Goal: Transaction & Acquisition: Obtain resource

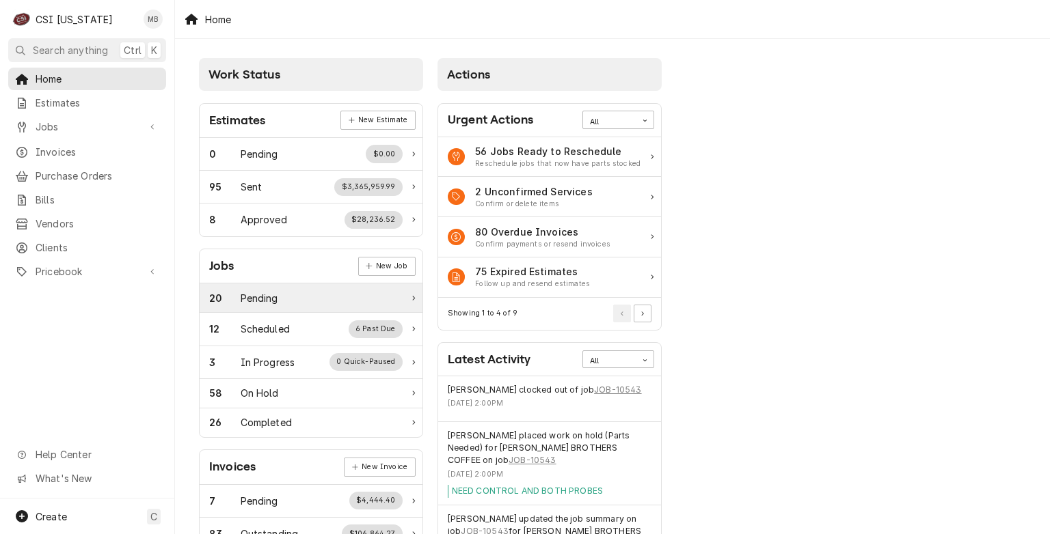
click at [289, 286] on div "20 Pending" at bounding box center [311, 298] width 223 height 29
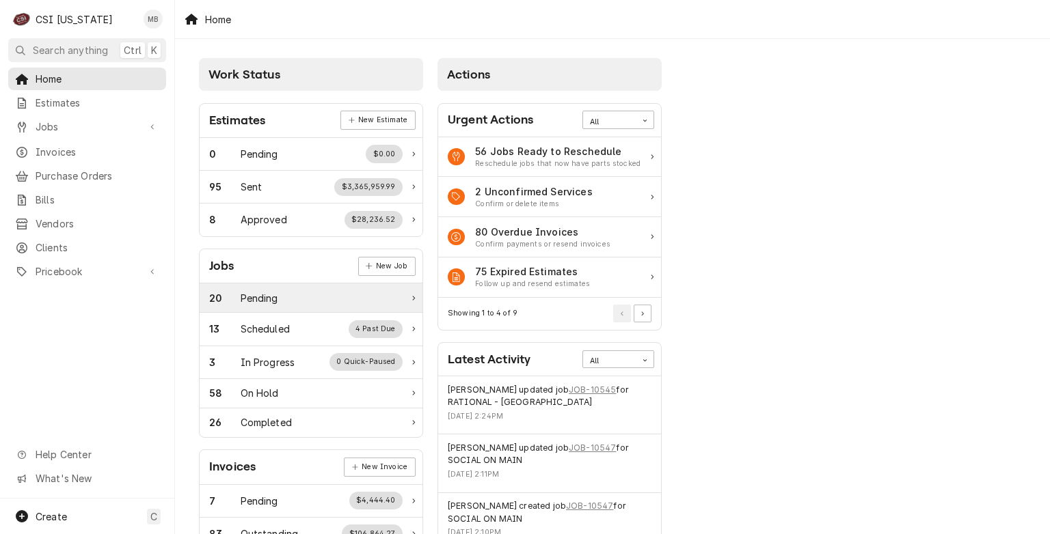
click at [273, 299] on div "Pending" at bounding box center [260, 298] width 38 height 14
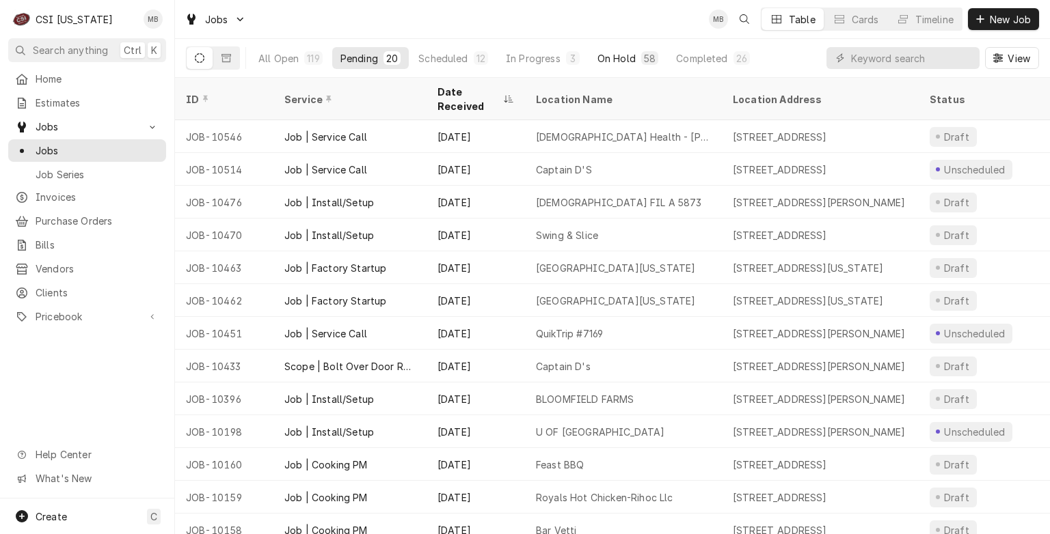
click at [626, 61] on div "On Hold" at bounding box center [616, 58] width 38 height 14
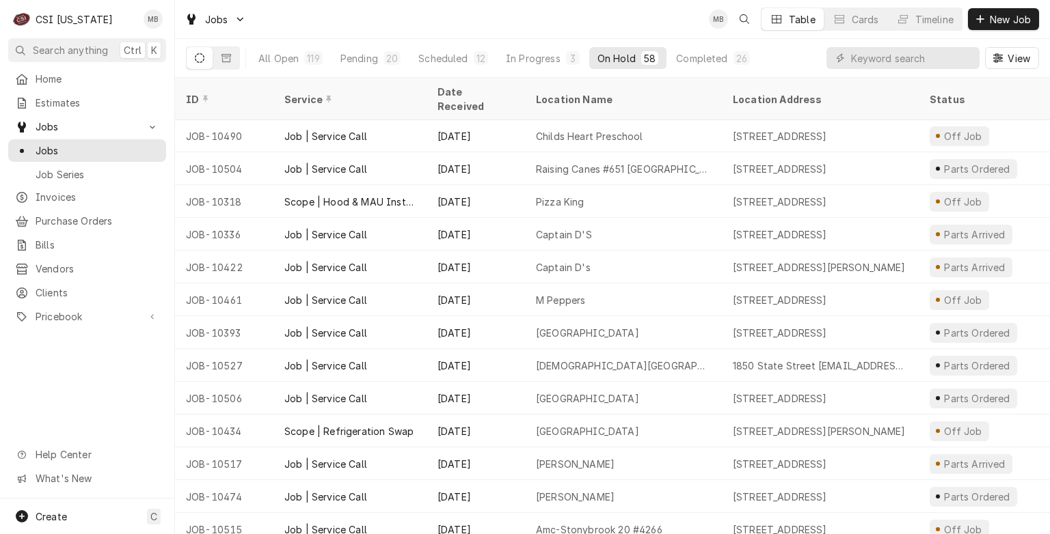
scroll to position [989, 0]
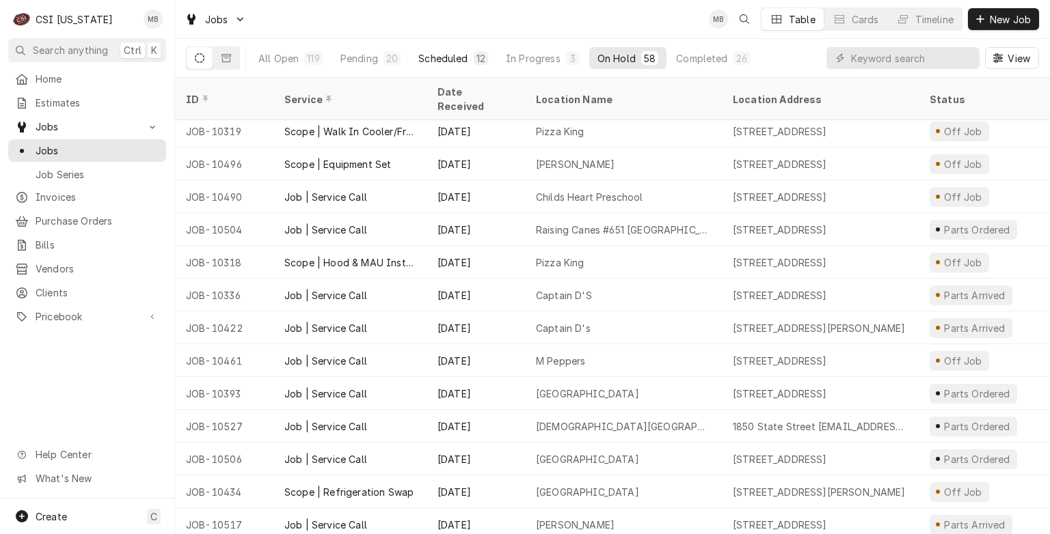
click at [480, 64] on button "Scheduled 12" at bounding box center [453, 58] width 86 height 22
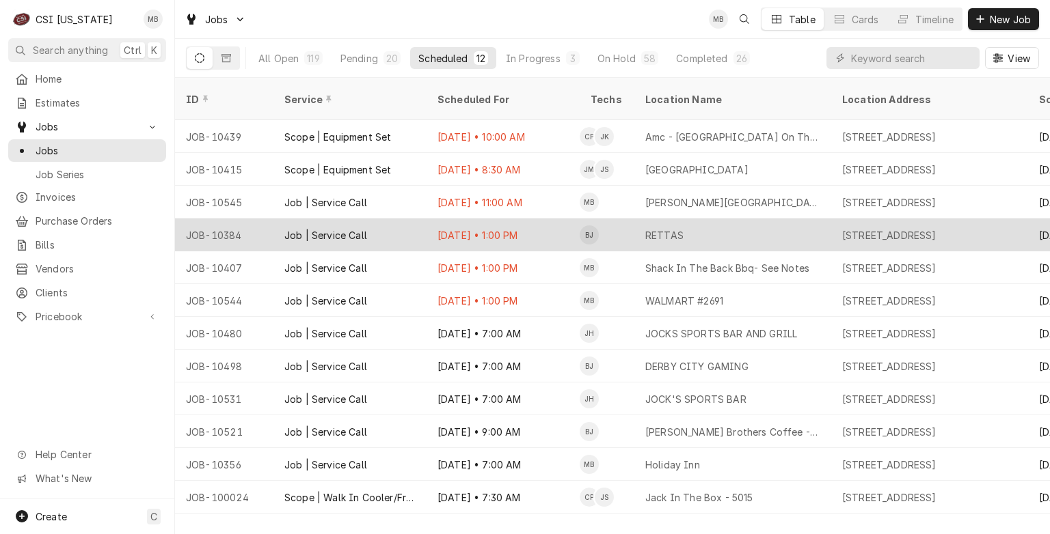
click at [463, 219] on div "Aug 28 • 1:00 PM" at bounding box center [502, 235] width 153 height 33
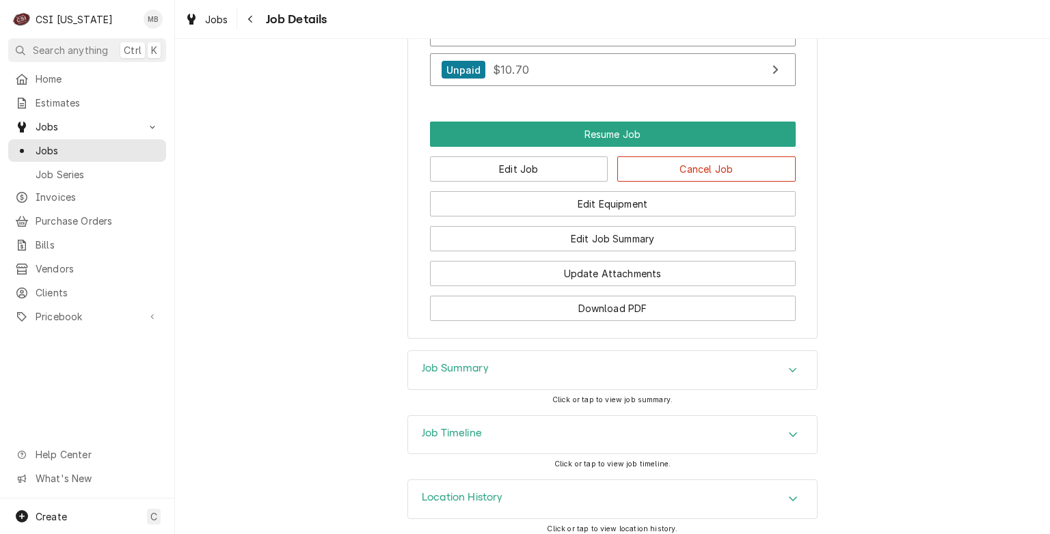
scroll to position [1389, 0]
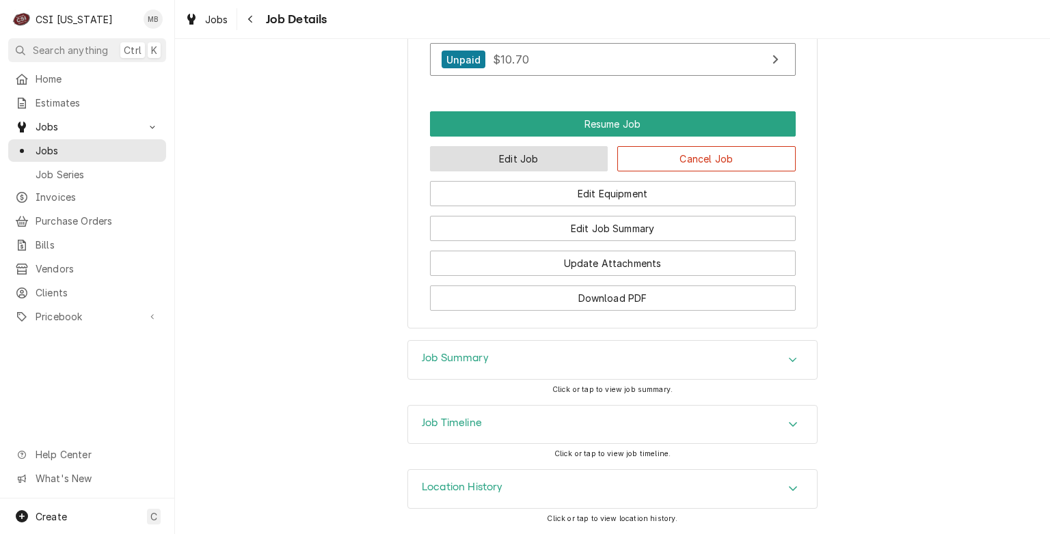
click at [530, 172] on button "Edit Job" at bounding box center [519, 158] width 178 height 25
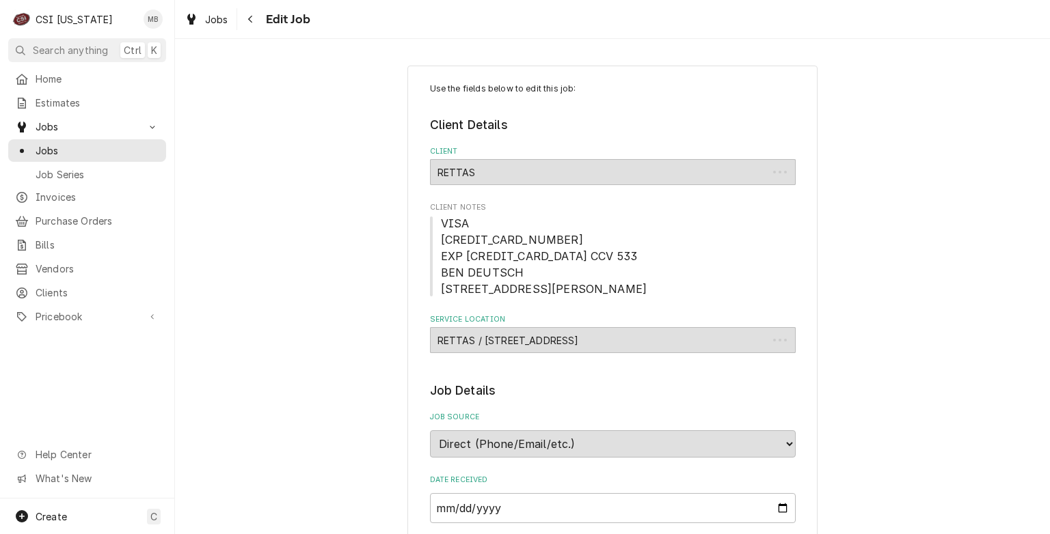
type textarea "x"
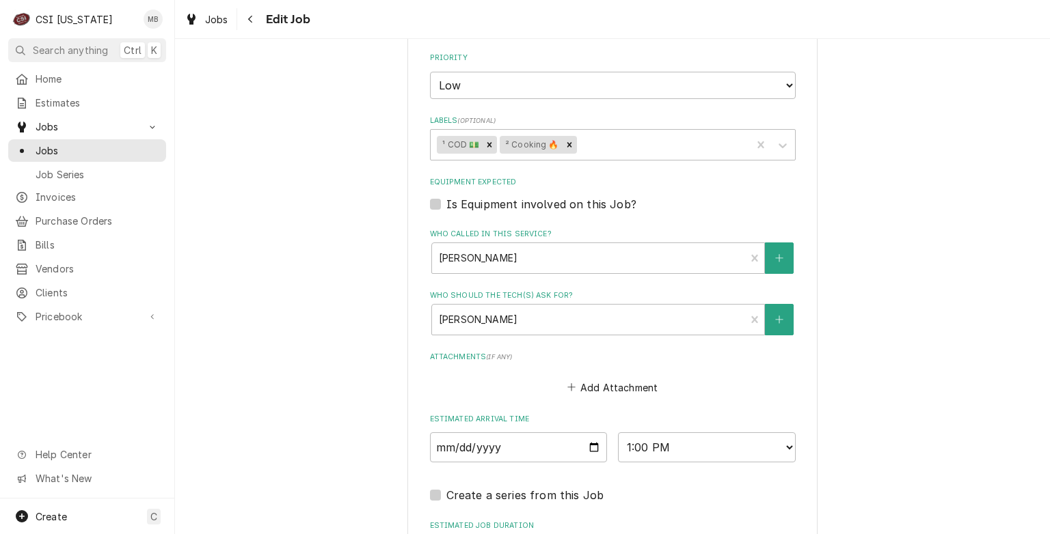
scroll to position [993, 0]
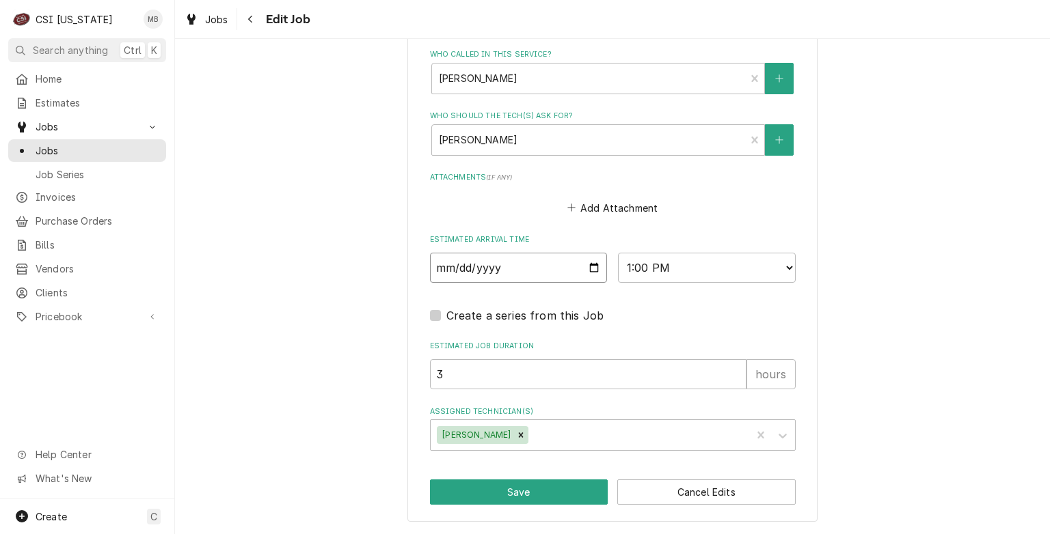
click at [588, 273] on input "2025-08-28" at bounding box center [519, 268] width 178 height 30
type input "2025-08-29"
type textarea "x"
click at [689, 267] on select "AM / PM 6:00 AM 6:15 AM 6:30 AM 6:45 AM 7:00 AM 7:15 AM 7:30 AM 7:45 AM 8:00 AM…" at bounding box center [707, 268] width 178 height 30
select select "11:00:00"
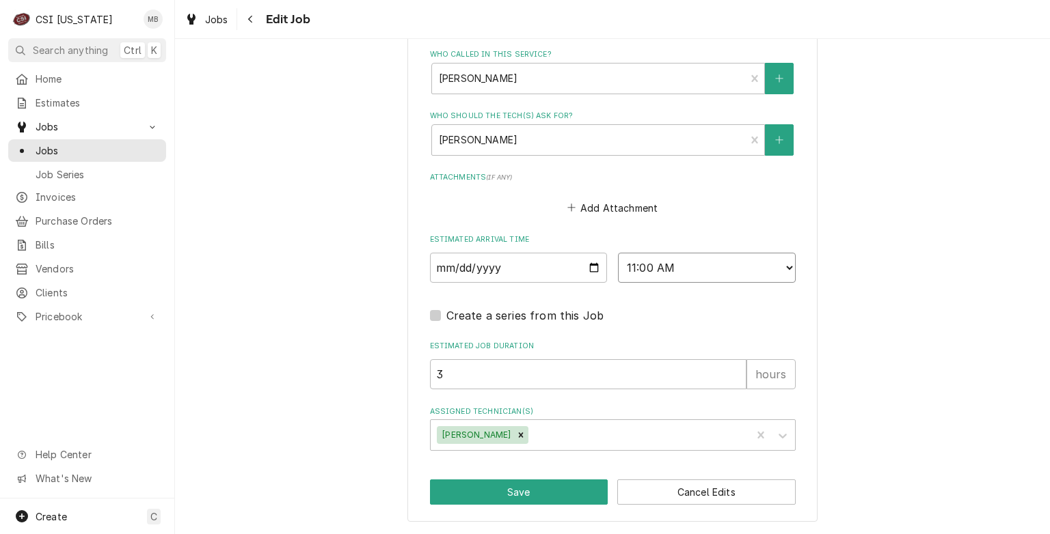
click at [618, 254] on select "AM / PM 6:00 AM 6:15 AM 6:30 AM 6:45 AM 7:00 AM 7:15 AM 7:30 AM 7:45 AM 8:00 AM…" at bounding box center [707, 268] width 178 height 30
click at [519, 493] on button "Save" at bounding box center [519, 492] width 178 height 25
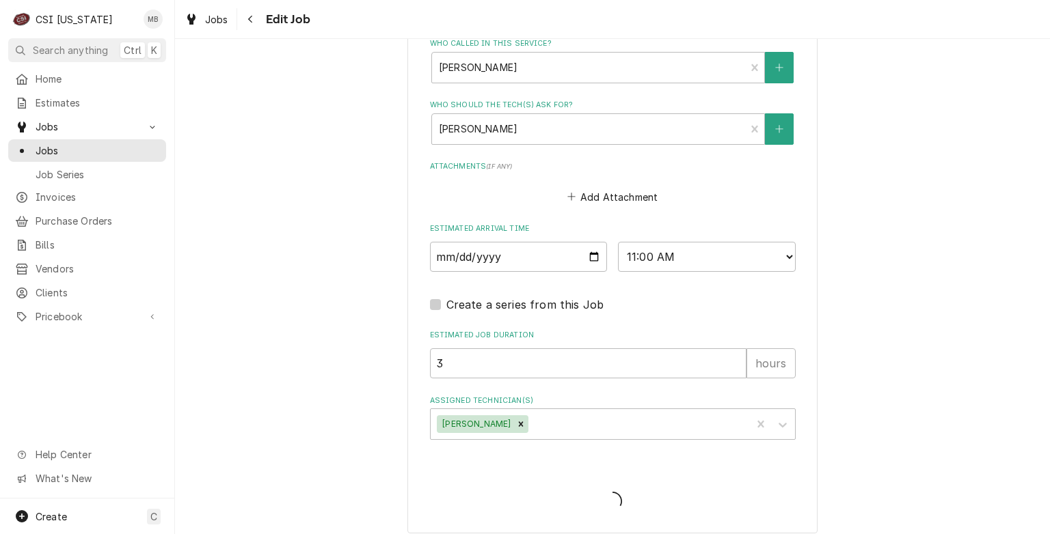
type textarea "x"
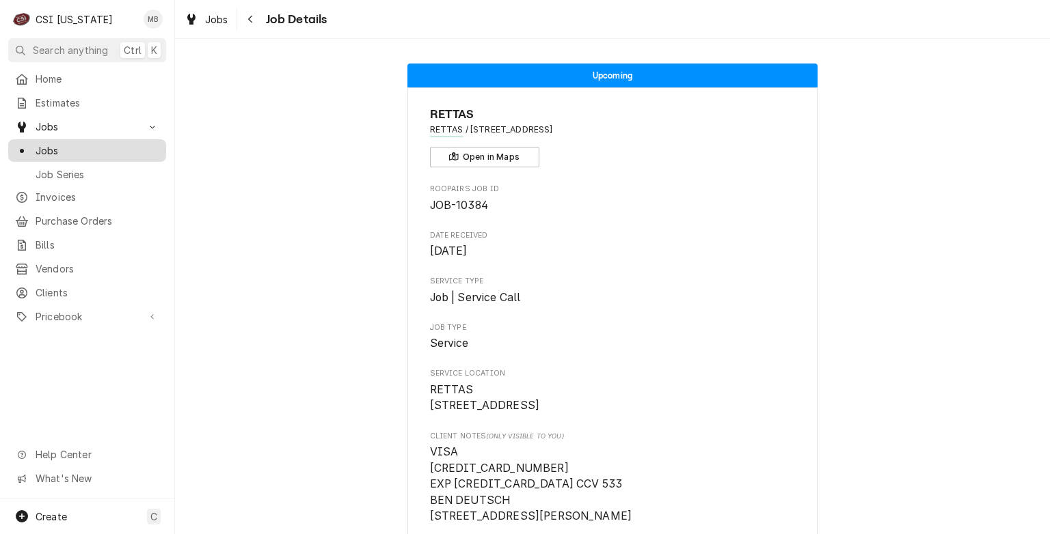
click at [44, 149] on span "Jobs" at bounding box center [98, 151] width 124 height 14
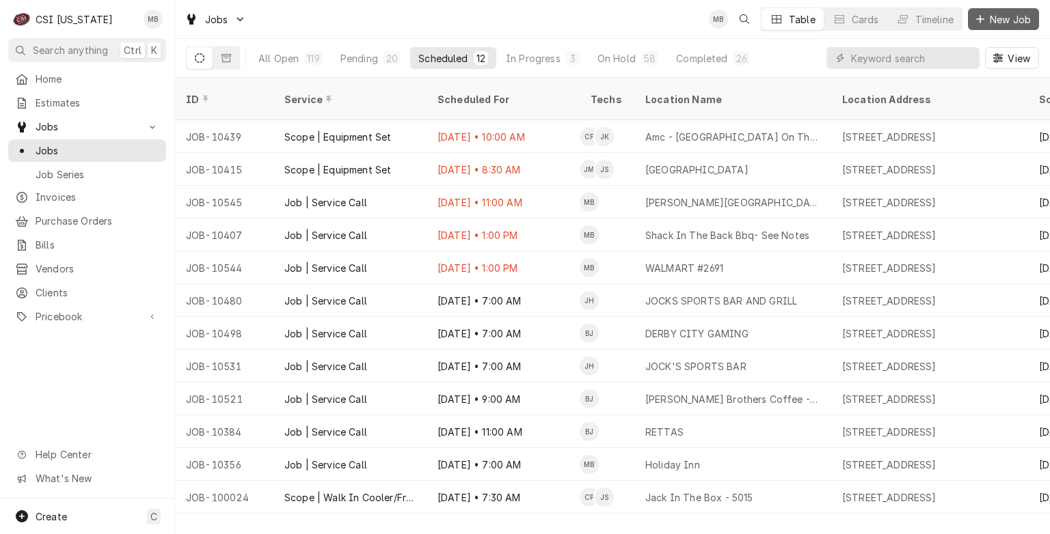
click at [979, 23] on icon "Dynamic Content Wrapper" at bounding box center [980, 19] width 8 height 10
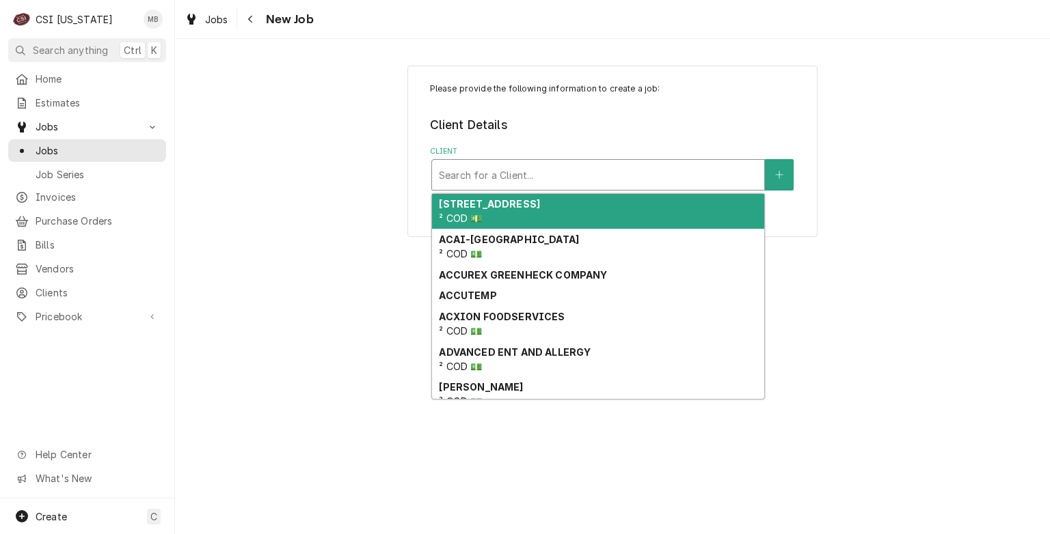
click at [547, 174] on div "Client" at bounding box center [598, 175] width 318 height 25
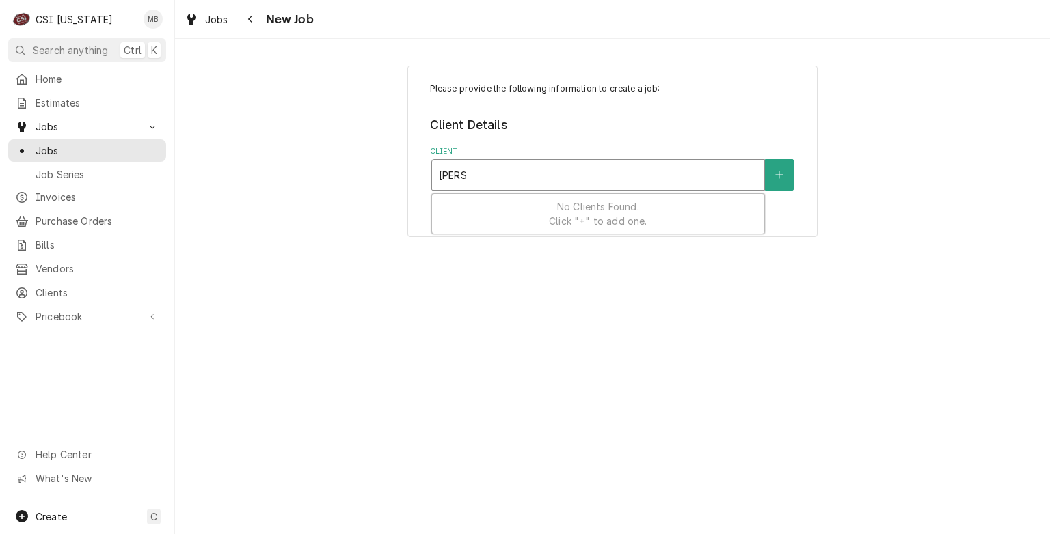
type input "social"
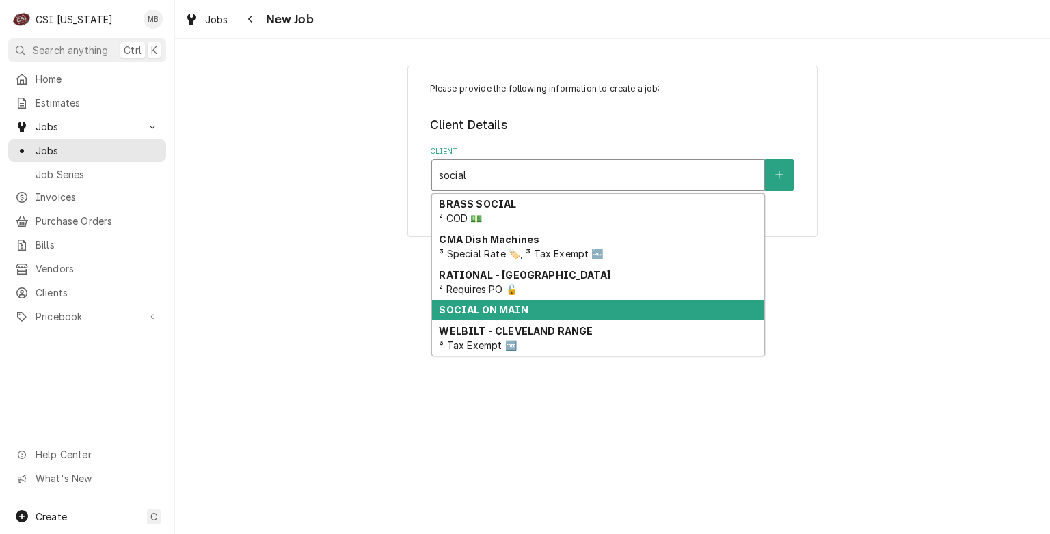
click at [506, 315] on div "SOCIAL ON MAIN" at bounding box center [598, 310] width 332 height 21
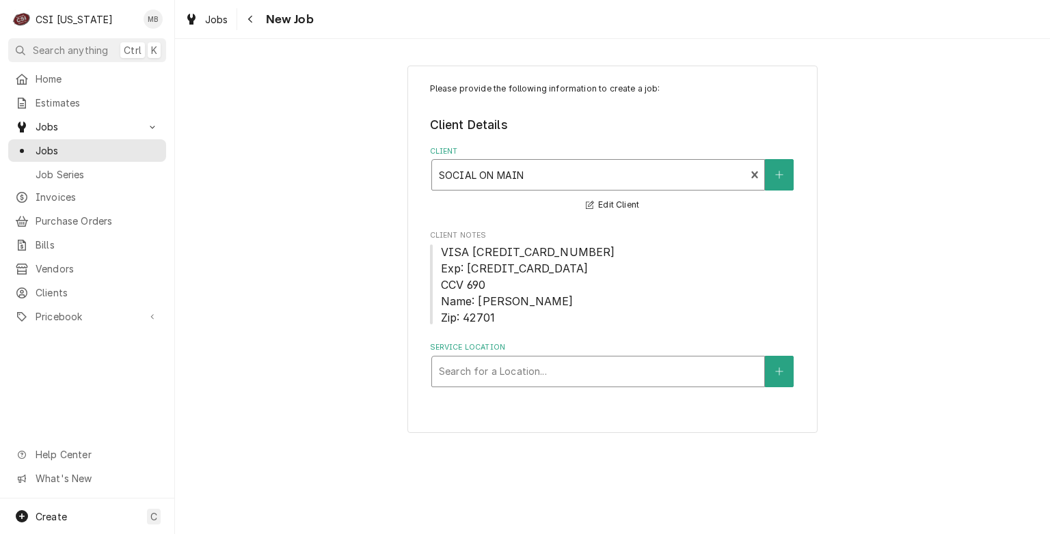
click at [506, 359] on div "Service Location" at bounding box center [598, 371] width 318 height 25
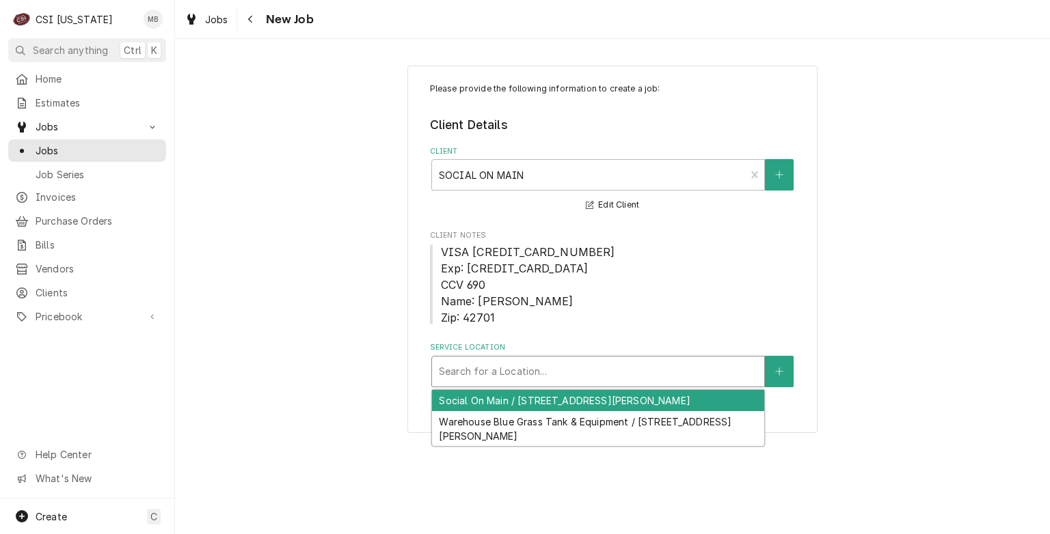
click at [503, 406] on div "Social On Main / 110 S Main Street, Elizabeth Town, KY 42701" at bounding box center [598, 400] width 332 height 21
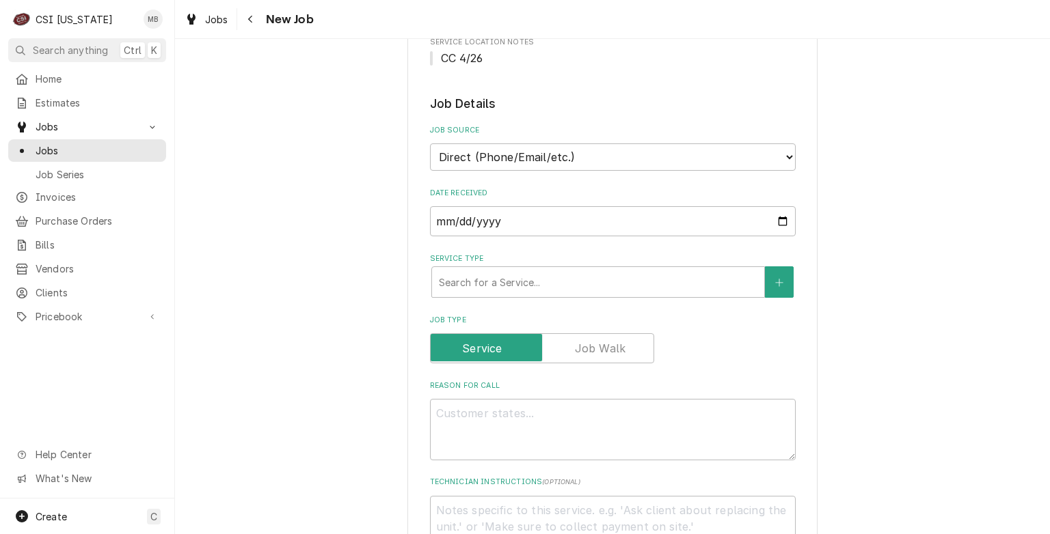
scroll to position [443, 0]
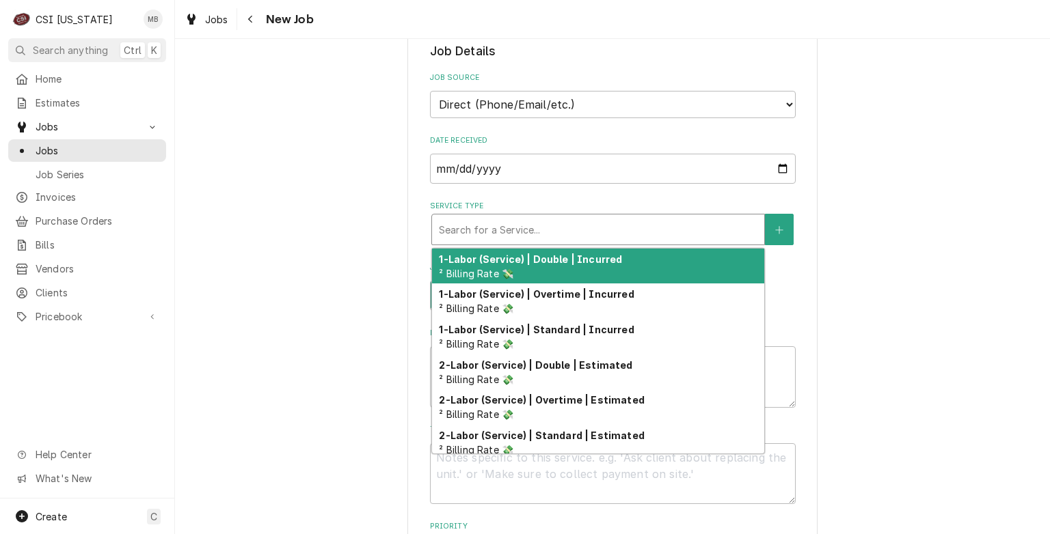
click at [539, 228] on div "Service Type" at bounding box center [598, 229] width 318 height 25
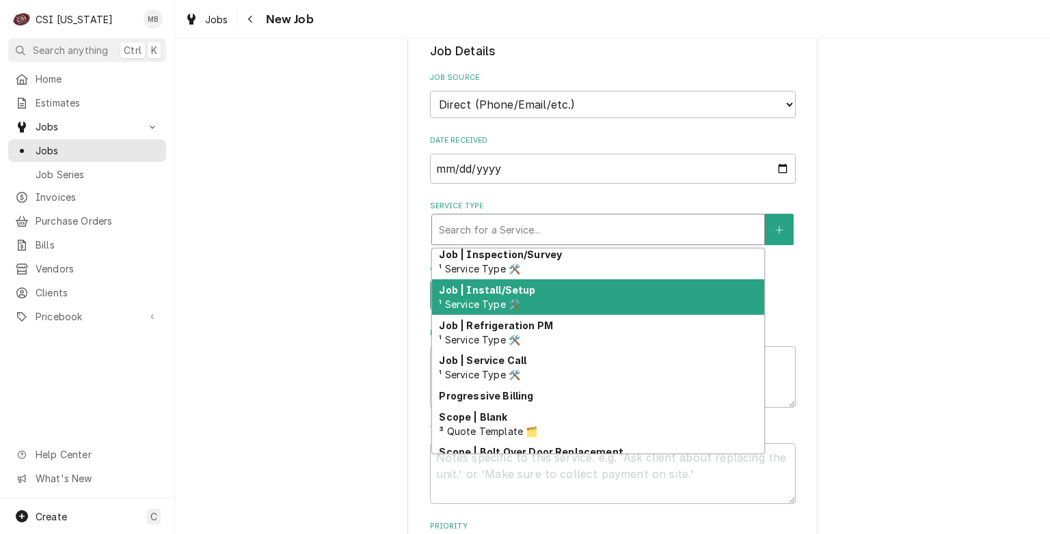
scroll to position [743, 0]
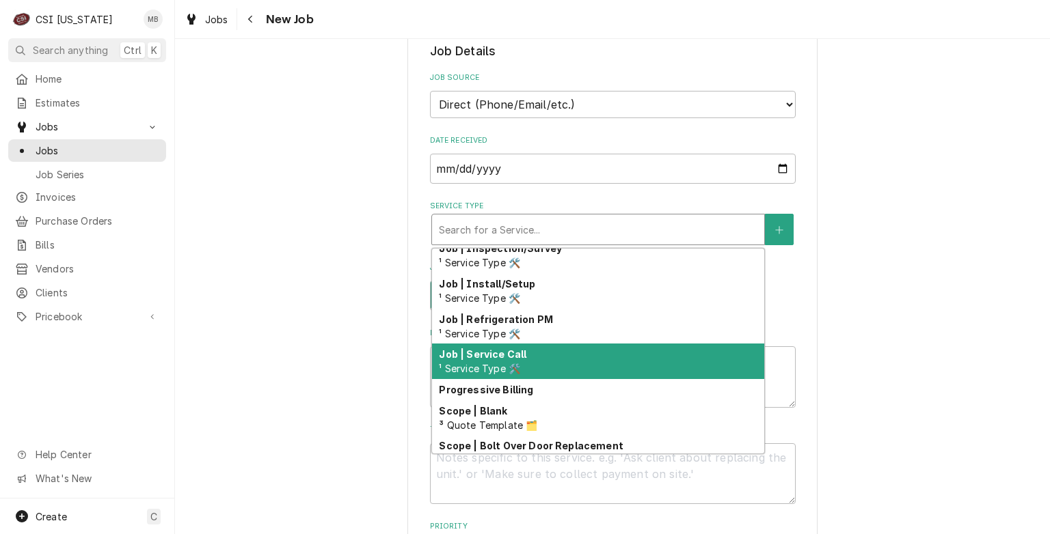
click at [484, 344] on div "Job | Service Call ¹ Service Type 🛠️" at bounding box center [598, 362] width 332 height 36
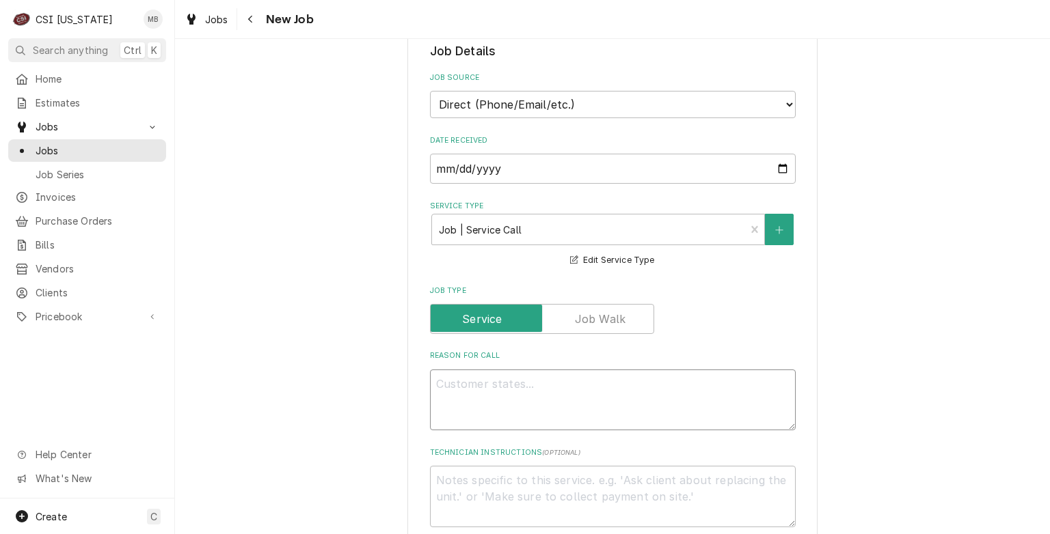
click at [478, 401] on textarea "Reason For Call" at bounding box center [613, 401] width 366 height 62
type textarea "x"
type textarea "p"
type textarea "x"
type textarea "pre"
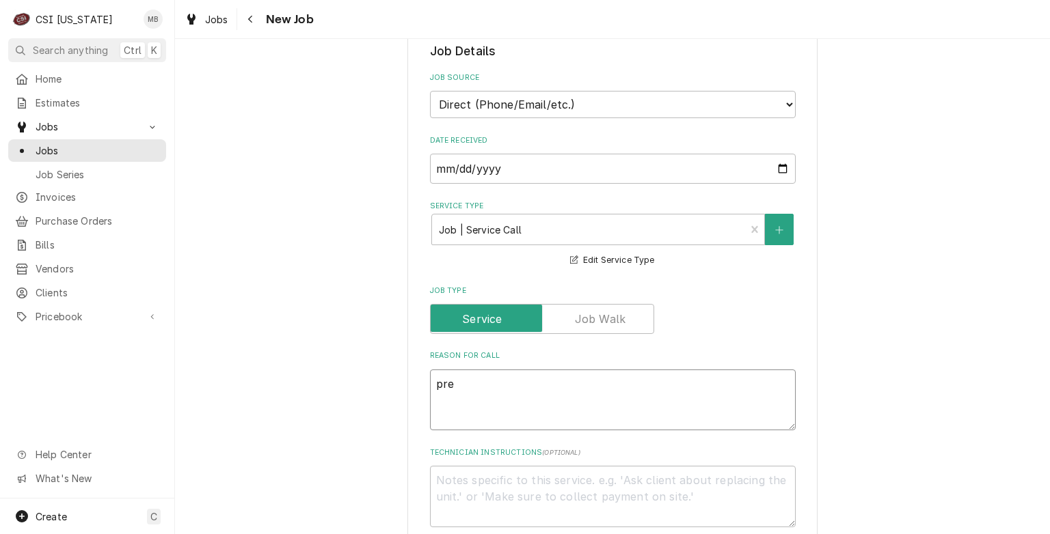
type textarea "x"
type textarea "prep"
type textarea "x"
type textarea "prep"
type textarea "x"
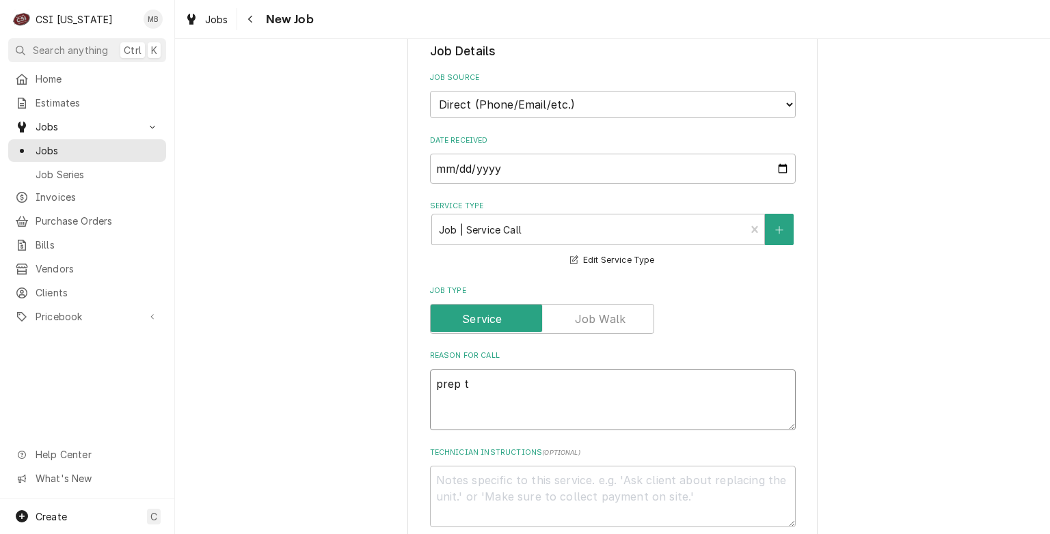
type textarea "prep ta"
type textarea "x"
type textarea "prep tab"
type textarea "x"
type textarea "prep tabl"
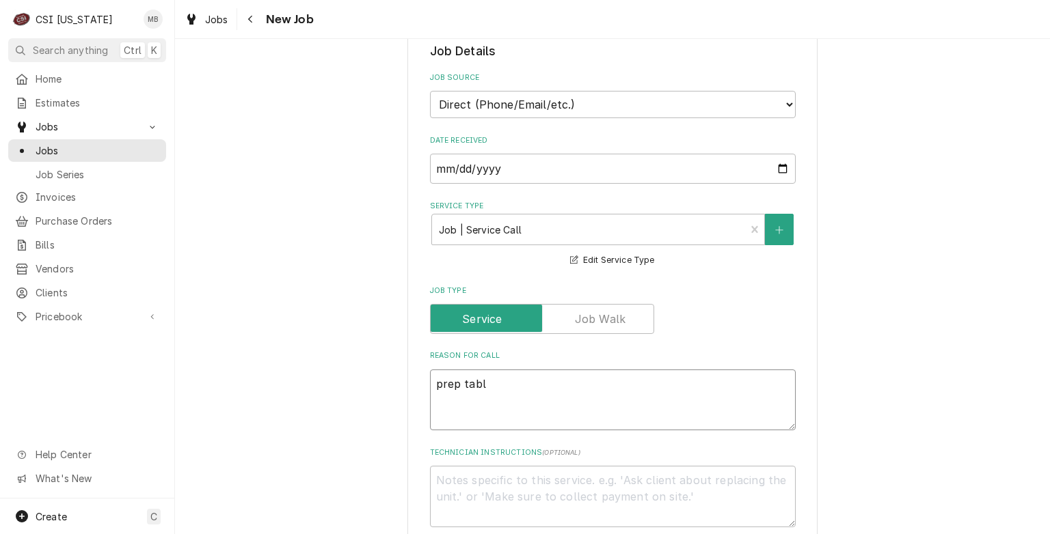
type textarea "x"
type textarea "prep table"
type textarea "x"
type textarea "prep table"
type textarea "x"
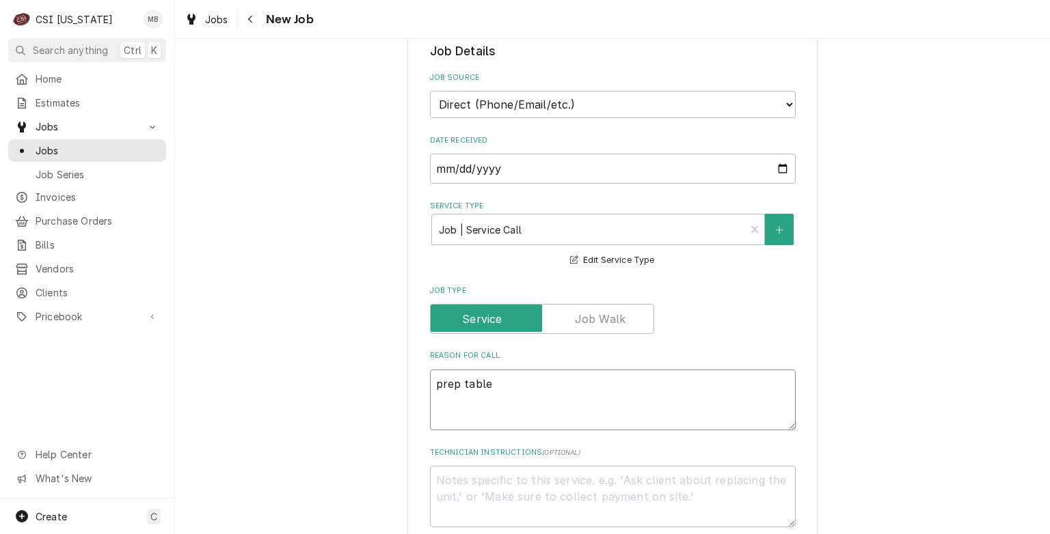
type textarea "prep table n"
type textarea "x"
type textarea "prep table no"
type textarea "x"
type textarea "prep table not"
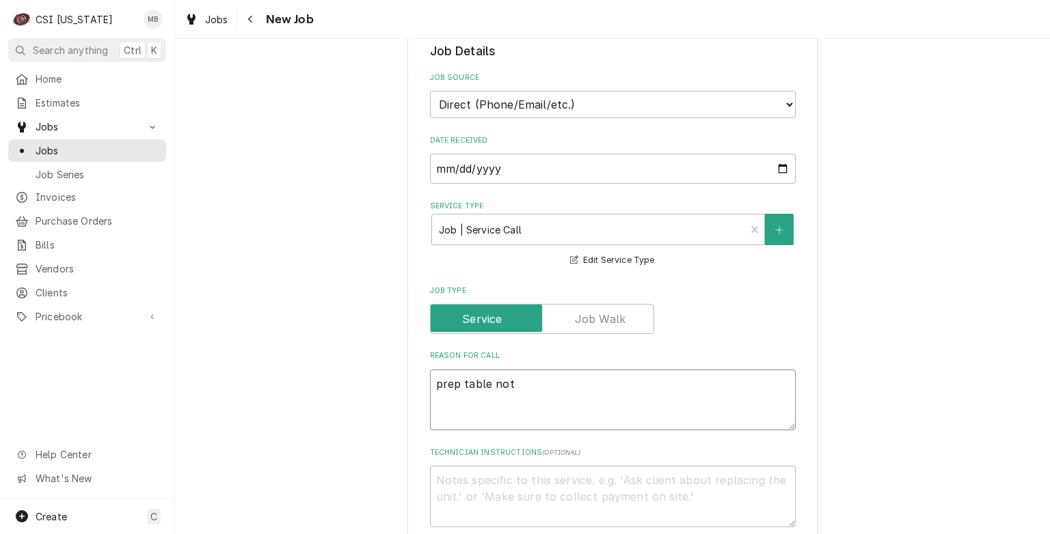
type textarea "x"
type textarea "prep table not"
type textarea "x"
type textarea "prep table not c"
type textarea "x"
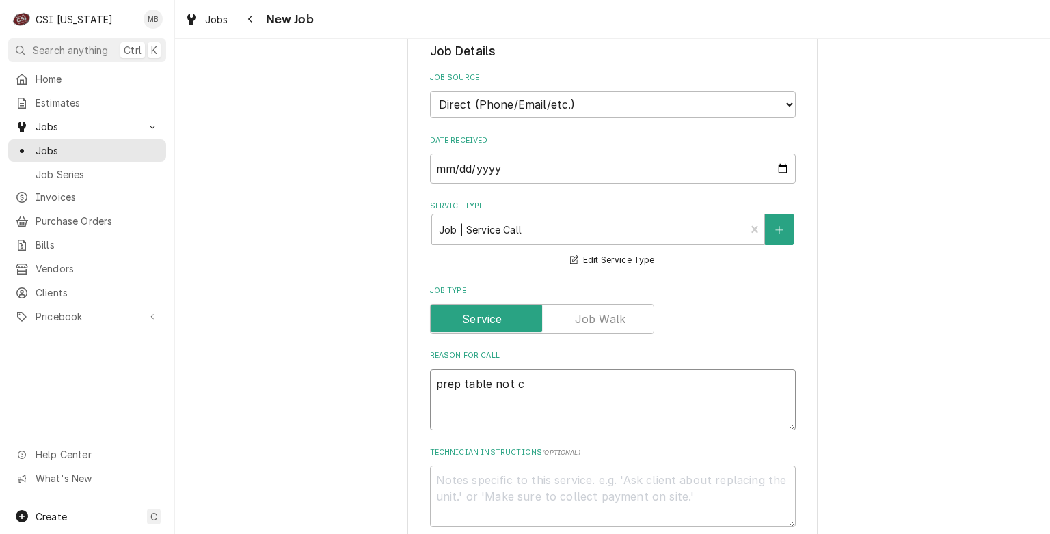
type textarea "prep table not co"
type textarea "x"
type textarea "prep table not coo"
type textarea "x"
type textarea "prep table not cool"
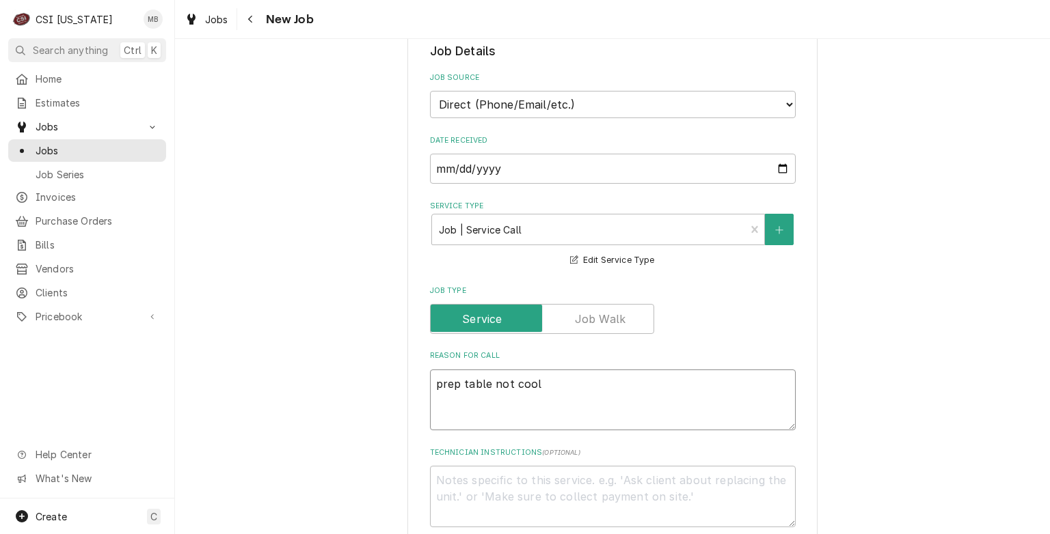
type textarea "x"
type textarea "prep table not cooli"
type textarea "x"
type textarea "prep table not coolin"
type textarea "x"
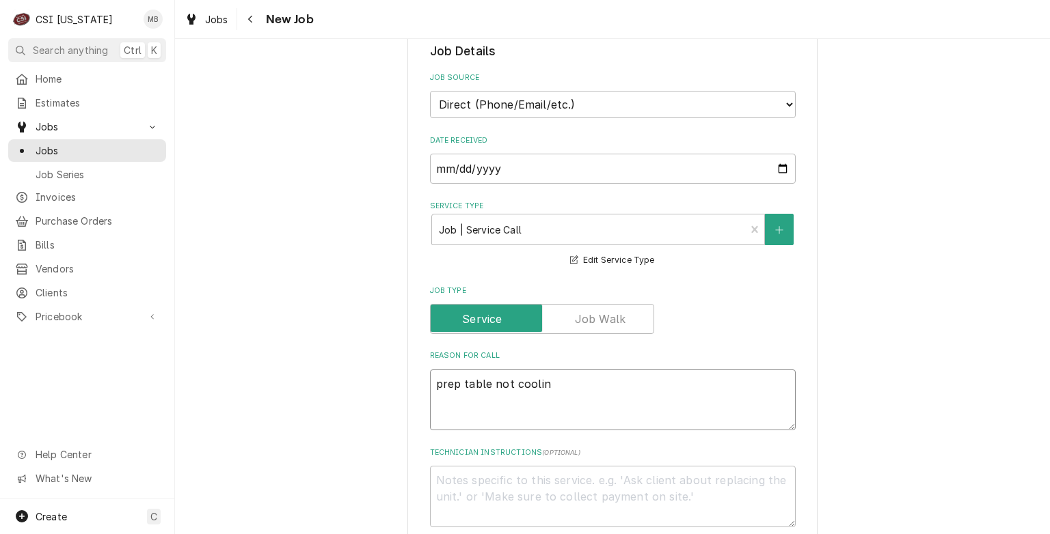
type textarea "prep table not cooling"
type textarea "x"
type textarea "prep table not cooling"
type textarea "x"
type textarea "prep table not cooling p"
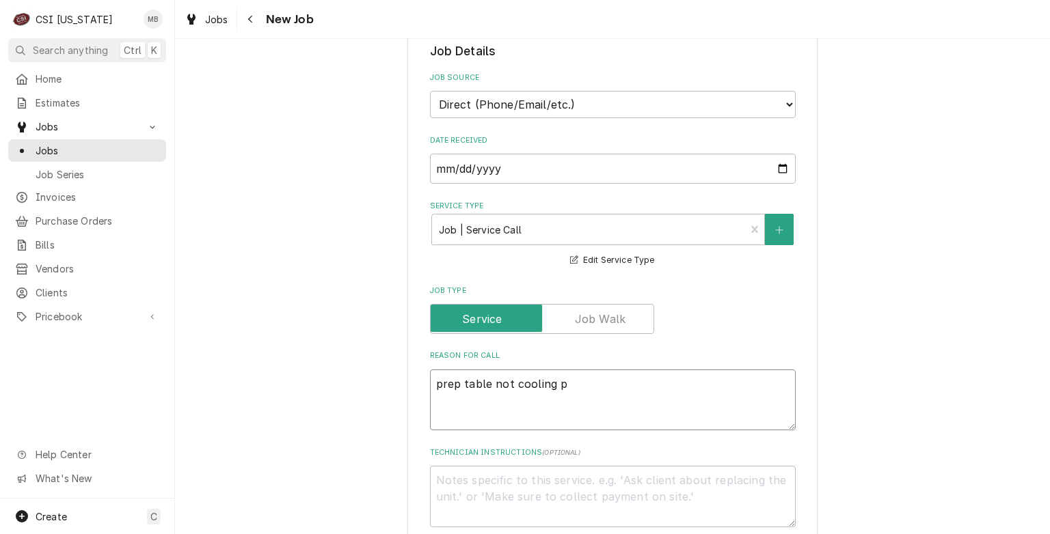
type textarea "x"
type textarea "prep table not cooling pr"
type textarea "x"
type textarea "prep table not cooling pro"
type textarea "x"
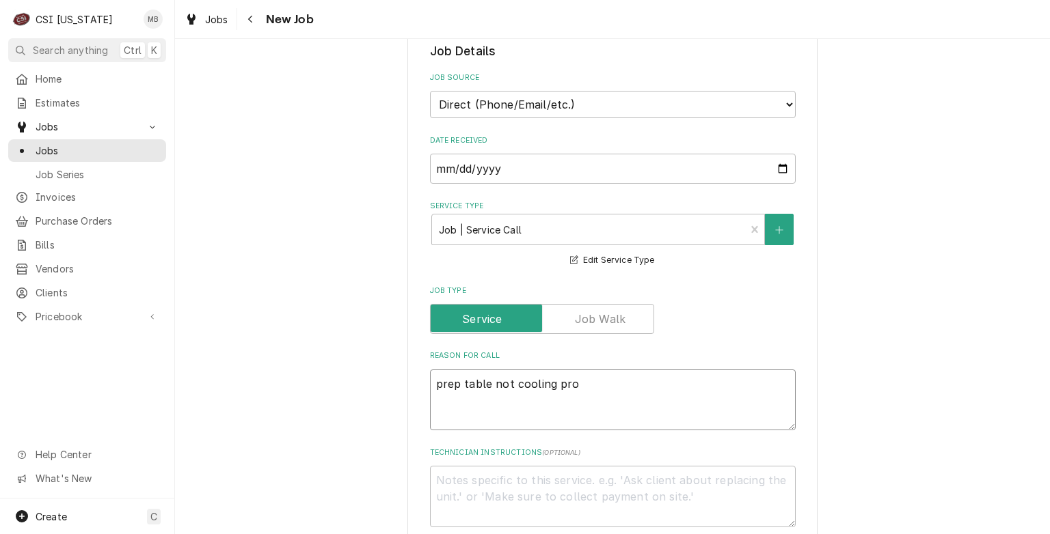
type textarea "prep table not cooling prop"
type textarea "x"
type textarea "prep table not cooling prope"
type textarea "x"
type textarea "prep table not cooling proper"
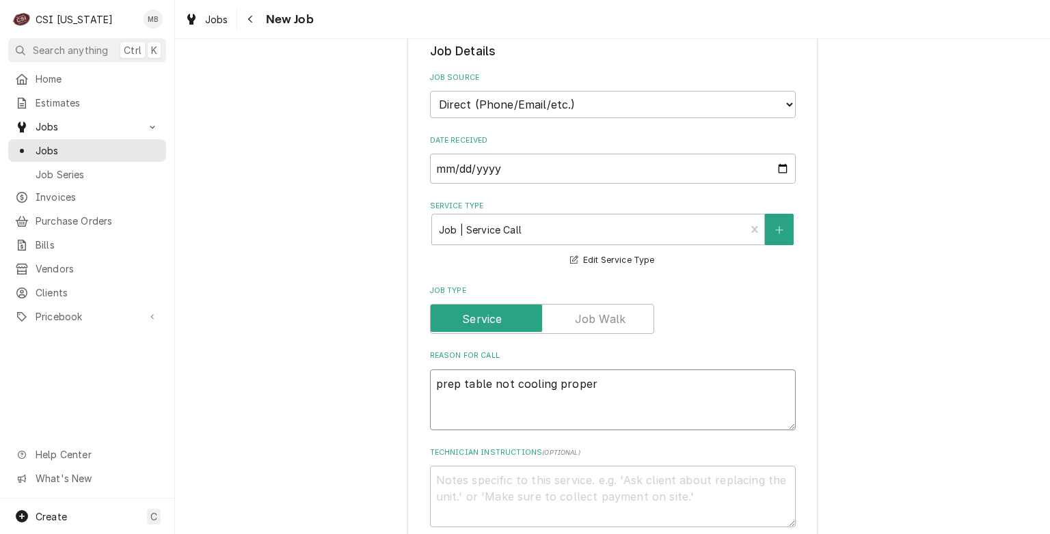
type textarea "x"
type textarea "prep table not cooling properl"
type textarea "x"
type textarea "prep table not cooling properly"
type textarea "x"
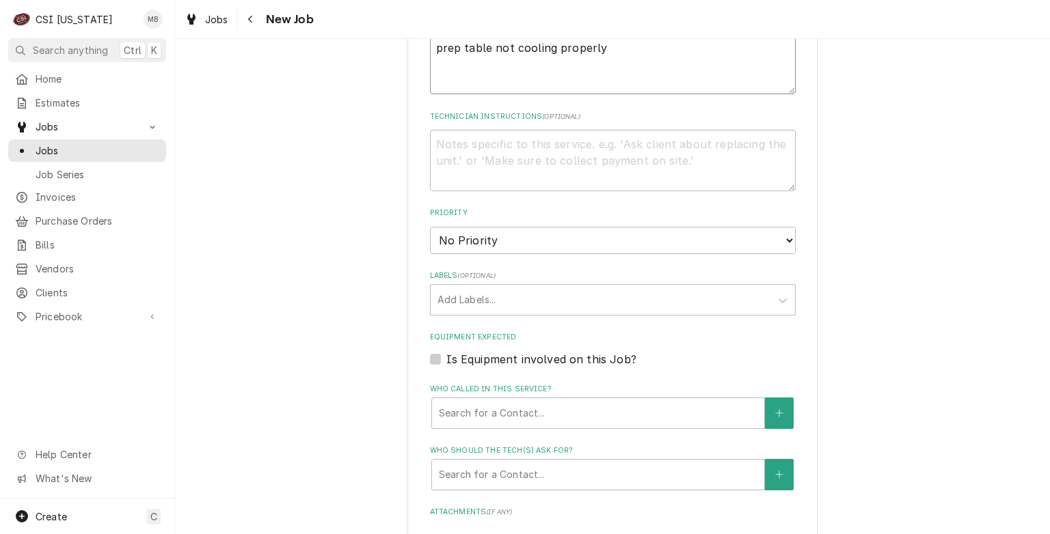
scroll to position [779, 0]
type textarea "prep table not cooling properly"
click at [484, 245] on select "No Priority Urgent High Medium Low" at bounding box center [613, 240] width 366 height 27
select select "2"
click at [430, 227] on select "No Priority Urgent High Medium Low" at bounding box center [613, 240] width 366 height 27
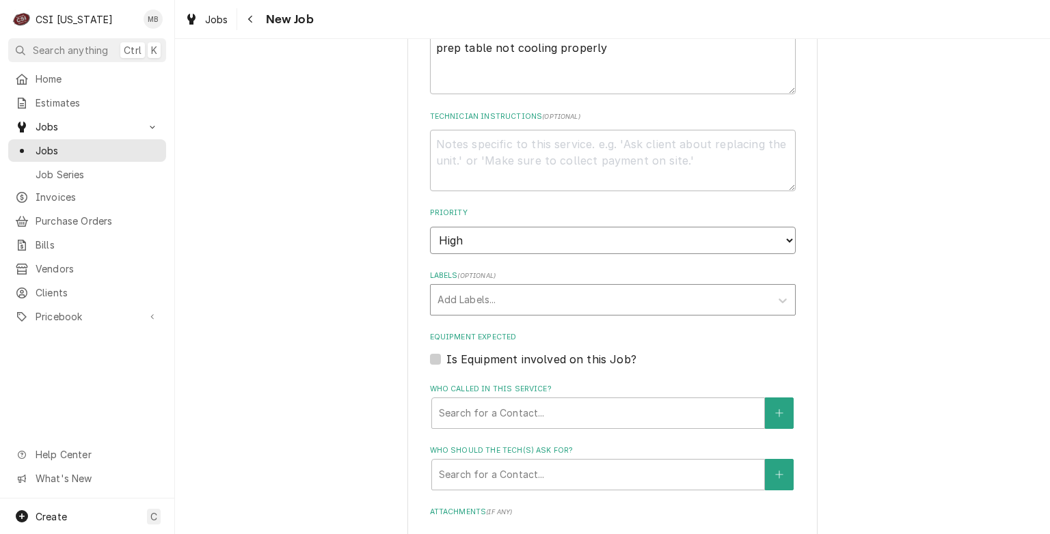
type textarea "x"
click at [616, 232] on select "No Priority Urgent High Medium Low" at bounding box center [613, 240] width 366 height 27
select select "3"
click at [430, 227] on select "No Priority Urgent High Medium Low" at bounding box center [613, 240] width 366 height 27
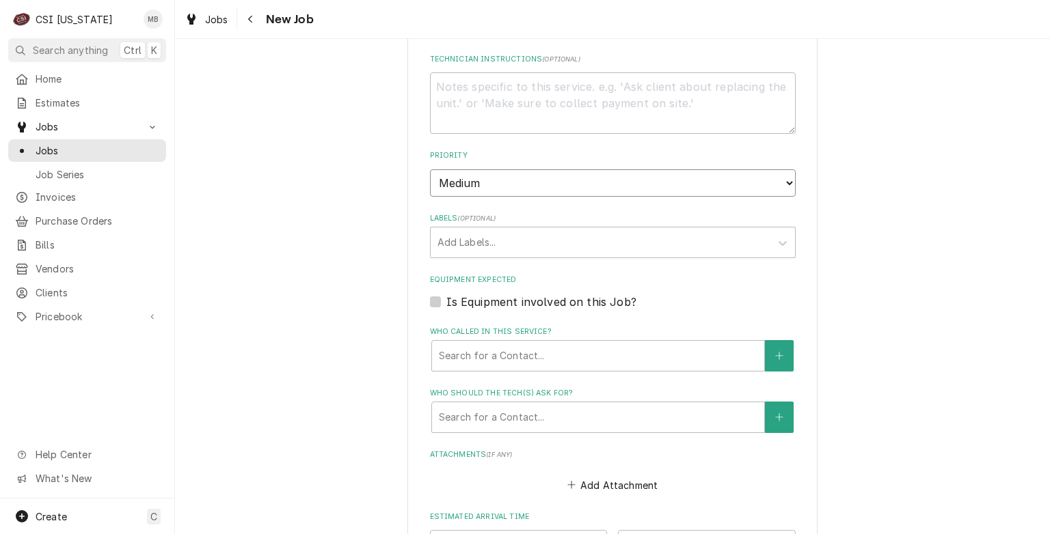
scroll to position [839, 0]
click at [562, 234] on div "Labels" at bounding box center [600, 240] width 326 height 25
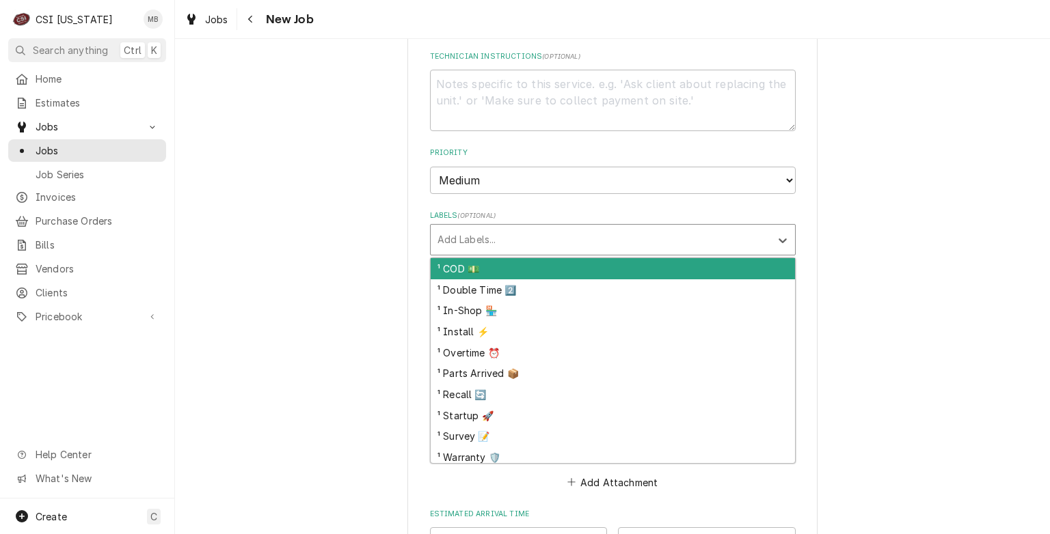
click at [516, 269] on div "¹ COD 💵" at bounding box center [613, 268] width 364 height 21
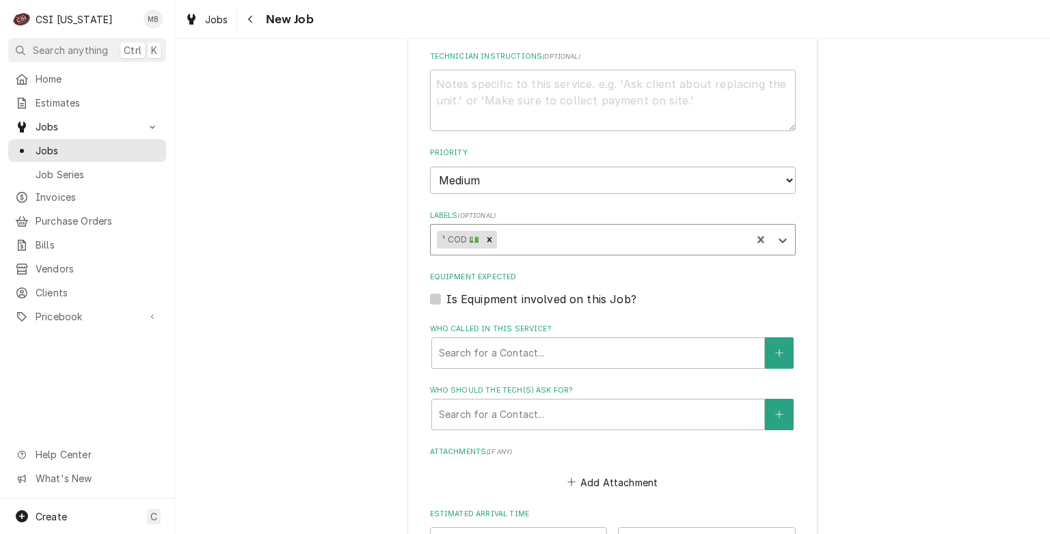
click at [540, 249] on div "¹ COD 💵" at bounding box center [591, 240] width 321 height 30
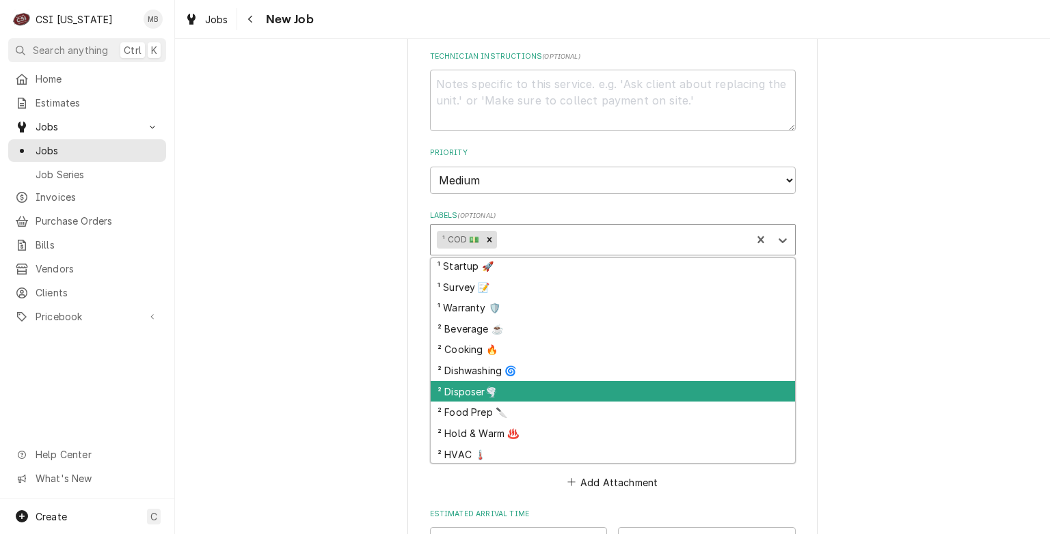
scroll to position [200, 0]
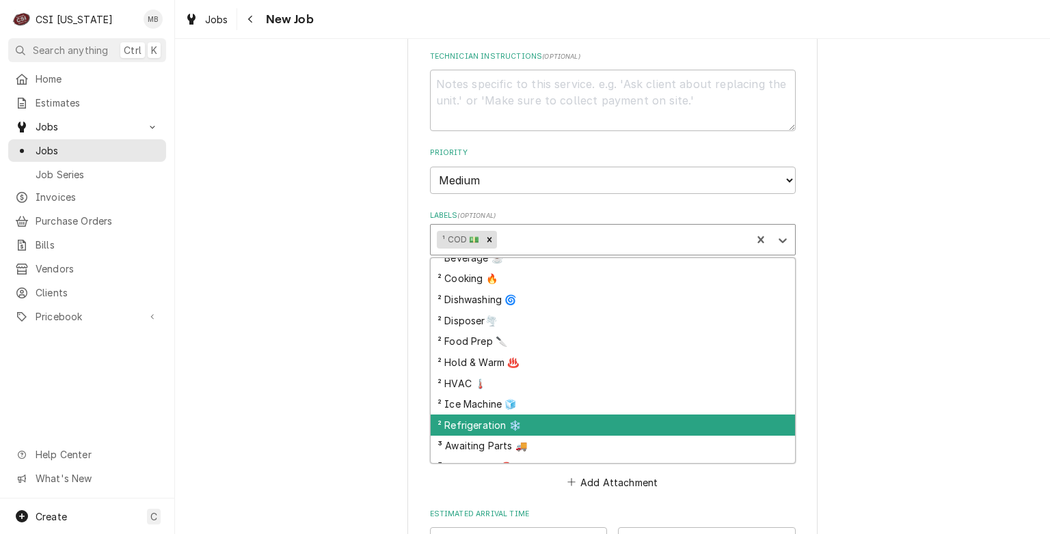
click at [476, 424] on div "² Refrigeration ❄️" at bounding box center [613, 425] width 364 height 21
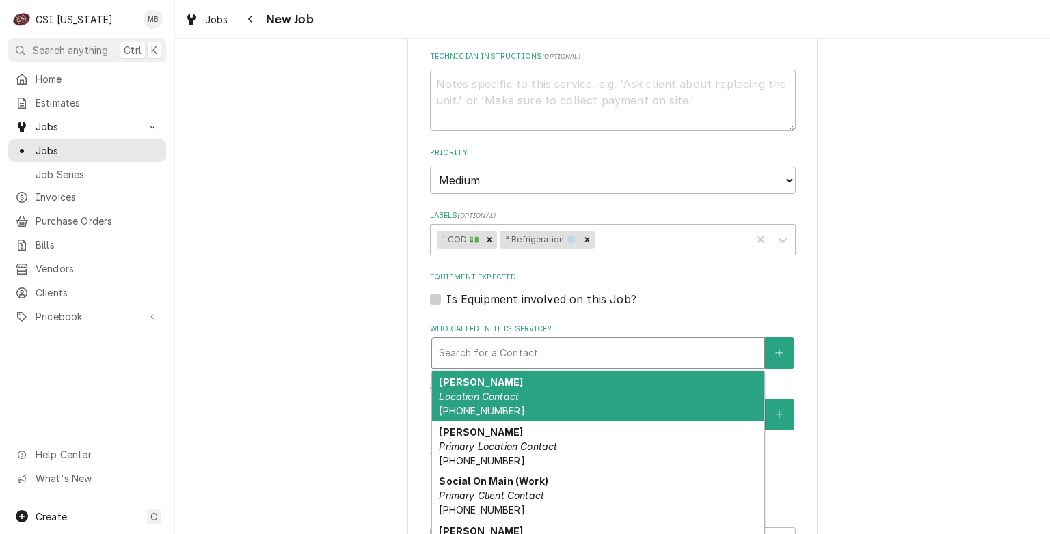
drag, startPoint x: 564, startPoint y: 359, endPoint x: 542, endPoint y: 413, distance: 57.6
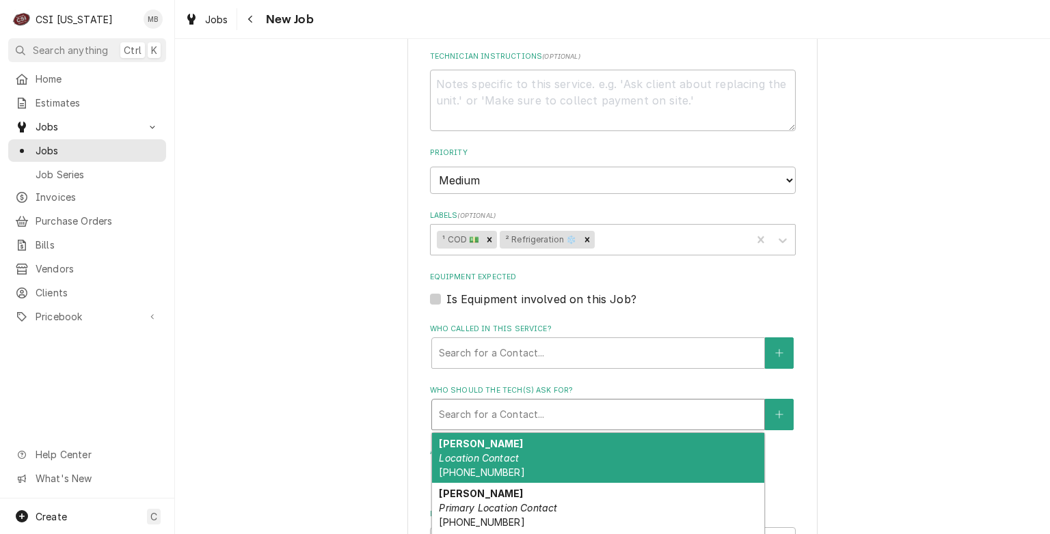
drag, startPoint x: 542, startPoint y: 413, endPoint x: 528, endPoint y: 454, distance: 43.4
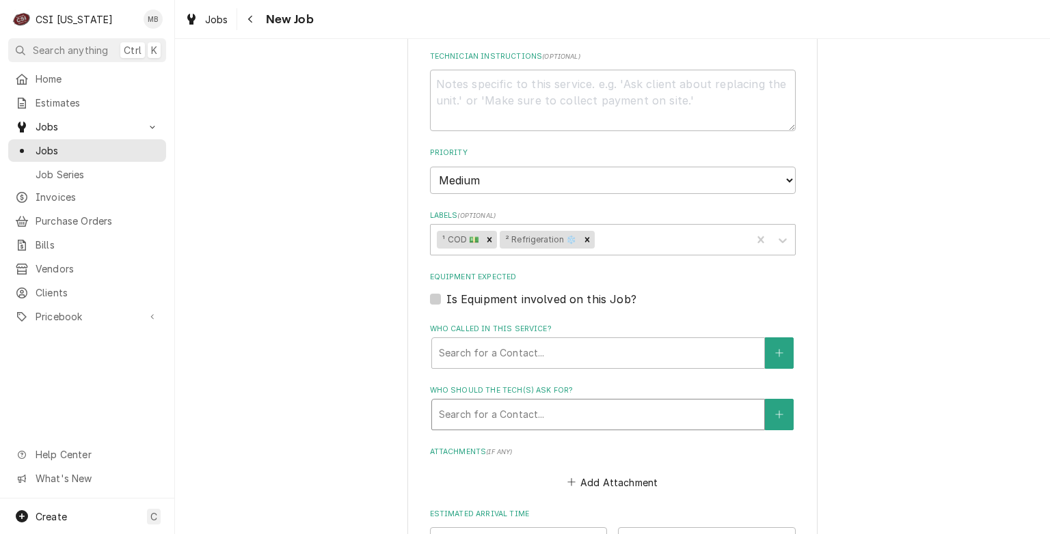
drag, startPoint x: 528, startPoint y: 454, endPoint x: 487, endPoint y: 424, distance: 49.9
click at [487, 424] on div "Search for a Contact..." at bounding box center [598, 415] width 332 height 30
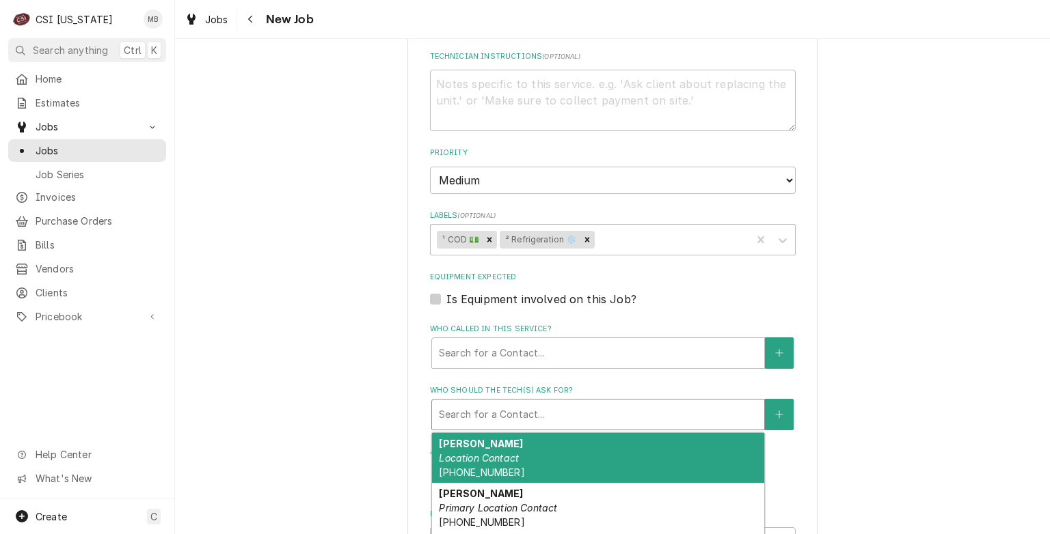
click at [486, 438] on strong "Jansen Flood" at bounding box center [481, 444] width 84 height 12
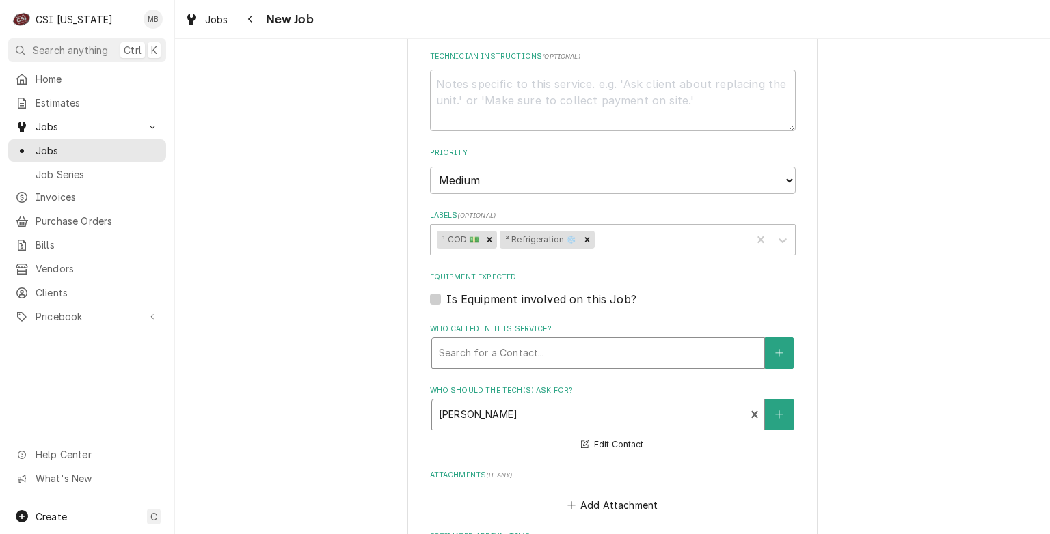
click at [496, 361] on div "Who called in this service?" at bounding box center [598, 353] width 318 height 25
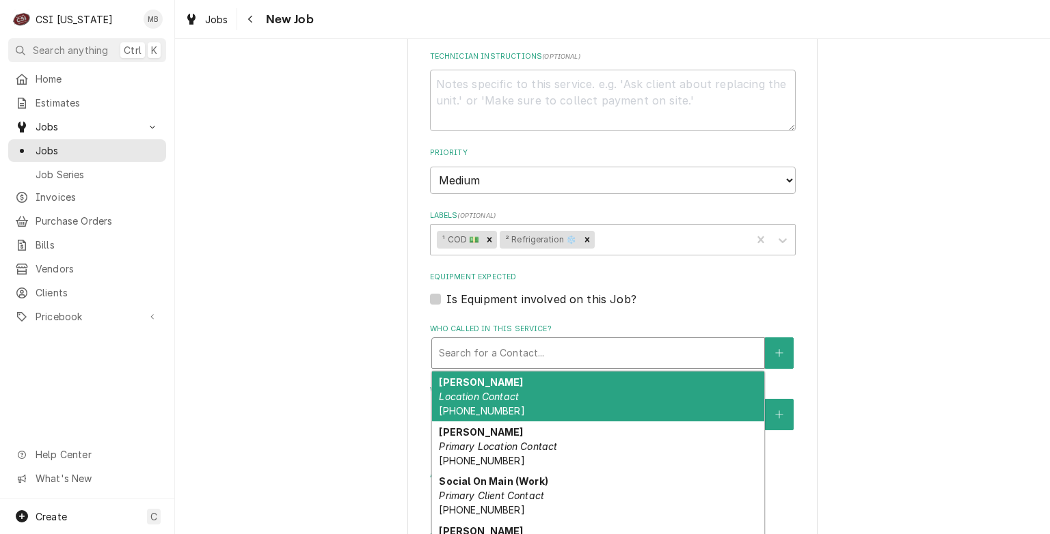
click at [487, 392] on em "Location Contact" at bounding box center [479, 397] width 80 height 12
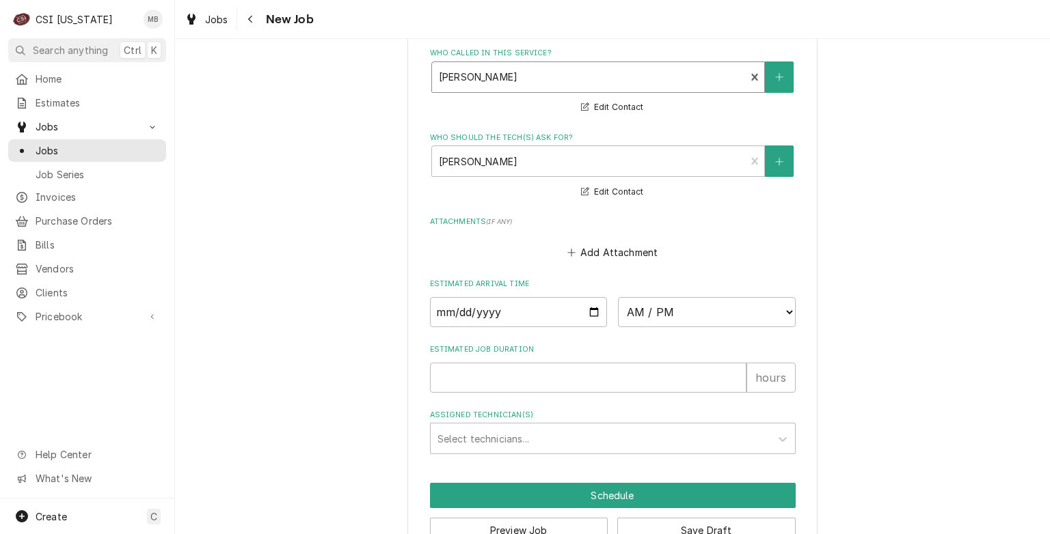
scroll to position [1115, 0]
click at [593, 305] on input "Date" at bounding box center [519, 312] width 178 height 30
type textarea "x"
type input "2025-09-01"
type textarea "x"
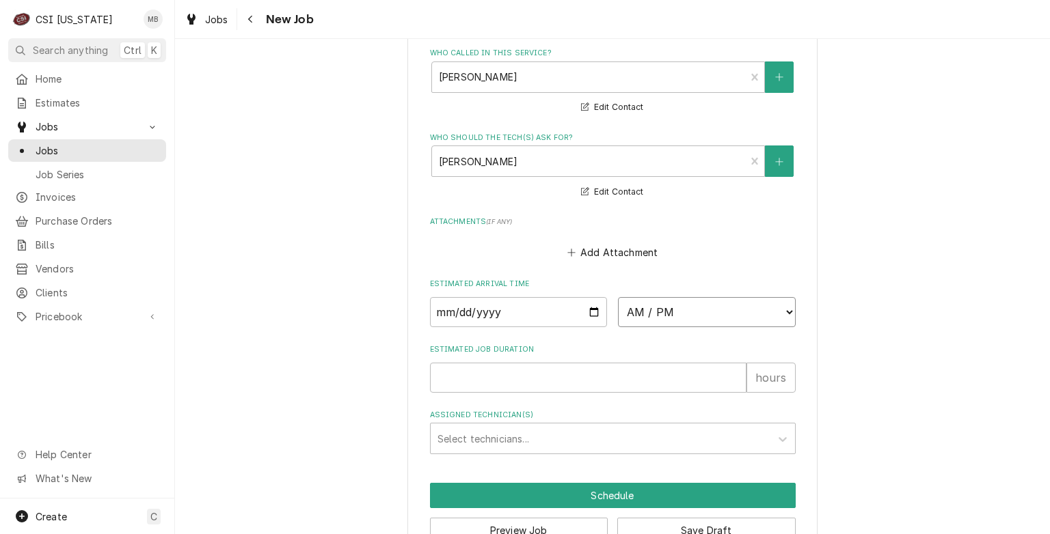
click at [700, 318] on select "AM / PM 6:00 AM 6:15 AM 6:30 AM 6:45 AM 7:00 AM 7:15 AM 7:30 AM 7:45 AM 8:00 AM…" at bounding box center [707, 312] width 178 height 30
select select "09:00:00"
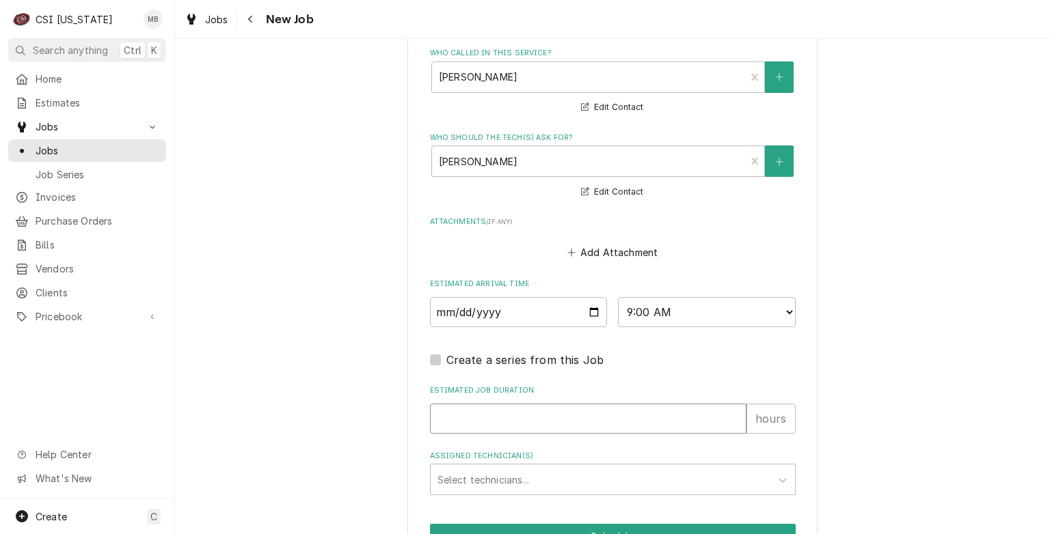
click at [530, 407] on input "Estimated Job Duration" at bounding box center [588, 419] width 316 height 30
type textarea "x"
type input "2"
type textarea "x"
type input "2"
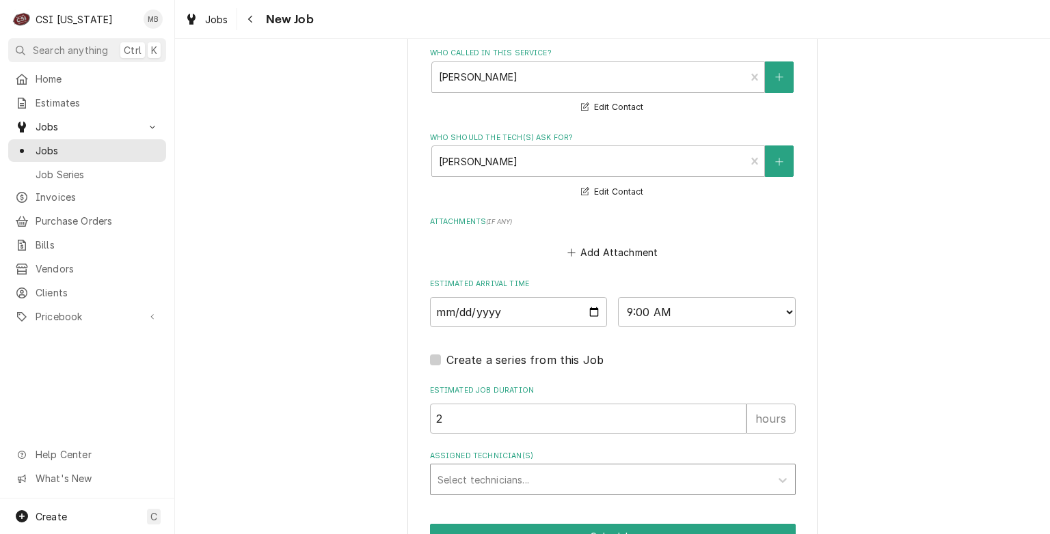
click at [525, 469] on div "Assigned Technician(s)" at bounding box center [600, 479] width 326 height 25
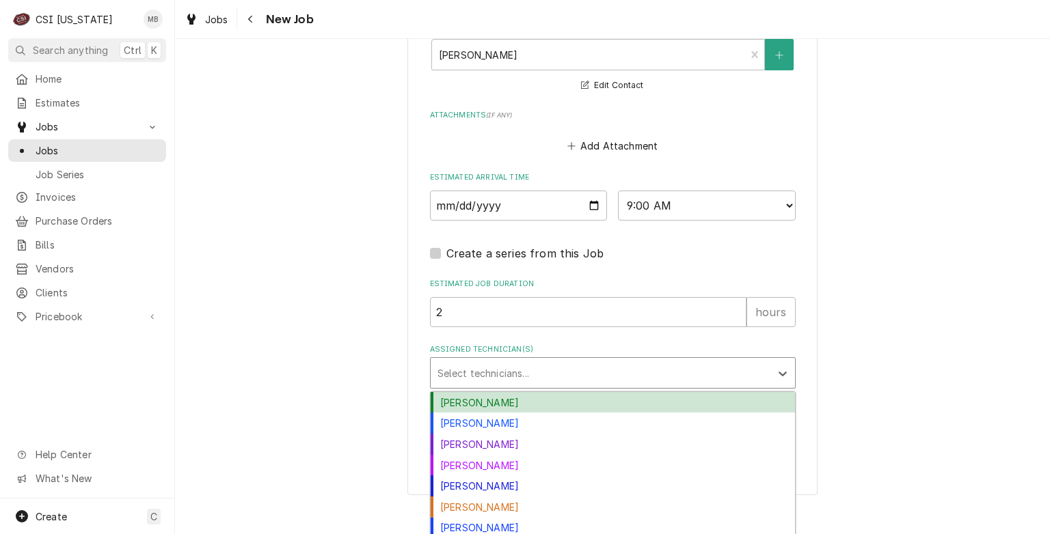
scroll to position [1220, 0]
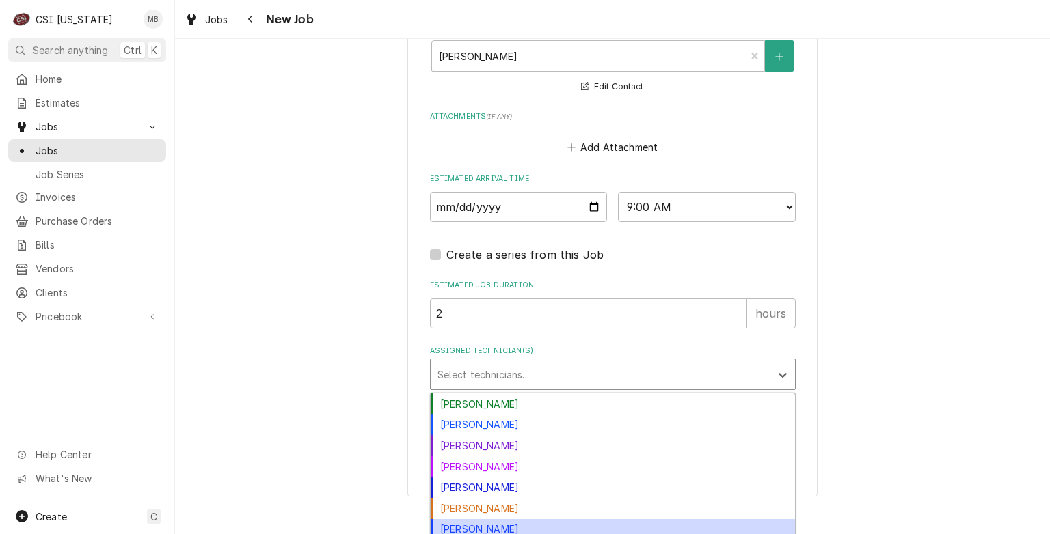
click at [500, 526] on div "Matt Brewington" at bounding box center [613, 529] width 364 height 21
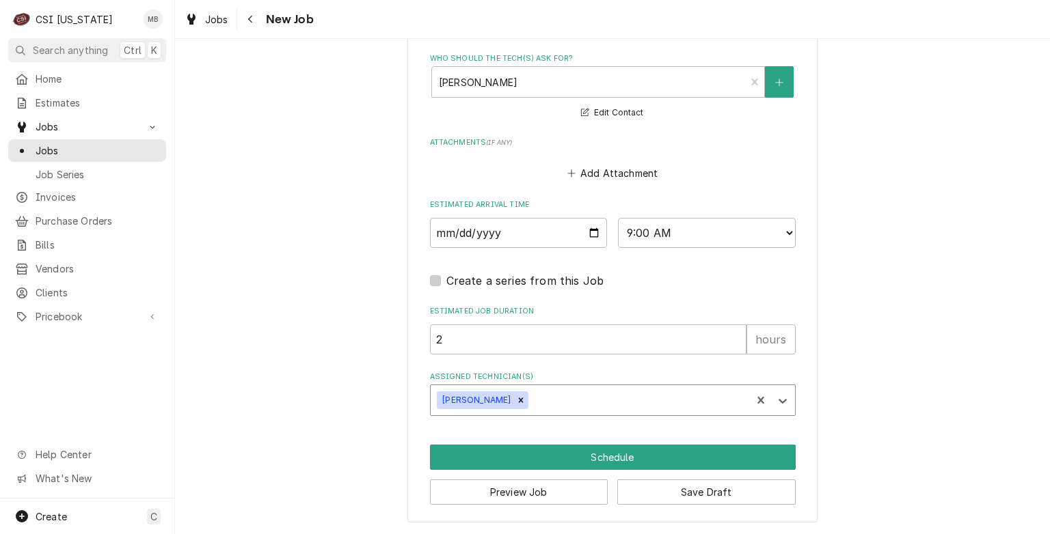
scroll to position [1189, 0]
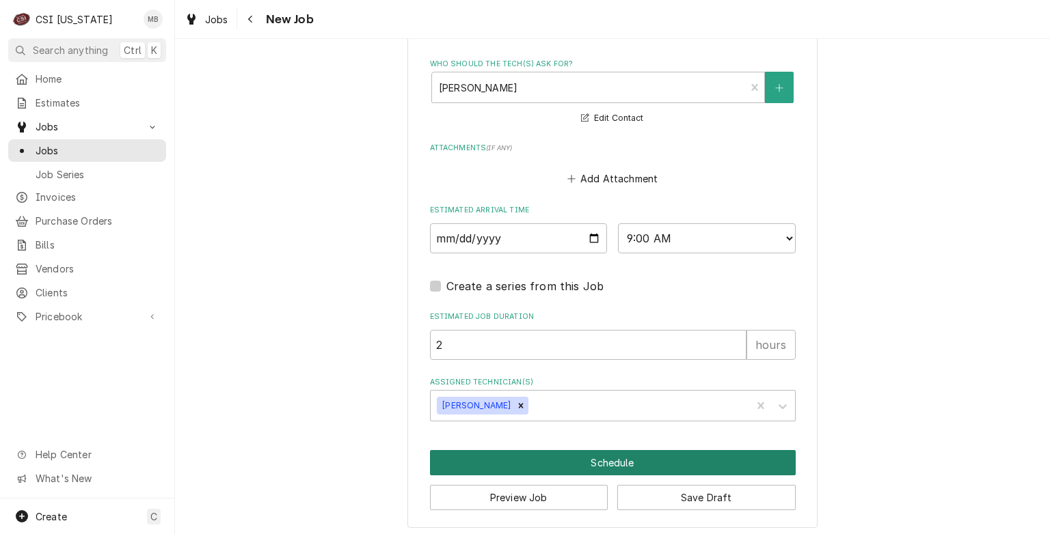
click at [607, 456] on button "Schedule" at bounding box center [613, 462] width 366 height 25
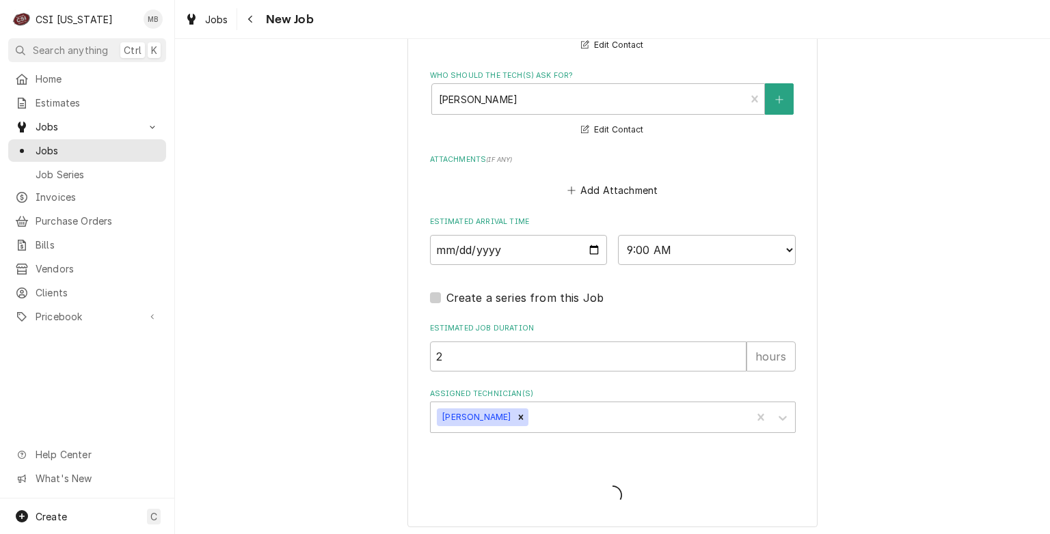
type textarea "x"
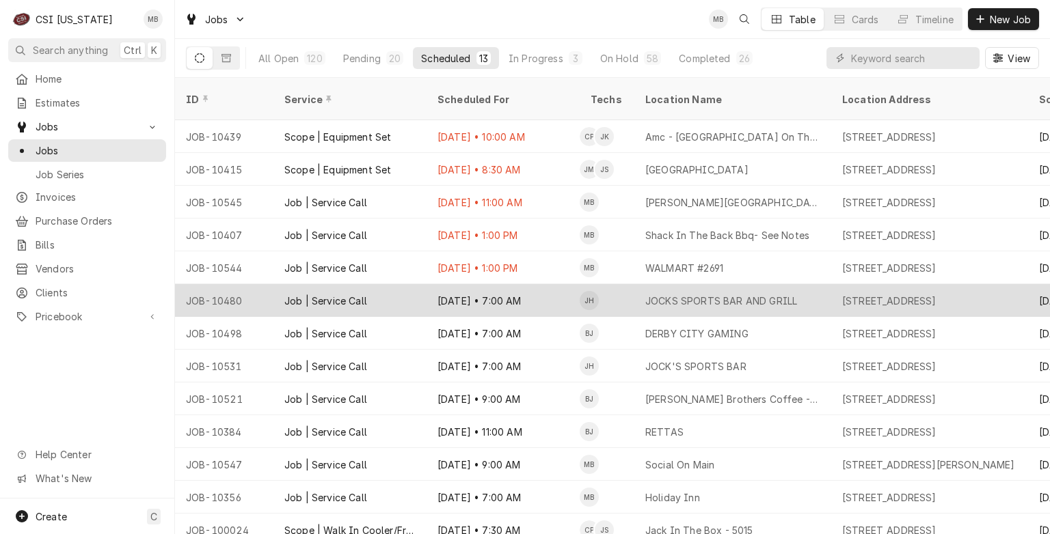
scroll to position [4, 0]
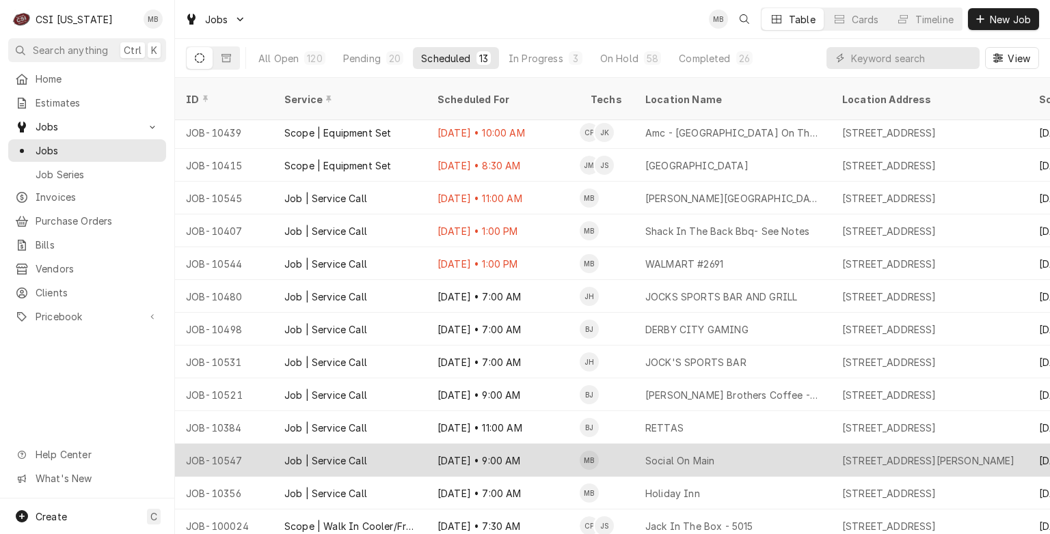
click at [488, 446] on div "Sep 1 • 9:00 AM" at bounding box center [502, 460] width 153 height 33
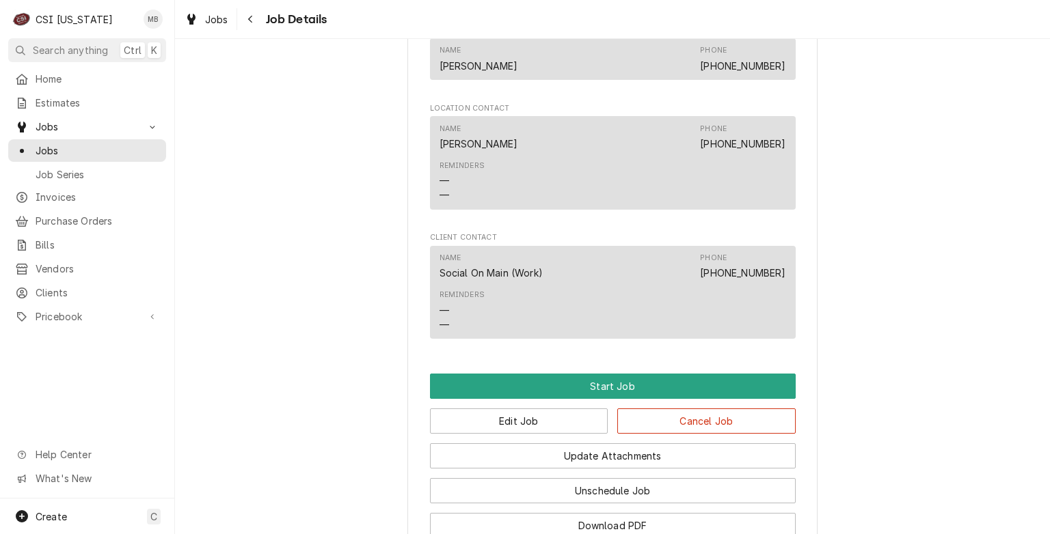
scroll to position [1190, 0]
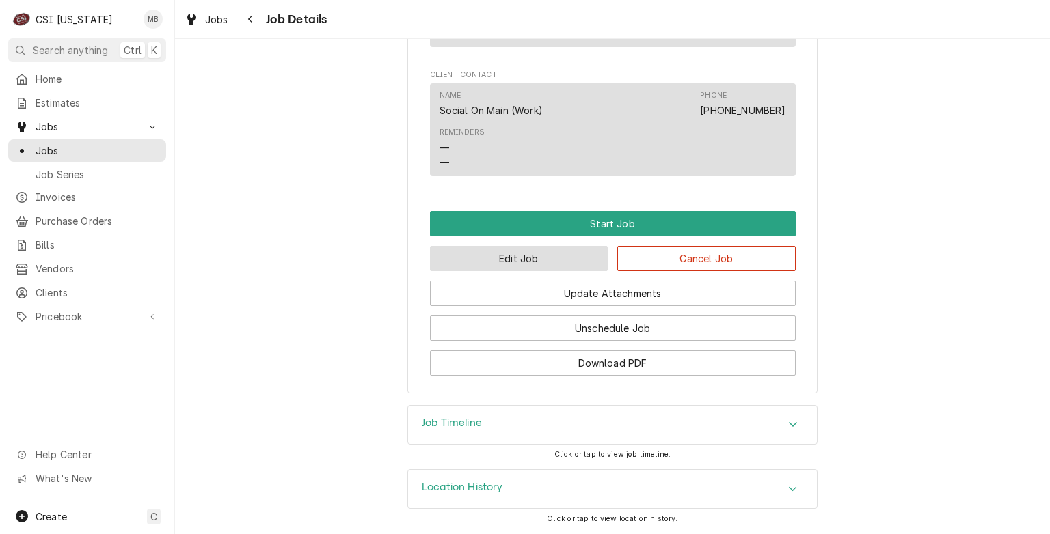
click at [528, 253] on button "Edit Job" at bounding box center [519, 258] width 178 height 25
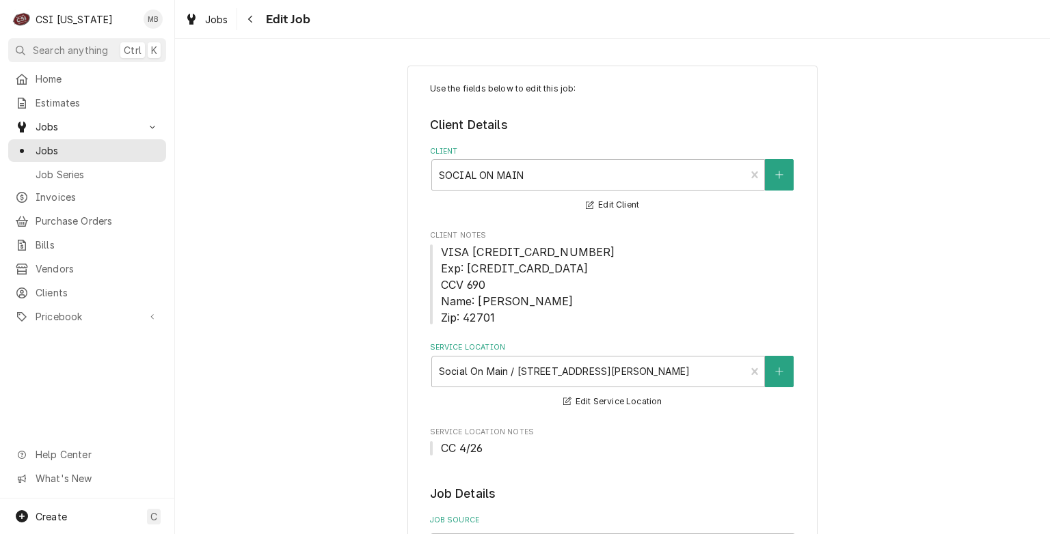
type textarea "x"
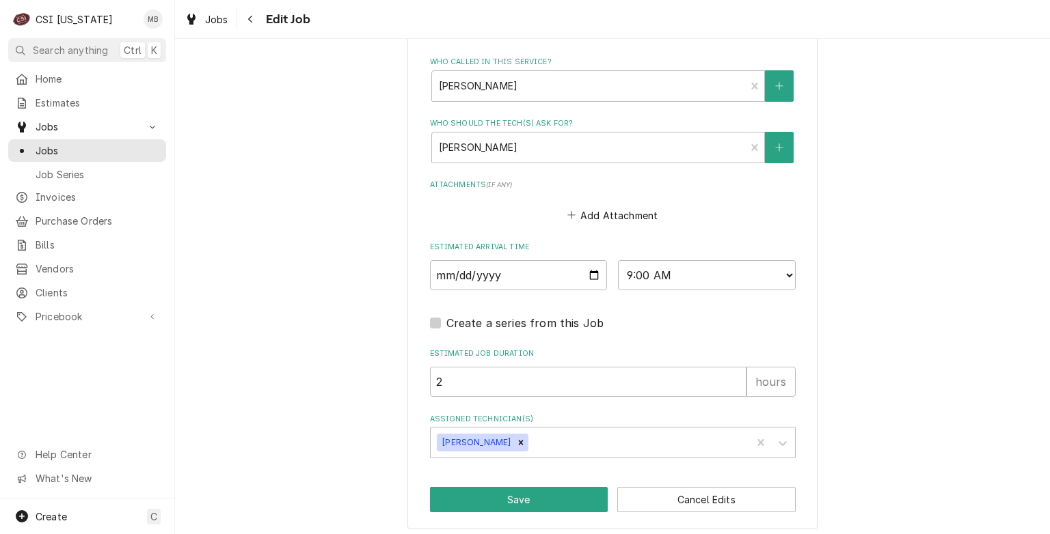
scroll to position [1108, 0]
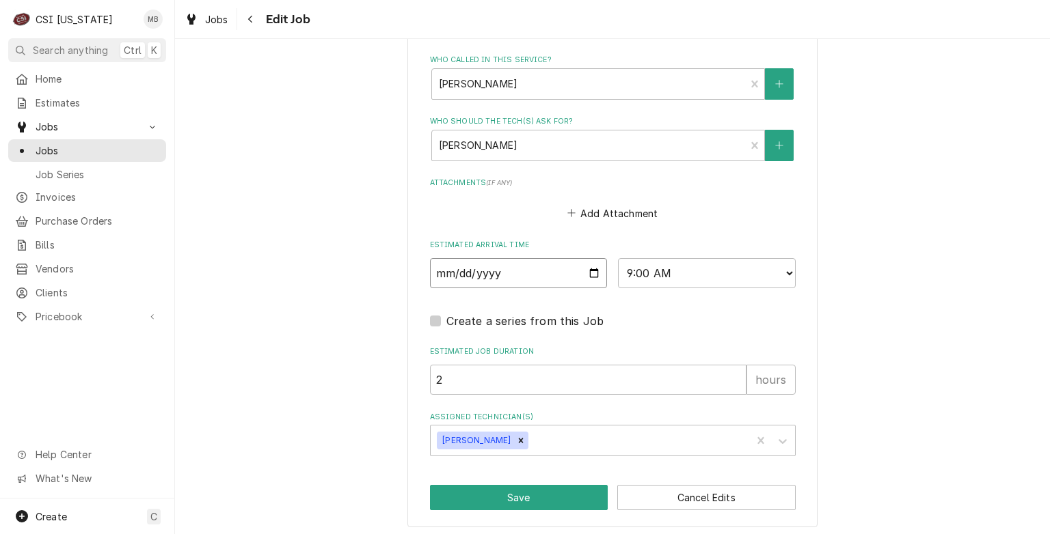
click at [590, 275] on input "2025-09-01" at bounding box center [519, 273] width 178 height 30
type input "2025-09-02"
click at [499, 495] on button "Save" at bounding box center [519, 497] width 178 height 25
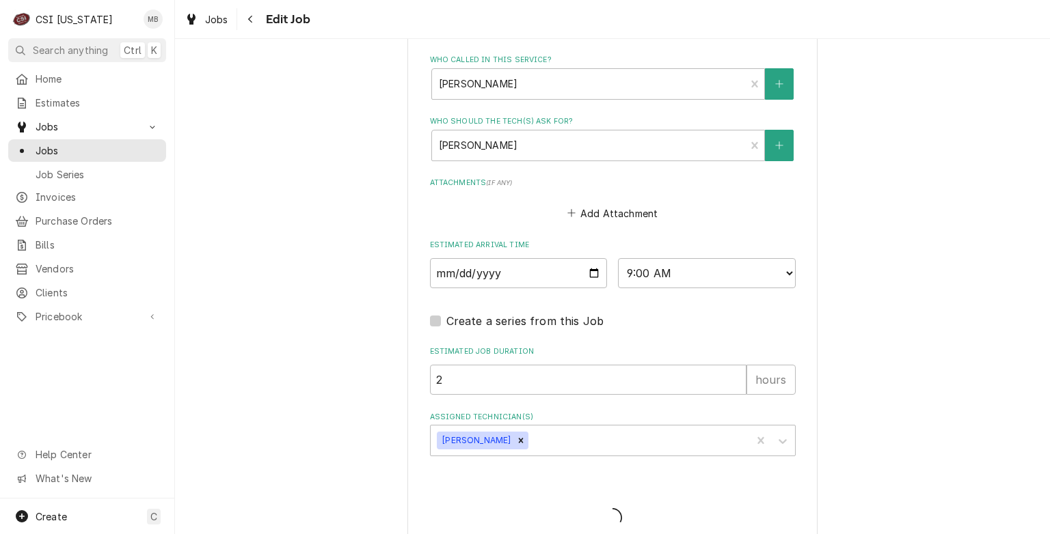
type textarea "x"
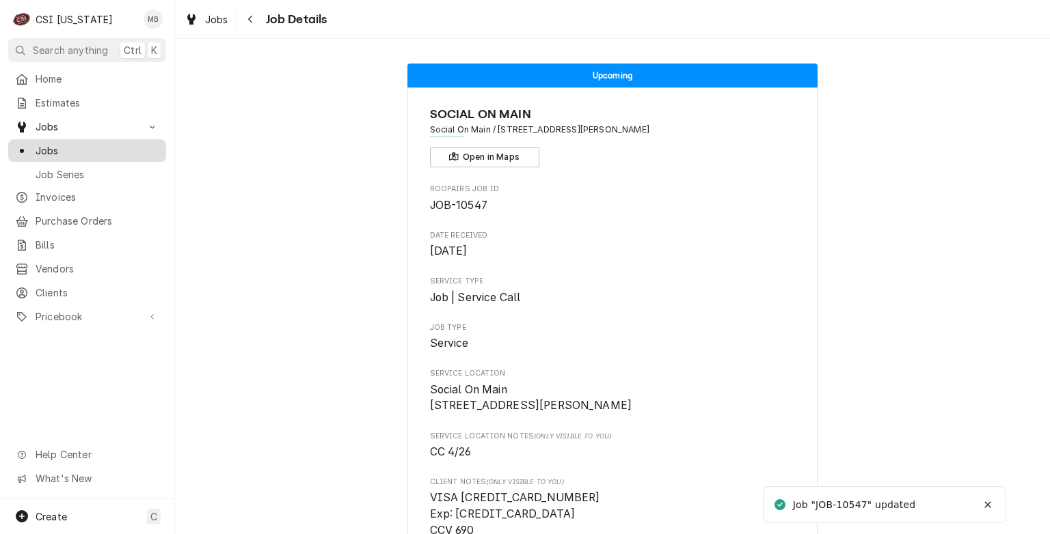
click at [80, 155] on link "Jobs" at bounding box center [87, 150] width 158 height 23
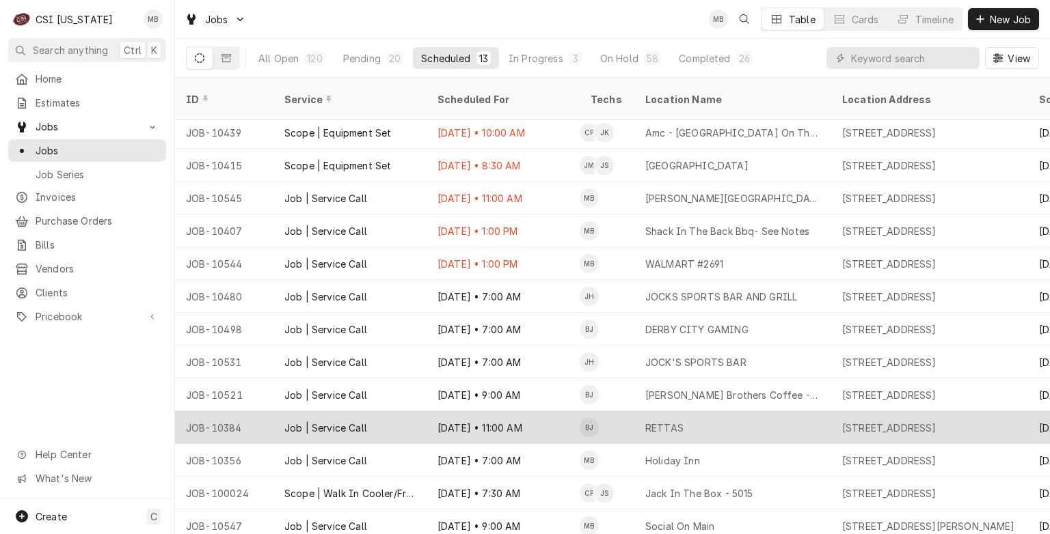
scroll to position [3, 0]
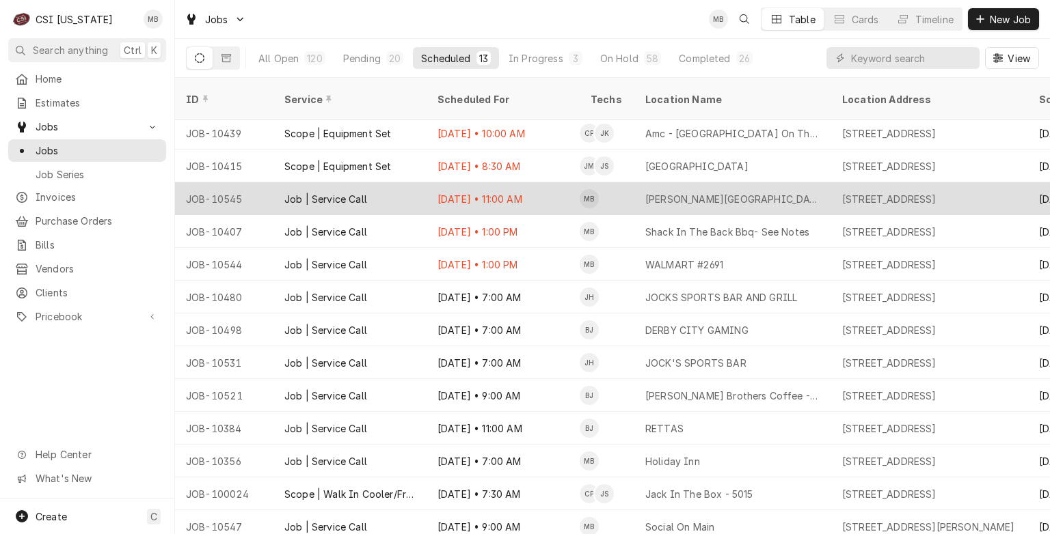
click at [378, 190] on div "Job | Service Call" at bounding box center [349, 198] width 153 height 33
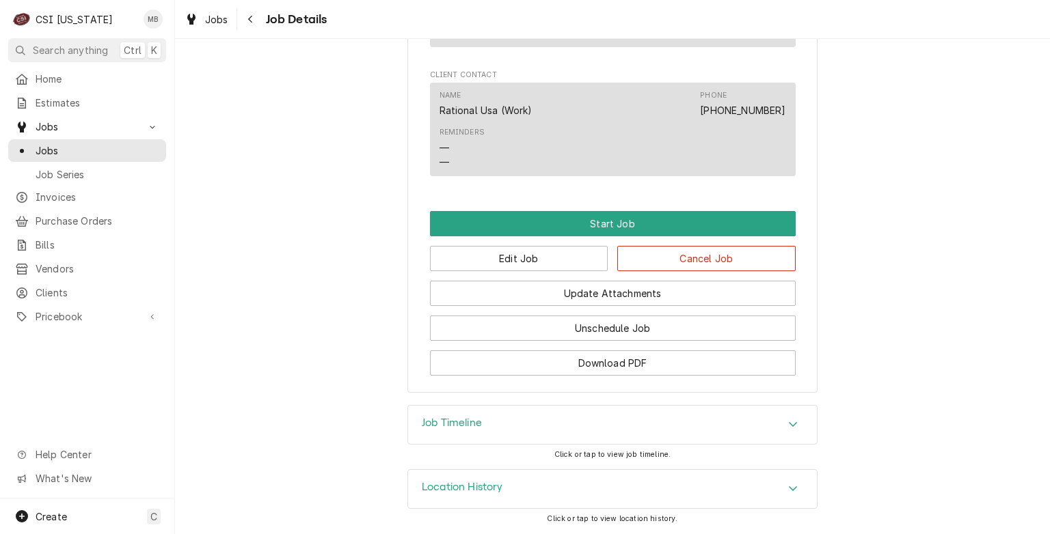
scroll to position [982, 0]
click at [478, 251] on button "Edit Job" at bounding box center [519, 258] width 178 height 25
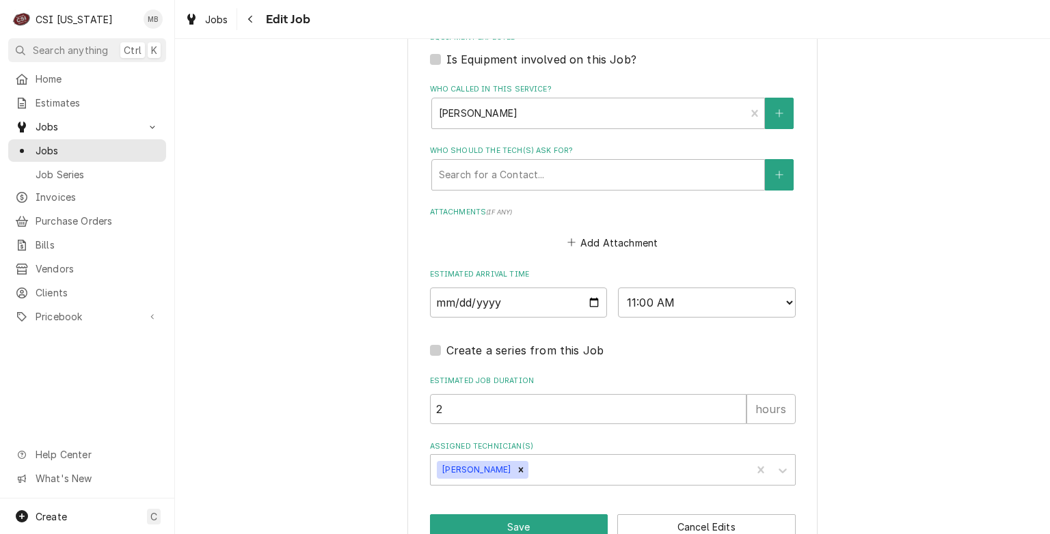
scroll to position [1013, 0]
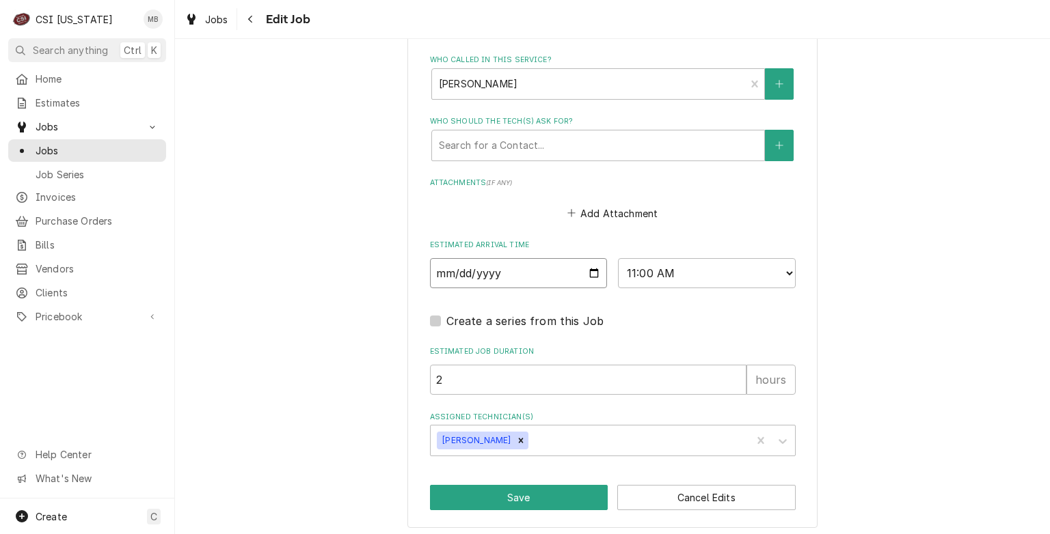
click at [590, 267] on input "2025-08-28" at bounding box center [519, 273] width 178 height 30
type textarea "x"
type input "2025-09-02"
click at [529, 487] on button "Save" at bounding box center [519, 497] width 178 height 25
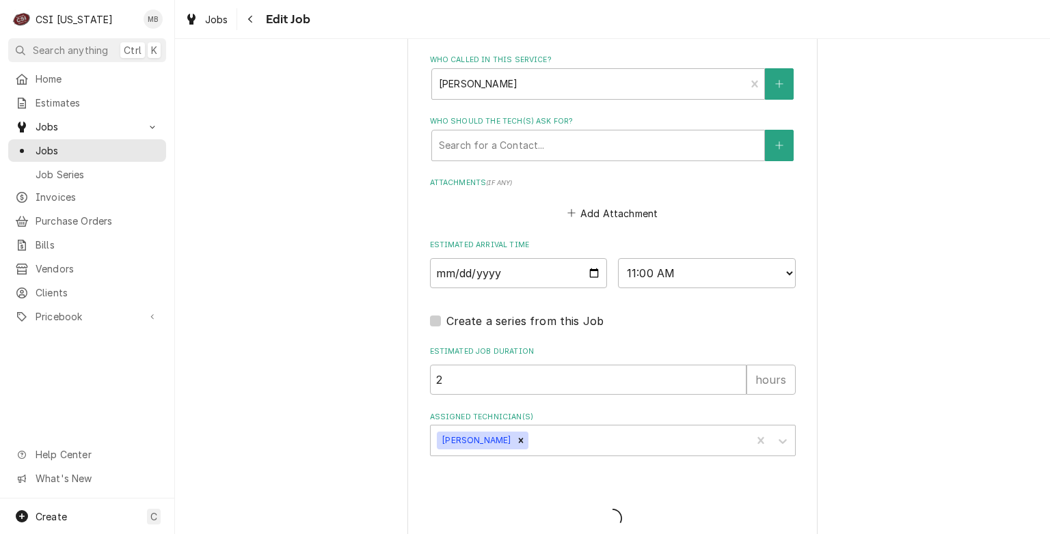
type textarea "x"
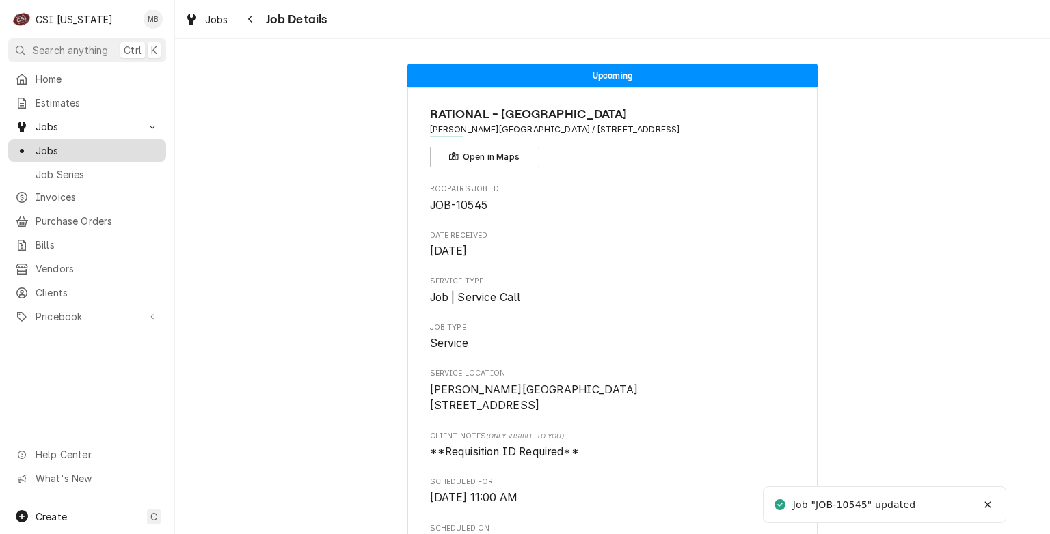
click at [76, 150] on span "Jobs" at bounding box center [98, 151] width 124 height 14
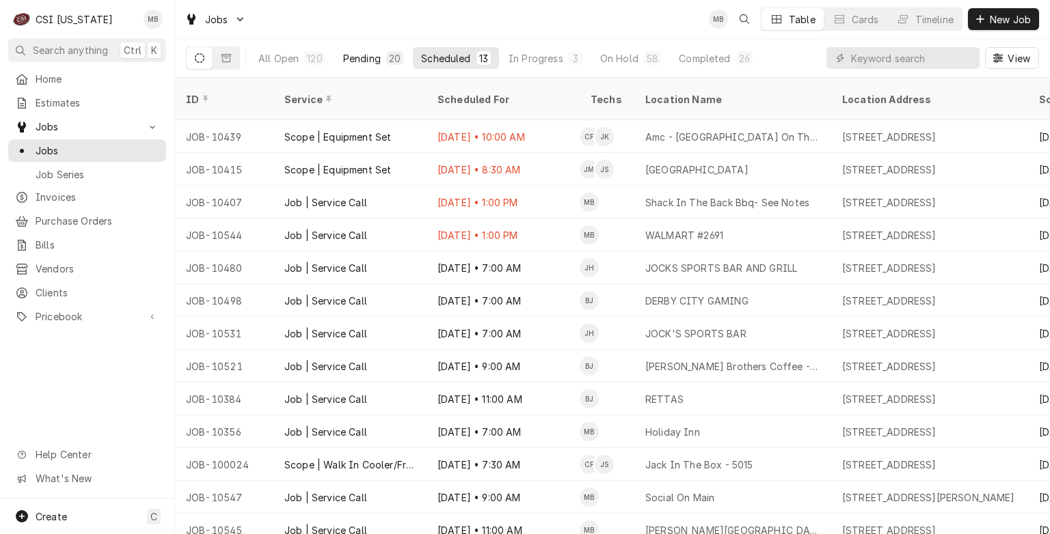
click at [375, 58] on div "Pending" at bounding box center [362, 58] width 38 height 14
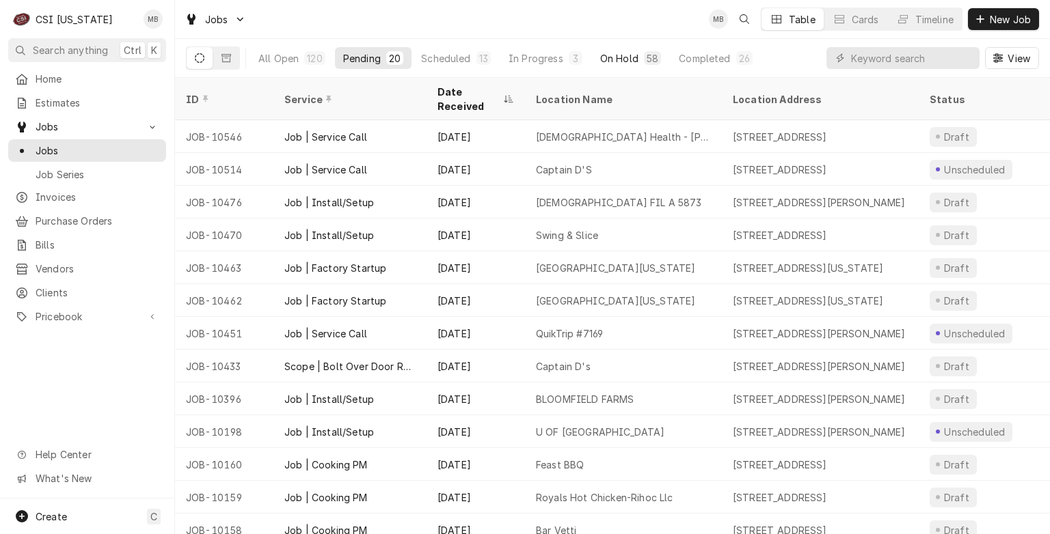
click at [620, 59] on div "On Hold" at bounding box center [619, 58] width 38 height 14
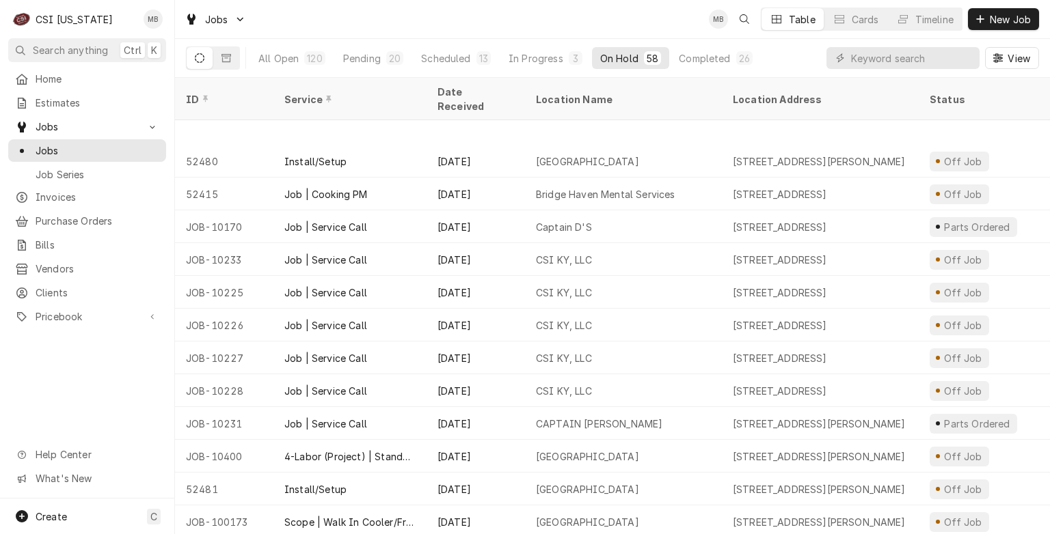
scroll to position [268, 0]
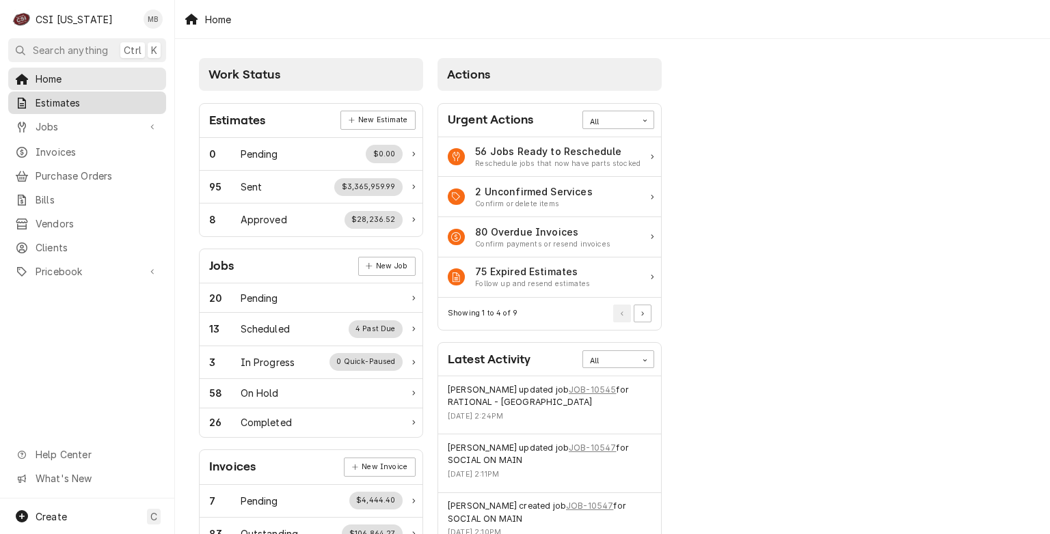
click at [79, 109] on link "Estimates" at bounding box center [87, 103] width 158 height 23
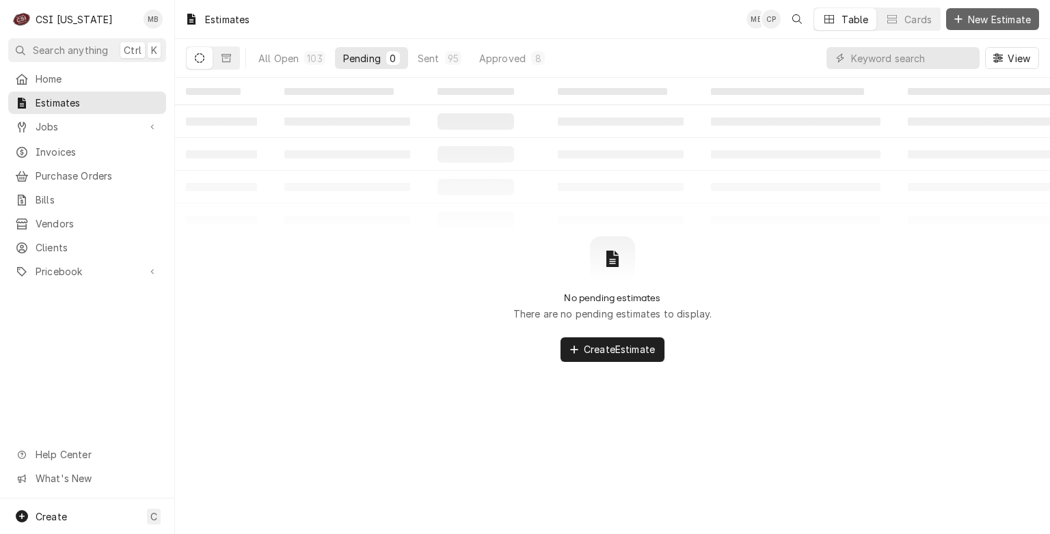
click at [974, 10] on button "New Estimate" at bounding box center [992, 19] width 93 height 22
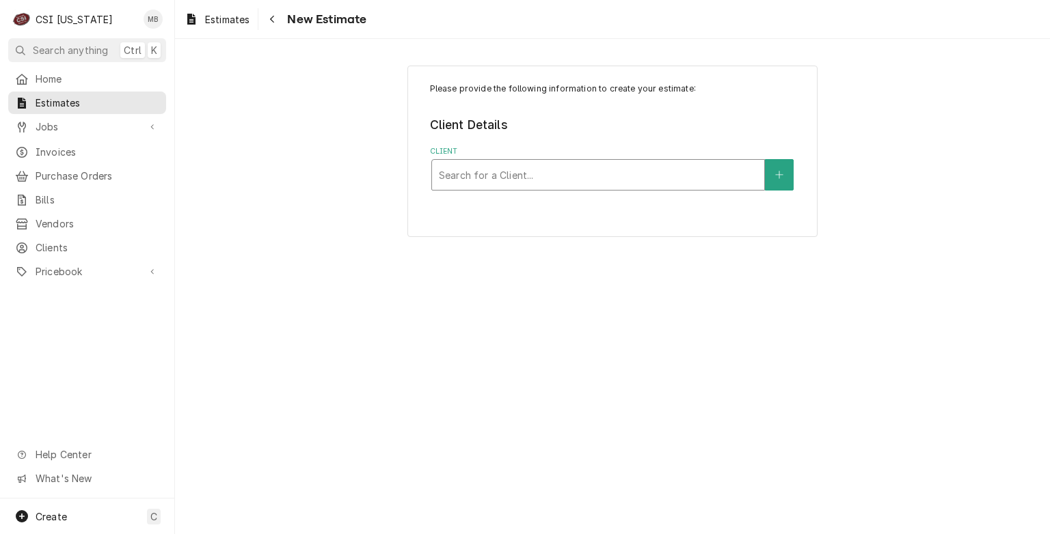
click at [554, 164] on div "Client" at bounding box center [598, 175] width 318 height 25
click at [528, 180] on div "Client" at bounding box center [598, 175] width 318 height 25
type input "bloomin"
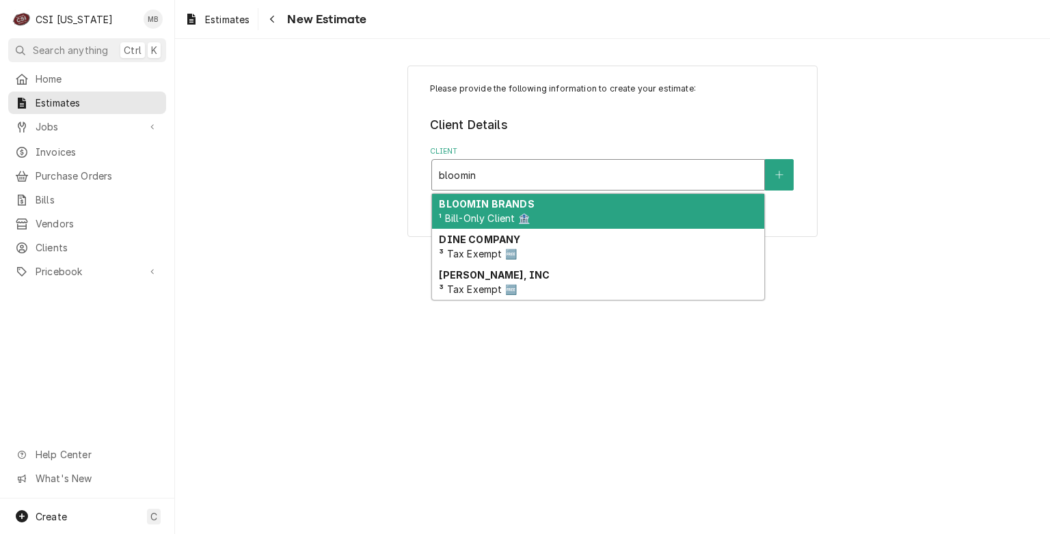
click at [507, 209] on div "BLOOMIN BRANDS ¹ Bill-Only Client 🏦" at bounding box center [598, 212] width 332 height 36
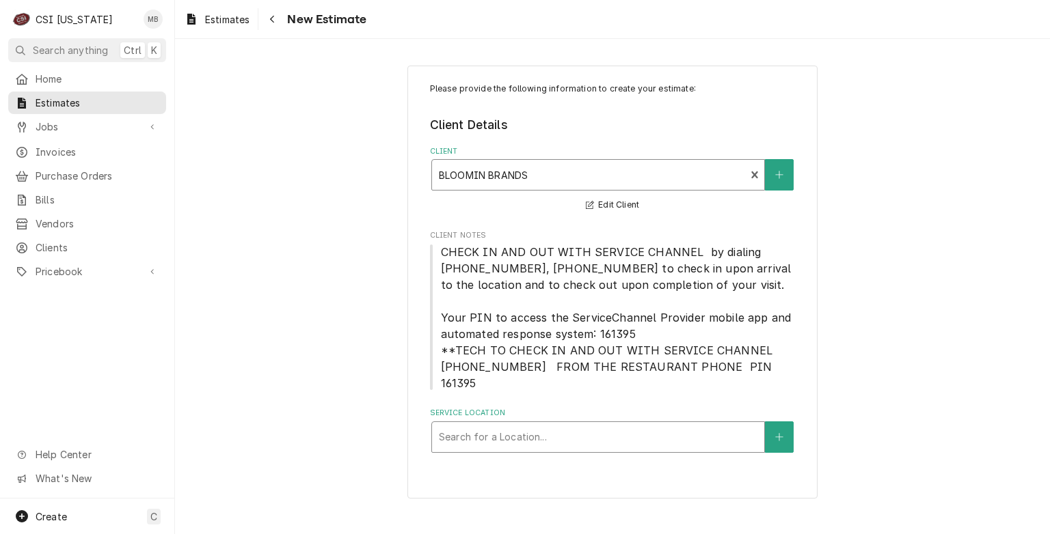
click at [523, 425] on div "Service Location" at bounding box center [598, 437] width 318 height 25
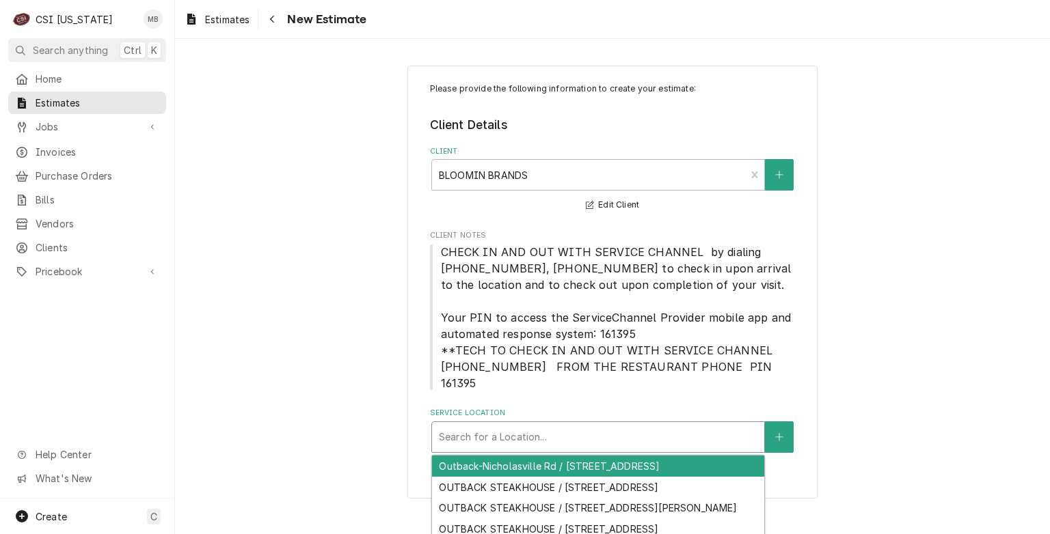
click at [521, 456] on div "Outback-Nicholasville Rd / 3395 Nicholasville Rd, Lexington, KY 40503" at bounding box center [598, 466] width 332 height 21
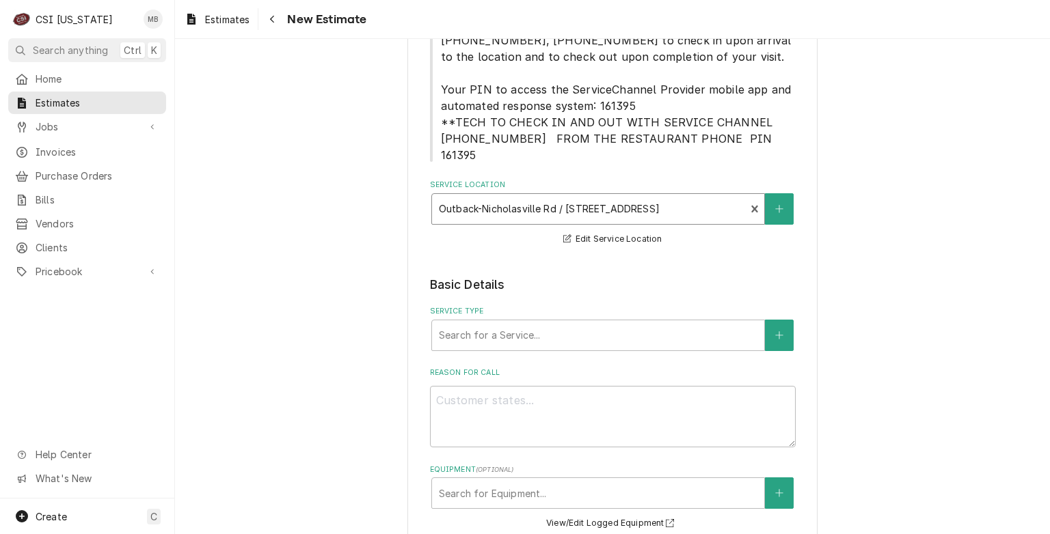
scroll to position [232, 0]
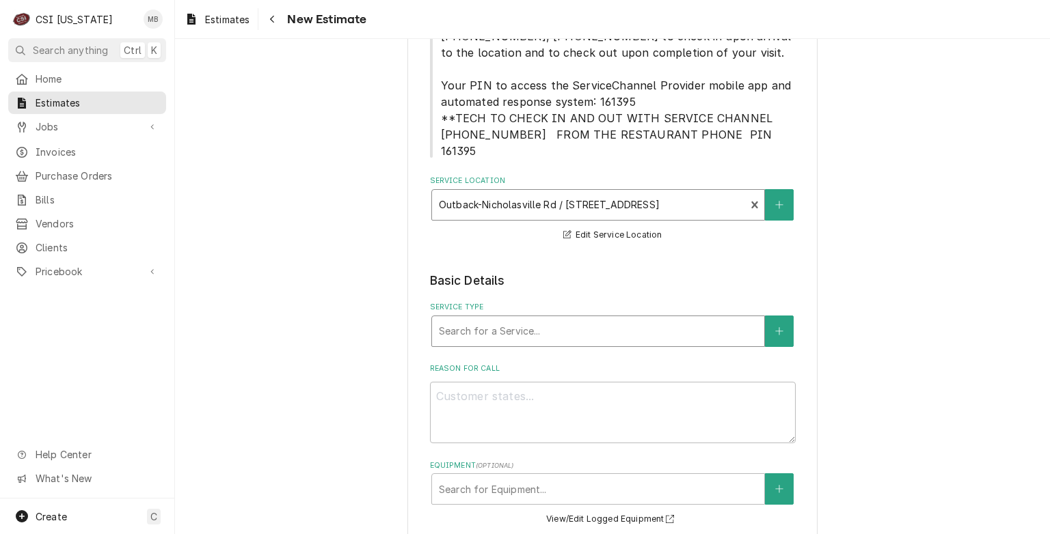
click at [541, 319] on div "Service Type" at bounding box center [598, 331] width 318 height 25
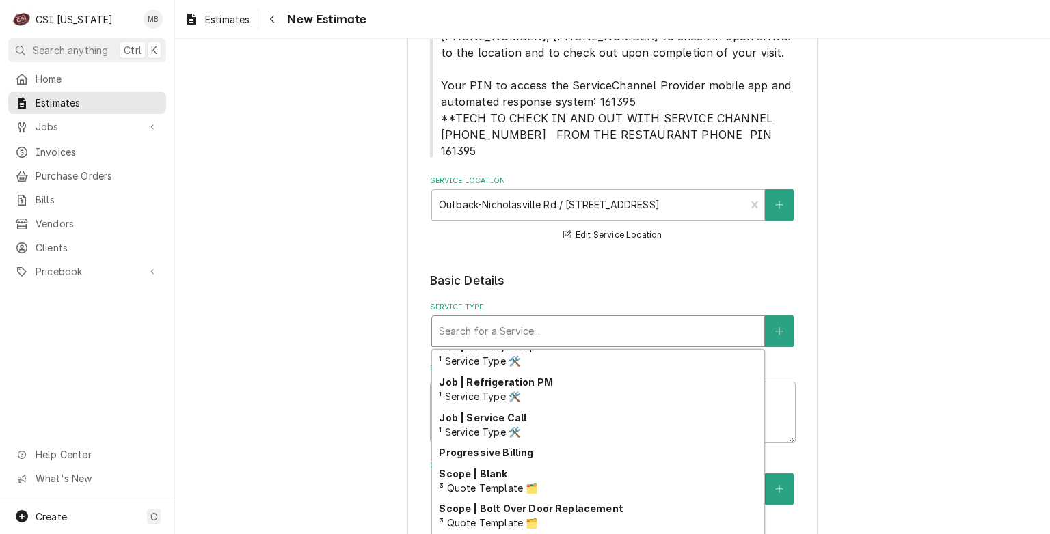
scroll to position [783, 0]
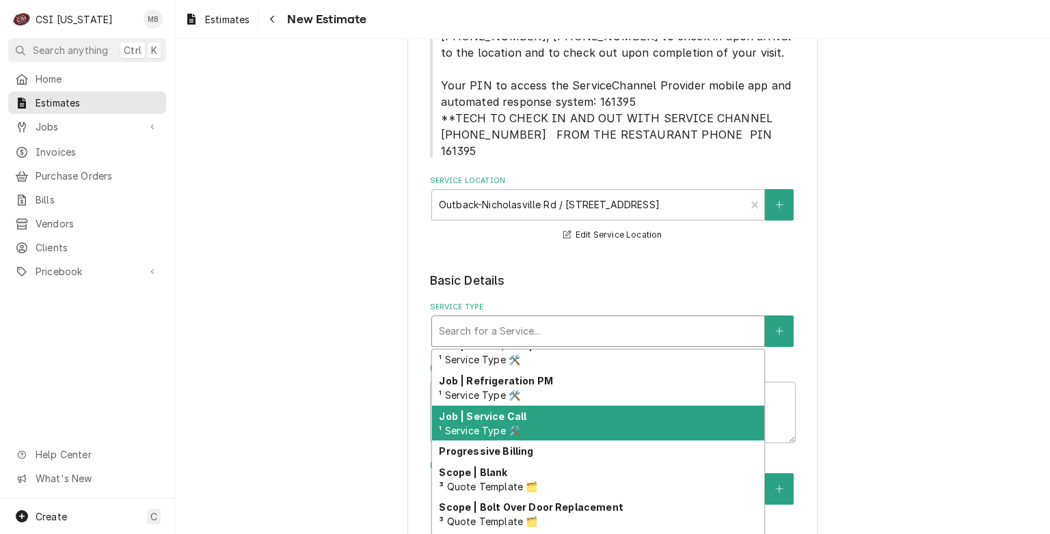
click at [519, 406] on div "Job | Service Call ¹ Service Type 🛠️" at bounding box center [598, 424] width 332 height 36
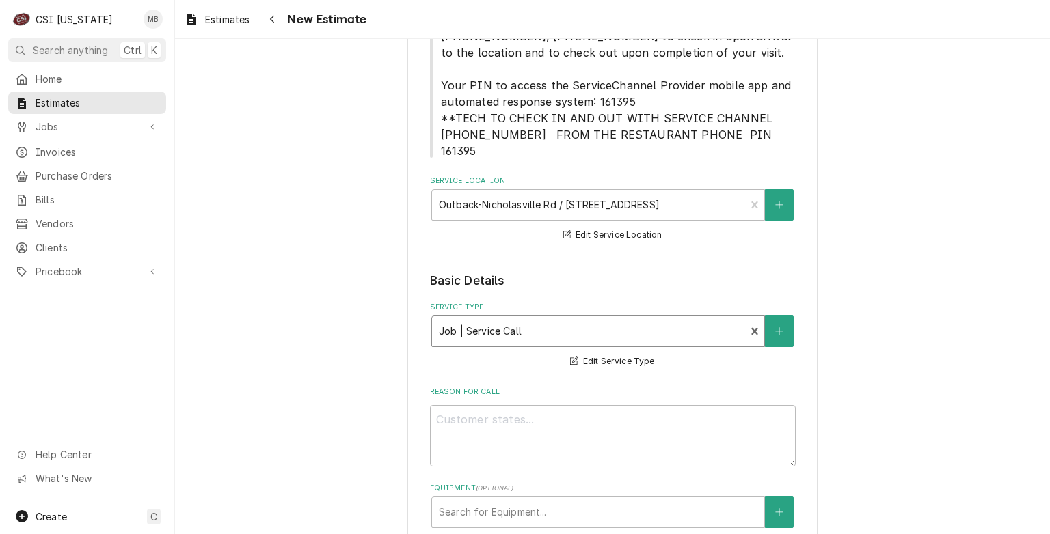
scroll to position [303, 0]
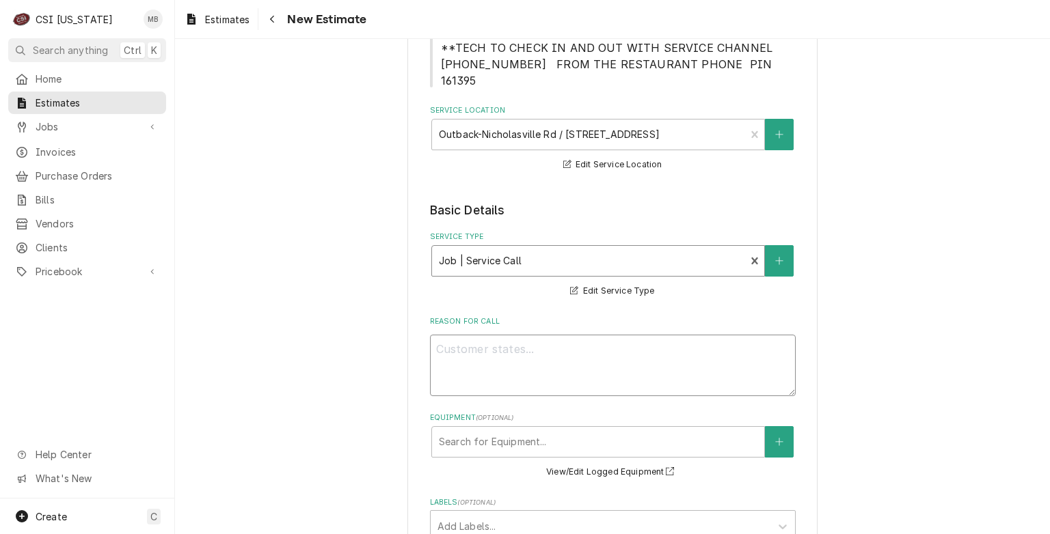
click at [474, 340] on textarea "Reason For Call" at bounding box center [613, 366] width 366 height 62
type textarea "x"
type textarea "u"
type textarea "x"
type textarea "up"
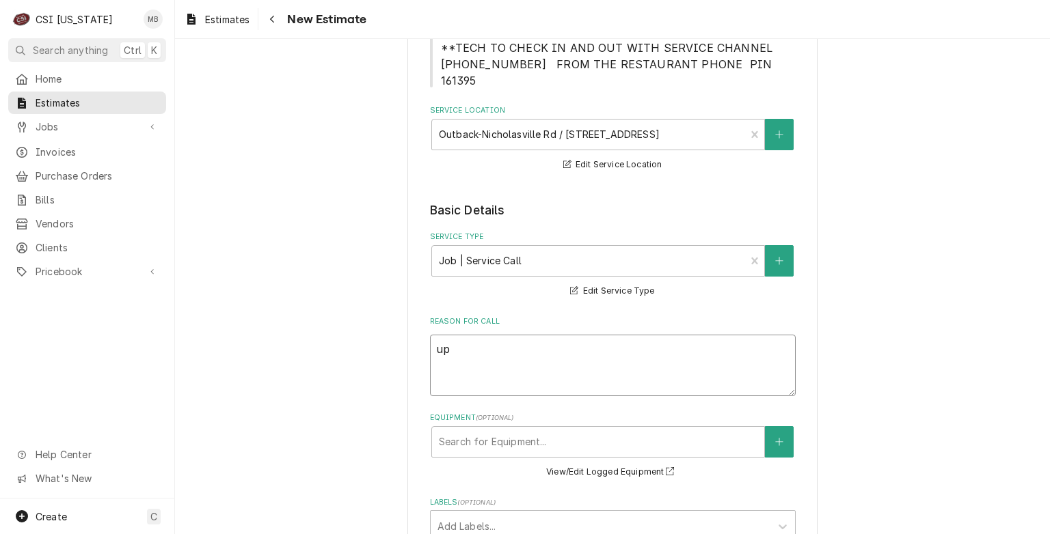
type textarea "x"
type textarea "upo"
type textarea "x"
type textarea "upon"
type textarea "x"
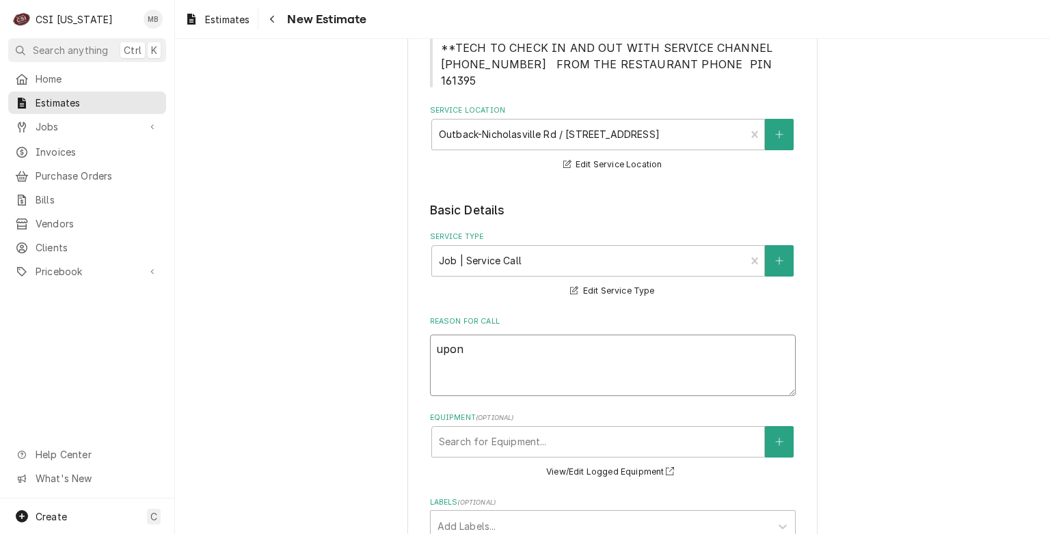
type textarea "upon"
type textarea "x"
type textarea "upon"
drag, startPoint x: 473, startPoint y: 323, endPoint x: 403, endPoint y: 320, distance: 69.8
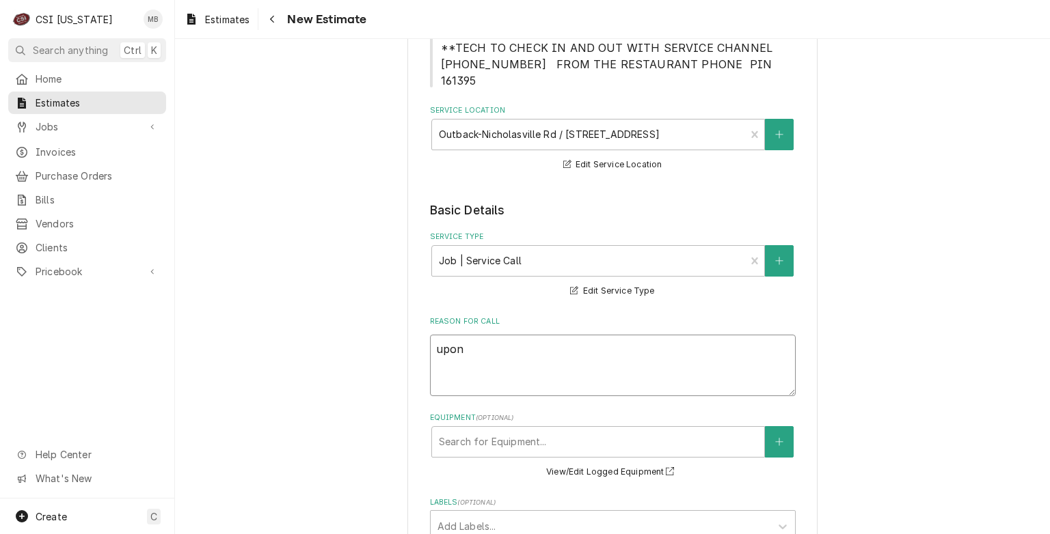
type textarea "x"
paste textarea "The oven burners are repaired and there is no longer any backfiring when it lig…"
type textarea "x"
type textarea "The oven burners are repaired and there is no longer any backfiring when it lig…"
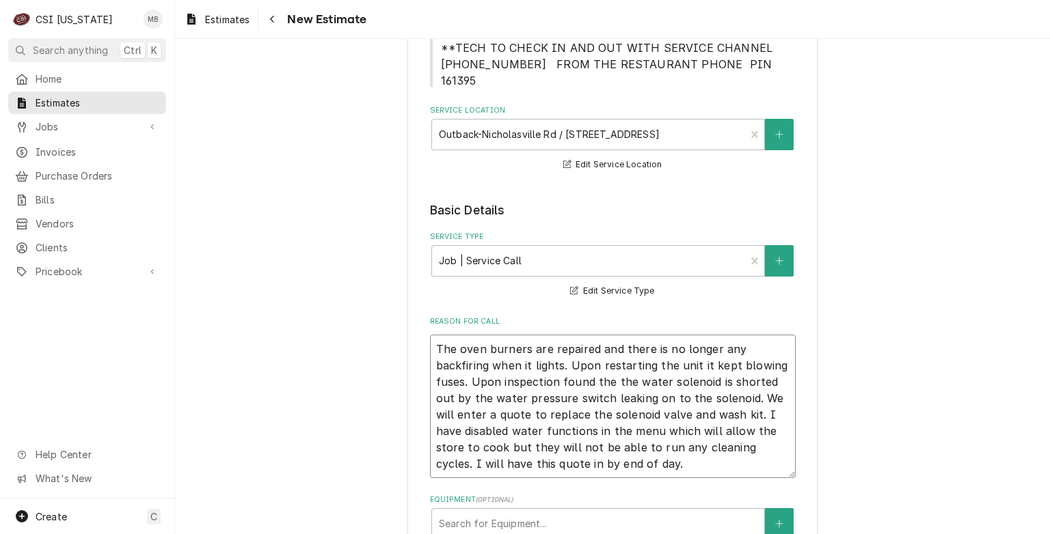
type textarea "x"
type textarea "The oven burners are repaired and there is no longer any backfiring when it lig…"
type textarea "x"
type textarea "The oven burners are repaired and there is no longer any backfiring when it lig…"
type textarea "x"
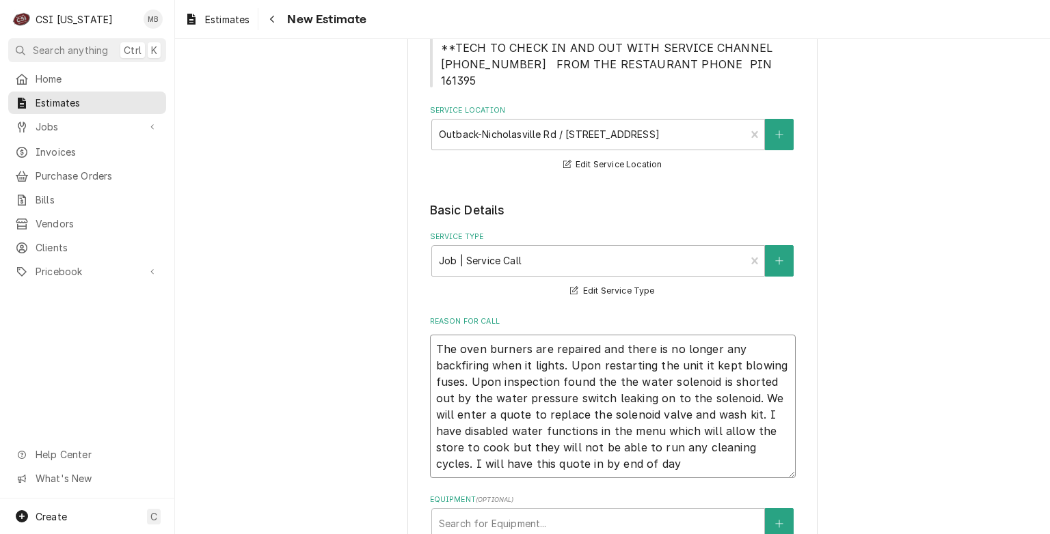
type textarea "The oven burners are repaired and there is no longer any backfiring when it lig…"
type textarea "x"
type textarea "The oven burners are repaired and there is no longer any backfiring when it lig…"
type textarea "x"
type textarea "The oven burners are repaired and there is no longer any backfiring when it lig…"
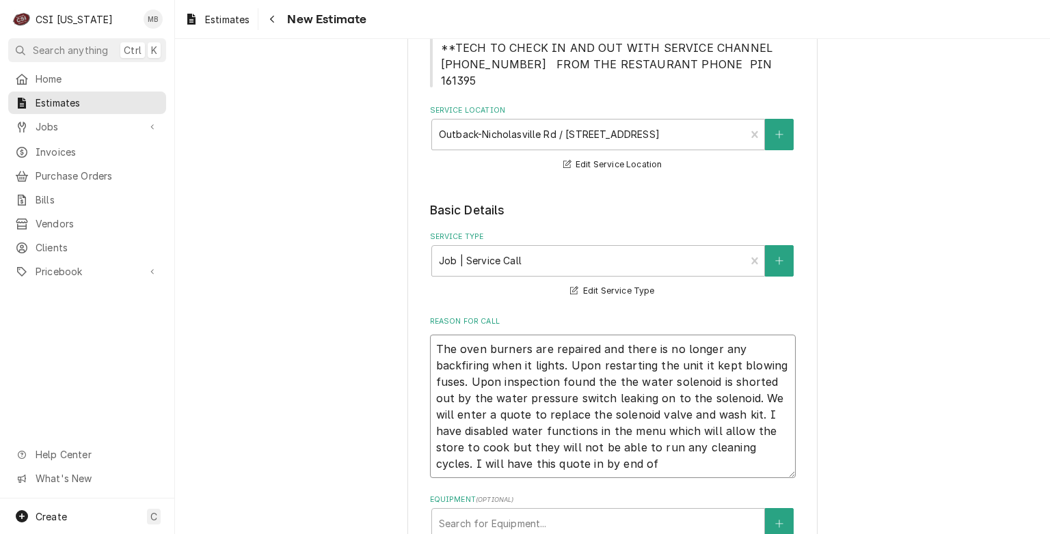
type textarea "x"
type textarea "The oven burners are repaired and there is no longer any backfiring when it lig…"
type textarea "x"
type textarea "The oven burners are repaired and there is no longer any backfiring when it lig…"
type textarea "x"
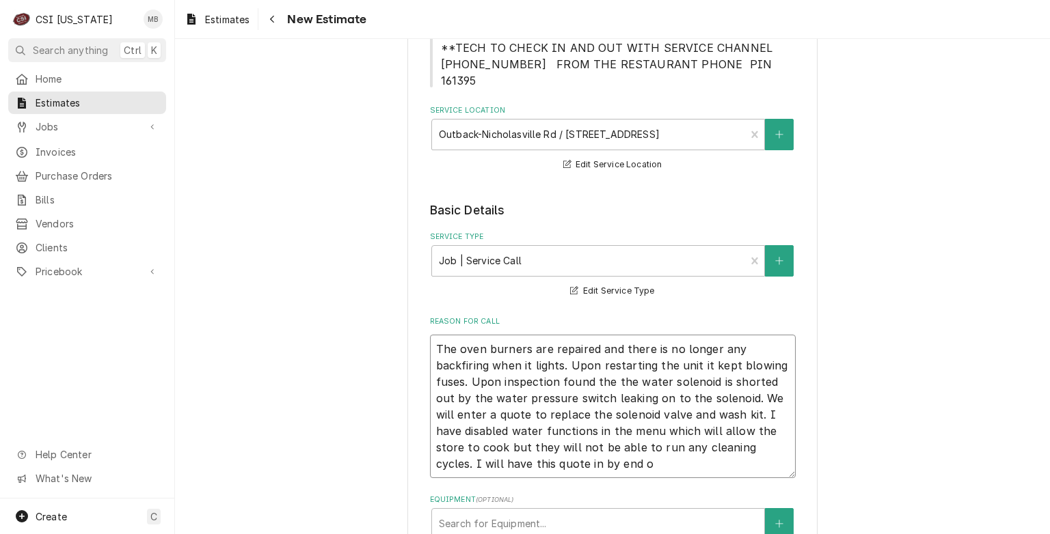
type textarea "The oven burners are repaired and there is no longer any backfiring when it lig…"
type textarea "x"
type textarea "The oven burners are repaired and there is no longer any backfiring when it lig…"
type textarea "x"
type textarea "The oven burners are repaired and there is no longer any backfiring when it lig…"
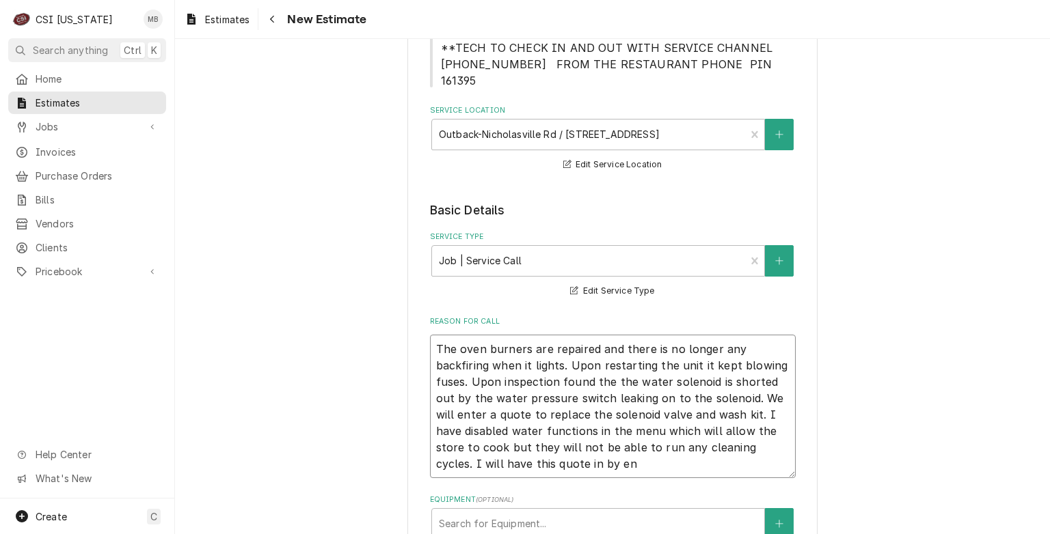
type textarea "x"
type textarea "The oven burners are repaired and there is no longer any backfiring when it lig…"
type textarea "x"
type textarea "The oven burners are repaired and there is no longer any backfiring when it lig…"
type textarea "x"
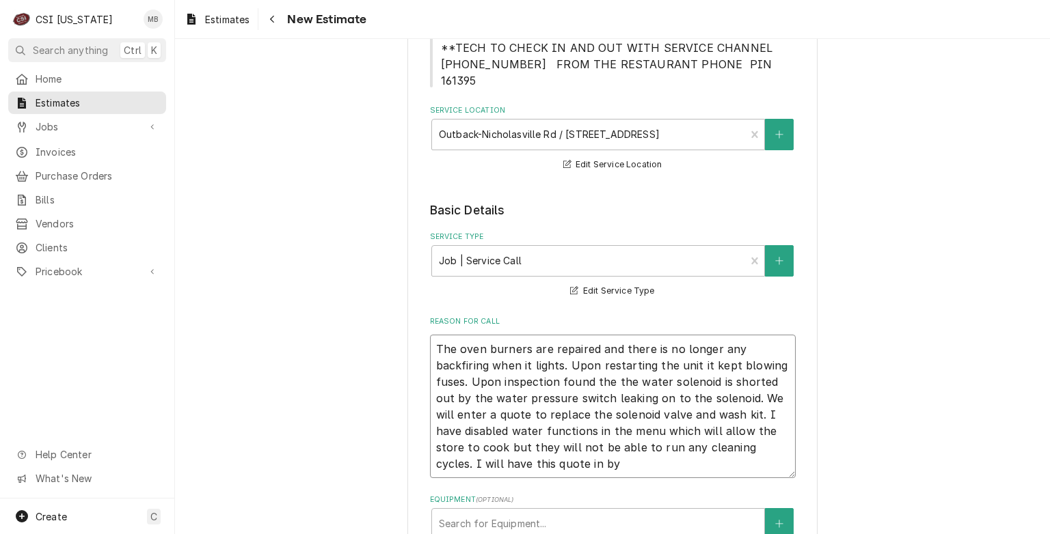
type textarea "The oven burners are repaired and there is no longer any backfiring when it lig…"
type textarea "x"
type textarea "The oven burners are repaired and there is no longer any backfiring when it lig…"
type textarea "x"
type textarea "The oven burners are repaired and there is no longer any backfiring when it lig…"
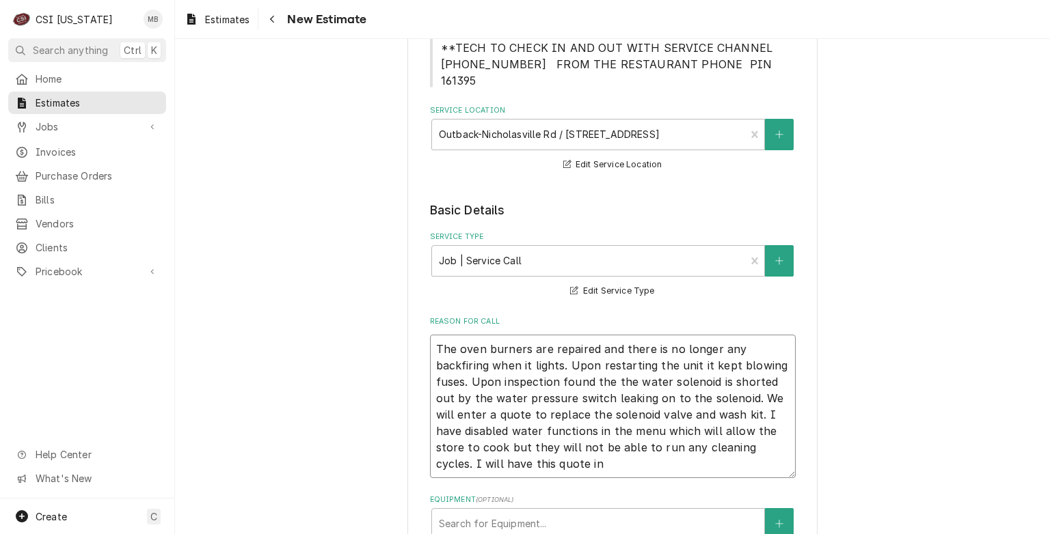
type textarea "x"
type textarea "The oven burners are repaired and there is no longer any backfiring when it lig…"
type textarea "x"
type textarea "The oven burners are repaired and there is no longer any backfiring when it lig…"
type textarea "x"
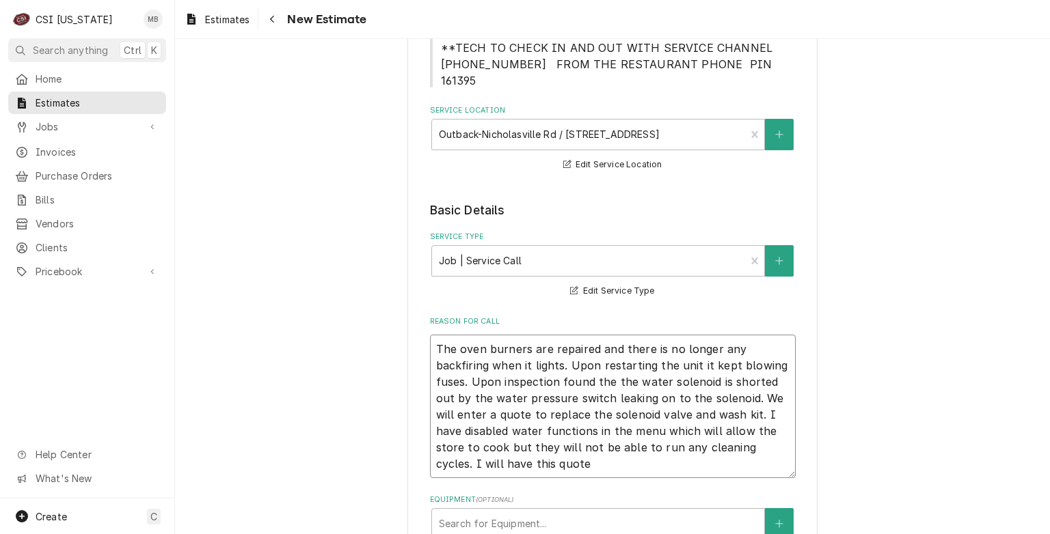
type textarea "The oven burners are repaired and there is no longer any backfiring when it lig…"
type textarea "x"
type textarea "The oven burners are repaired and there is no longer any backfiring when it lig…"
type textarea "x"
type textarea "The oven burners are repaired and there is no longer any backfiring when it lig…"
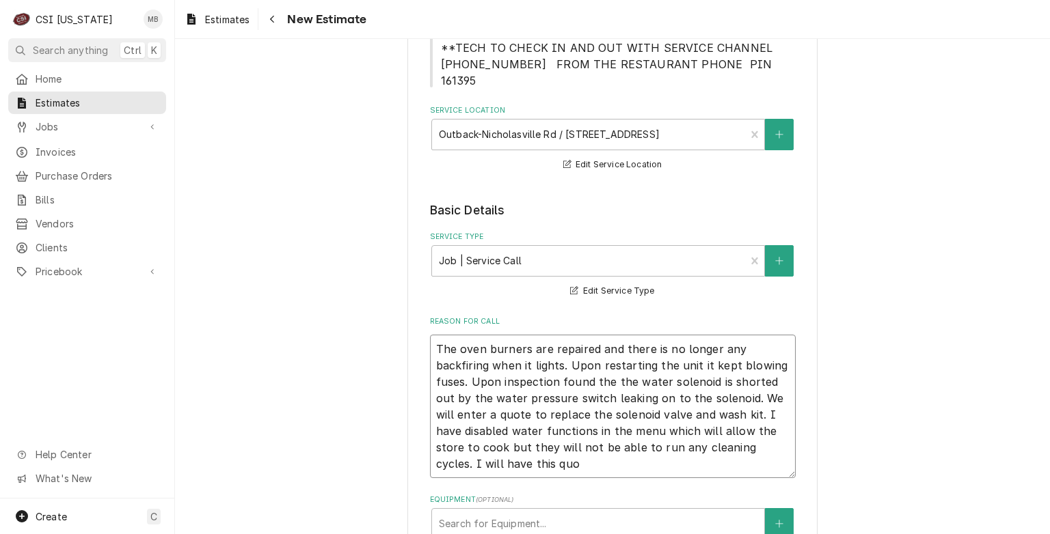
type textarea "x"
type textarea "The oven burners are repaired and there is no longer any backfiring when it lig…"
type textarea "x"
type textarea "The oven burners are repaired and there is no longer any backfiring when it lig…"
type textarea "x"
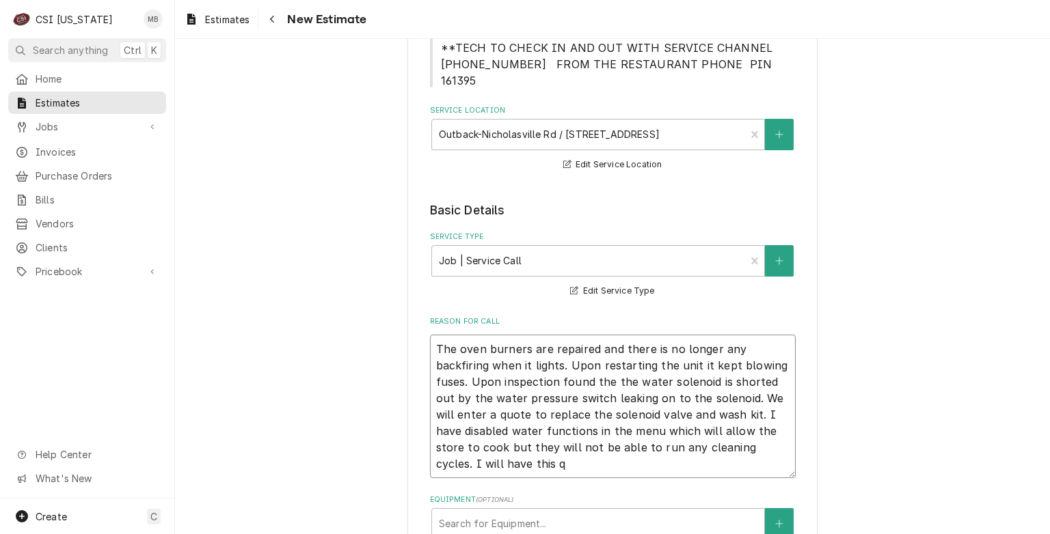
type textarea "The oven burners are repaired and there is no longer any backfiring when it lig…"
type textarea "x"
type textarea "The oven burners are repaired and there is no longer any backfiring when it lig…"
type textarea "x"
type textarea "The oven burners are repaired and there is no longer any backfiring when it lig…"
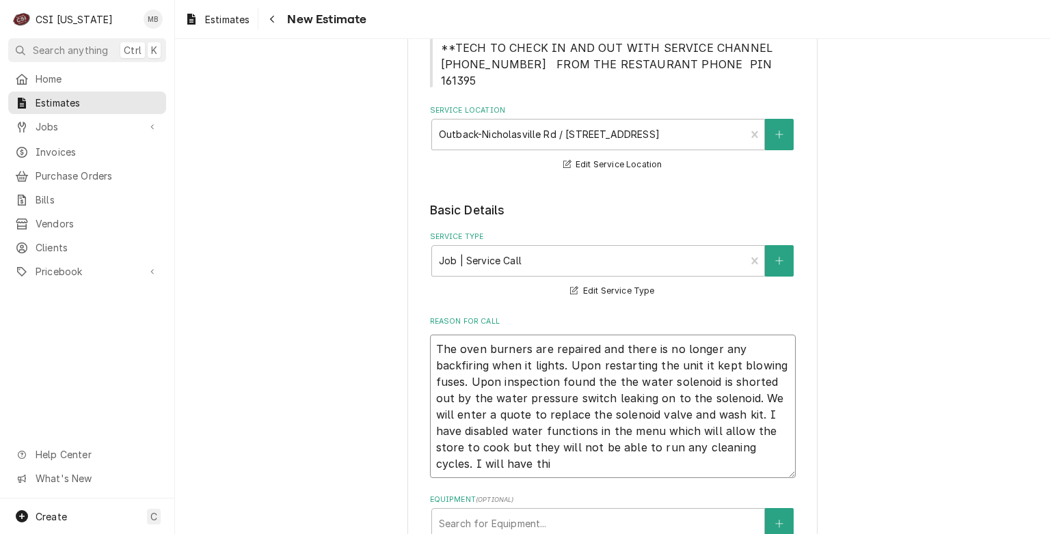
type textarea "x"
type textarea "The oven burners are repaired and there is no longer any backfiring when it lig…"
type textarea "x"
type textarea "The oven burners are repaired and there is no longer any backfiring when it lig…"
type textarea "x"
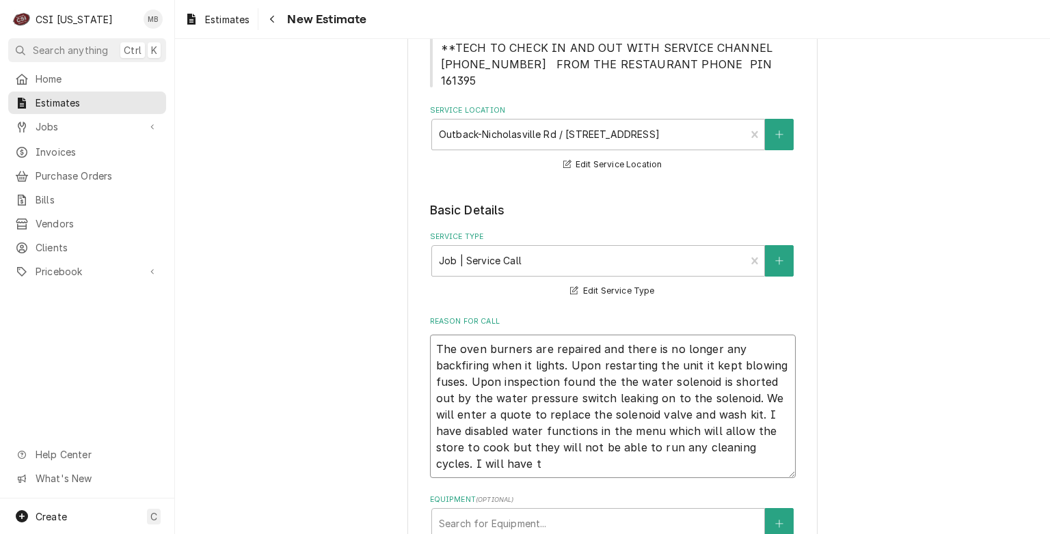
type textarea "The oven burners are repaired and there is no longer any backfiring when it lig…"
type textarea "x"
type textarea "The oven burners are repaired and there is no longer any backfiring when it lig…"
type textarea "x"
type textarea "The oven burners are repaired and there is no longer any backfiring when it lig…"
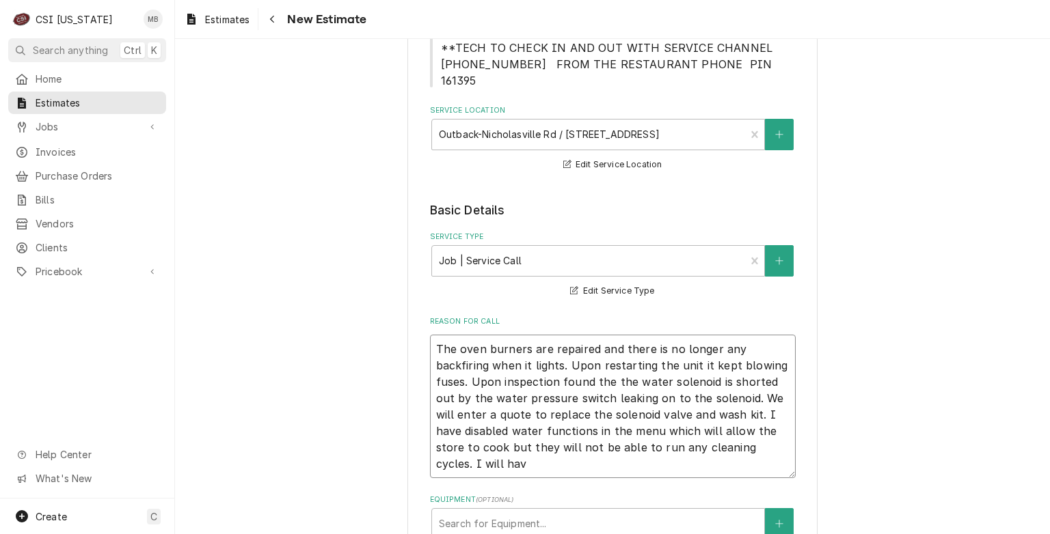
type textarea "x"
type textarea "The oven burners are repaired and there is no longer any backfiring when it lig…"
type textarea "x"
type textarea "The oven burners are repaired and there is no longer any backfiring when it lig…"
type textarea "x"
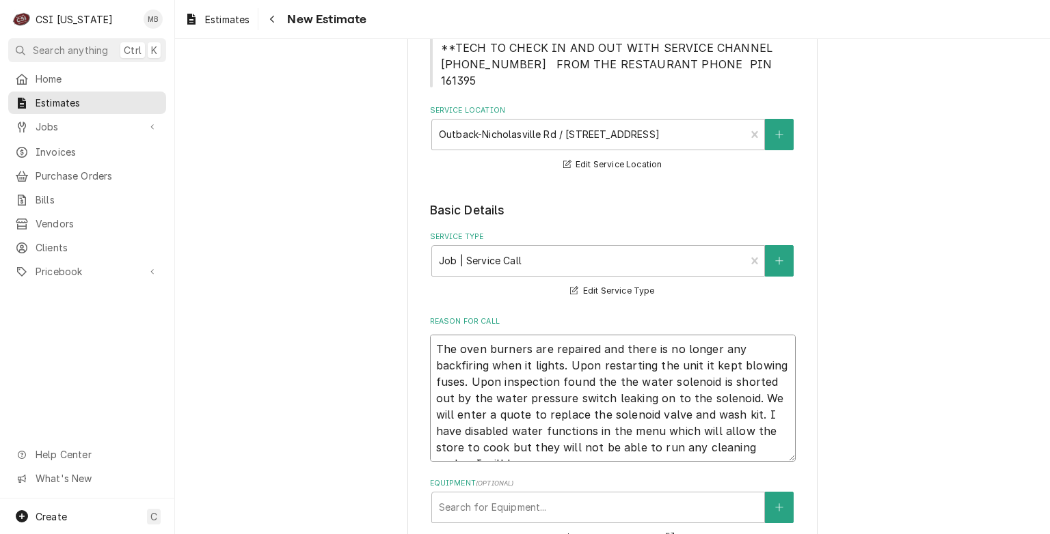
type textarea "The oven burners are repaired and there is no longer any backfiring when it lig…"
type textarea "x"
type textarea "The oven burners are repaired and there is no longer any backfiring when it lig…"
type textarea "x"
type textarea "The oven burners are repaired and there is no longer any backfiring when it lig…"
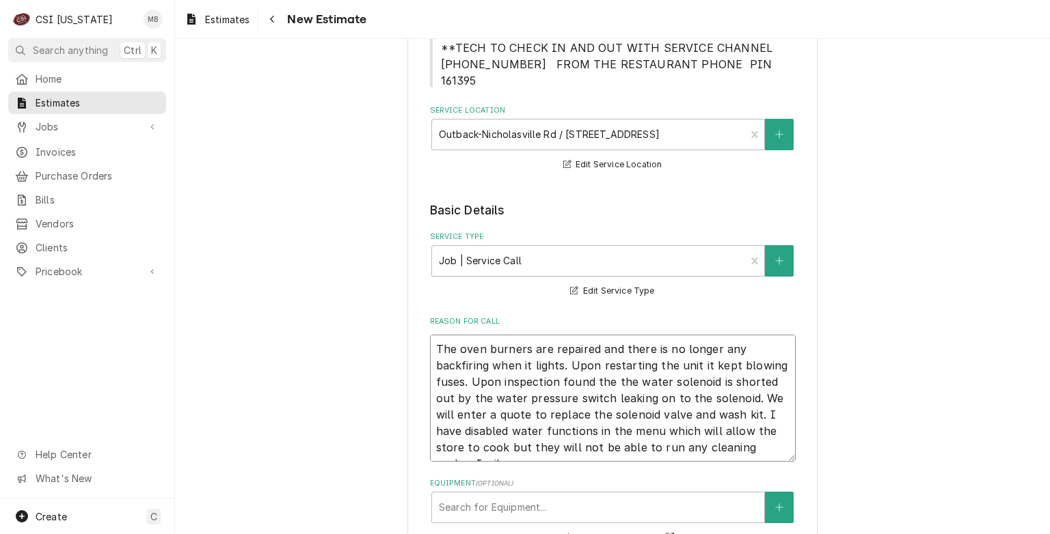
type textarea "x"
type textarea "The oven burners are repaired and there is no longer any backfiring when it lig…"
type textarea "x"
type textarea "The oven burners are repaired and there is no longer any backfiring when it lig…"
type textarea "x"
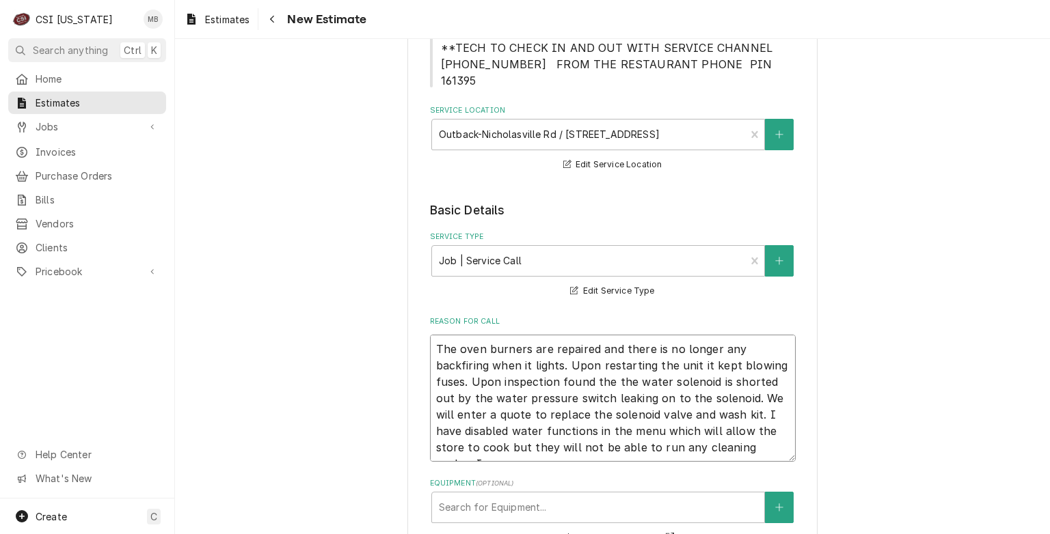
type textarea "The oven burners are repaired and there is no longer any backfiring when it lig…"
type textarea "x"
type textarea "The oven burners are repaired and there is no longer any backfiring when it lig…"
type textarea "x"
type textarea "The oven burners are repaired and there is no longer any backfiring when it lig…"
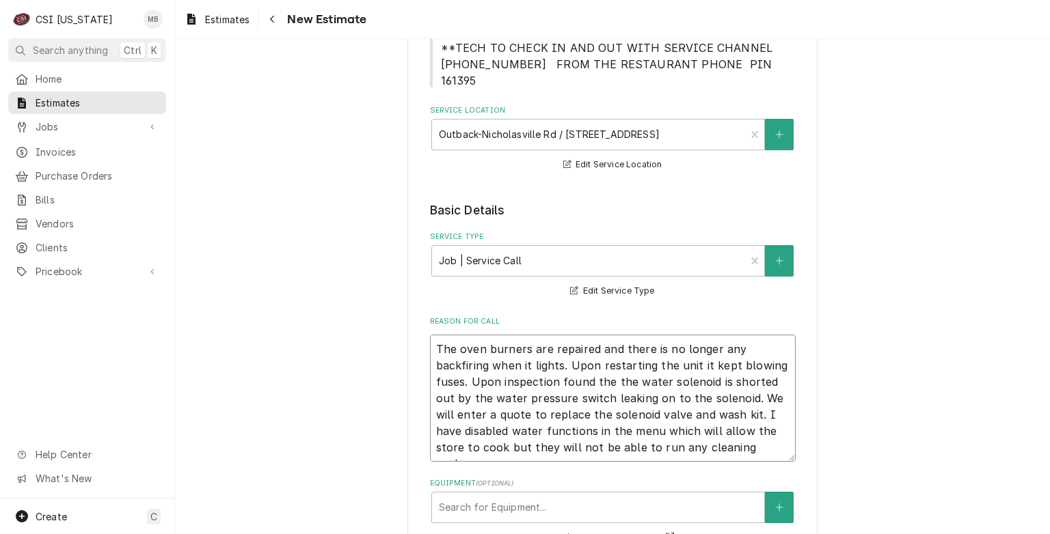
type textarea "x"
type textarea "The oven burners are repaired and there is no longer any backfiring when it lig…"
type textarea "x"
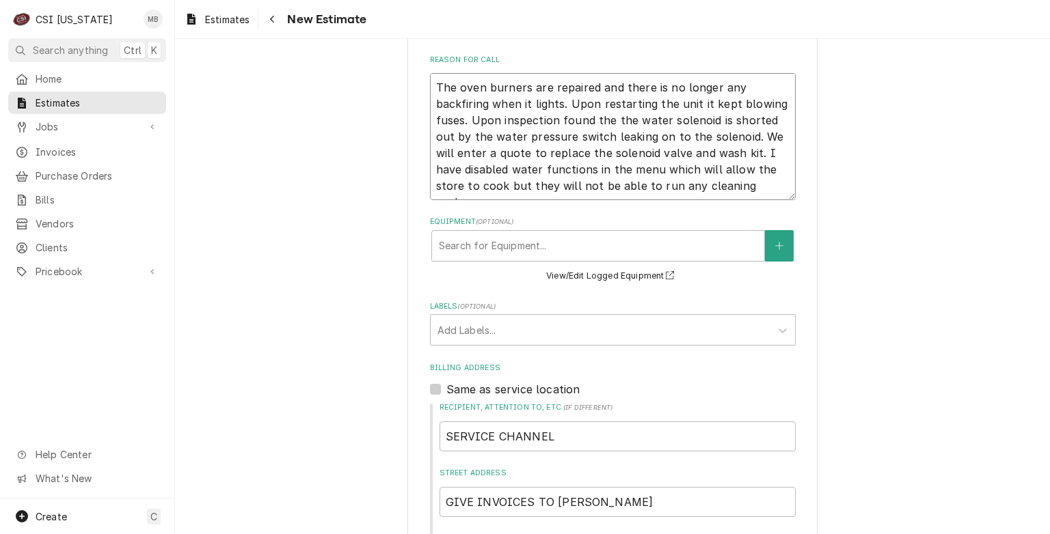
scroll to position [566, 0]
type textarea "The oven burners are repaired and there is no longer any backfiring when it lig…"
click at [604, 238] on div "Equipment" at bounding box center [598, 244] width 318 height 25
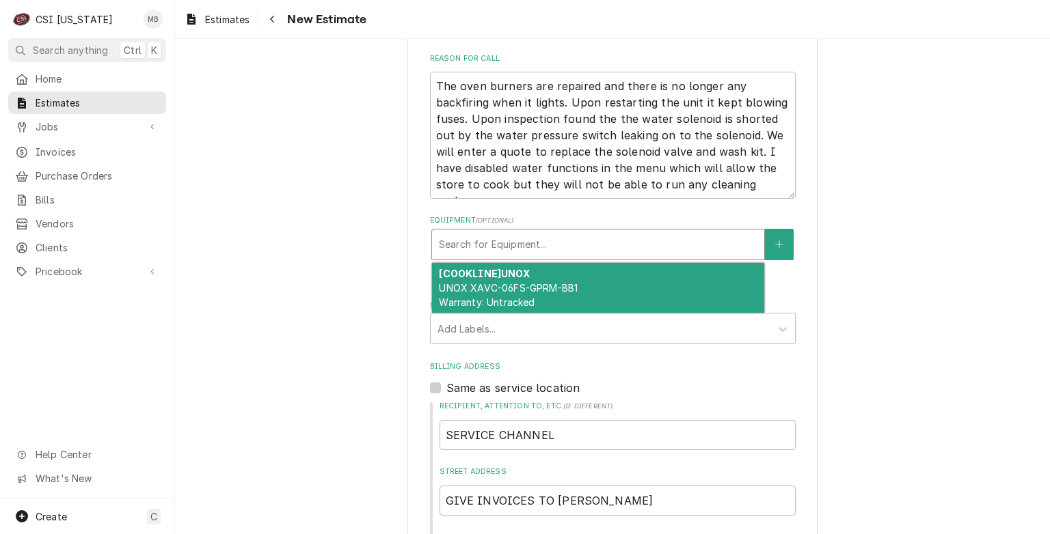
click at [553, 279] on div "[COOKLINE] UNOX UNOX XAVC-06FS-GPRM-BB1 Warranty: Untracked" at bounding box center [598, 288] width 332 height 50
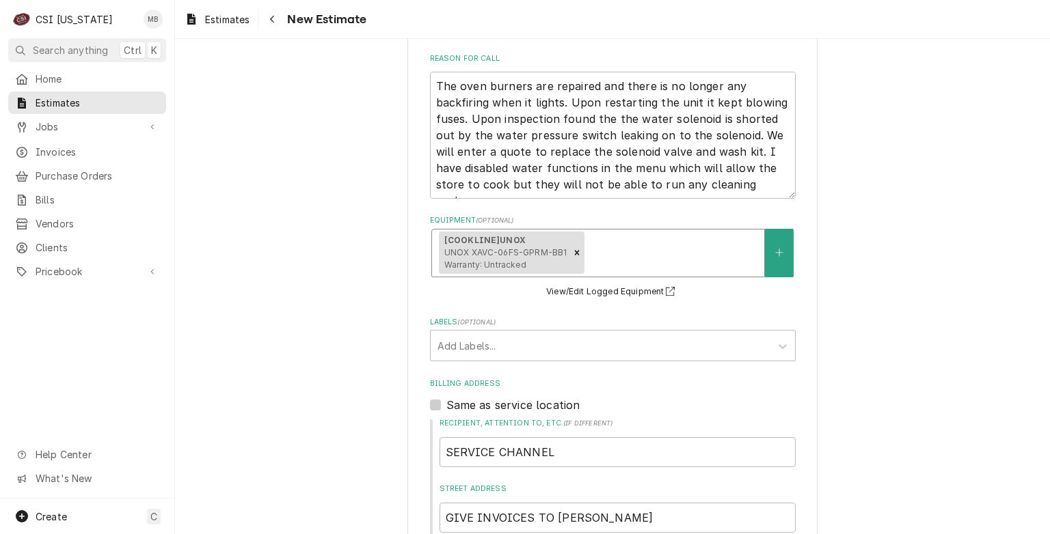
scroll to position [612, 0]
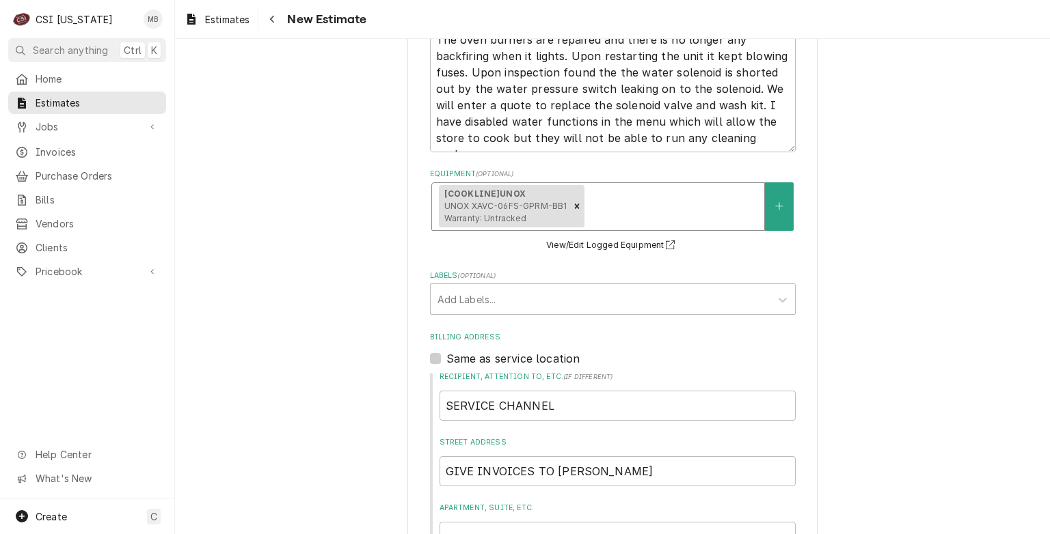
click at [553, 287] on div "Labels" at bounding box center [600, 299] width 326 height 25
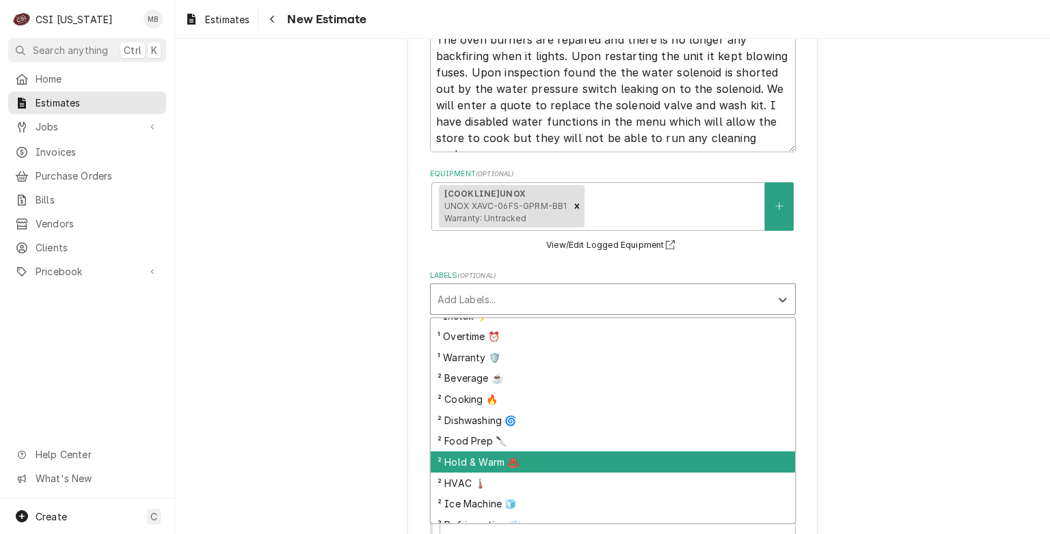
scroll to position [109, 0]
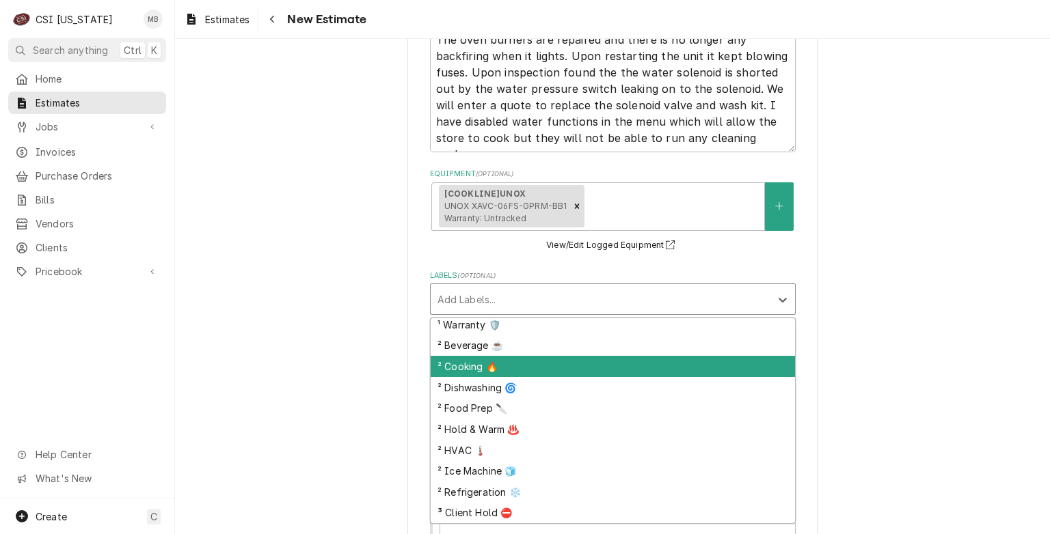
click at [495, 356] on div "² Cooking 🔥" at bounding box center [613, 366] width 364 height 21
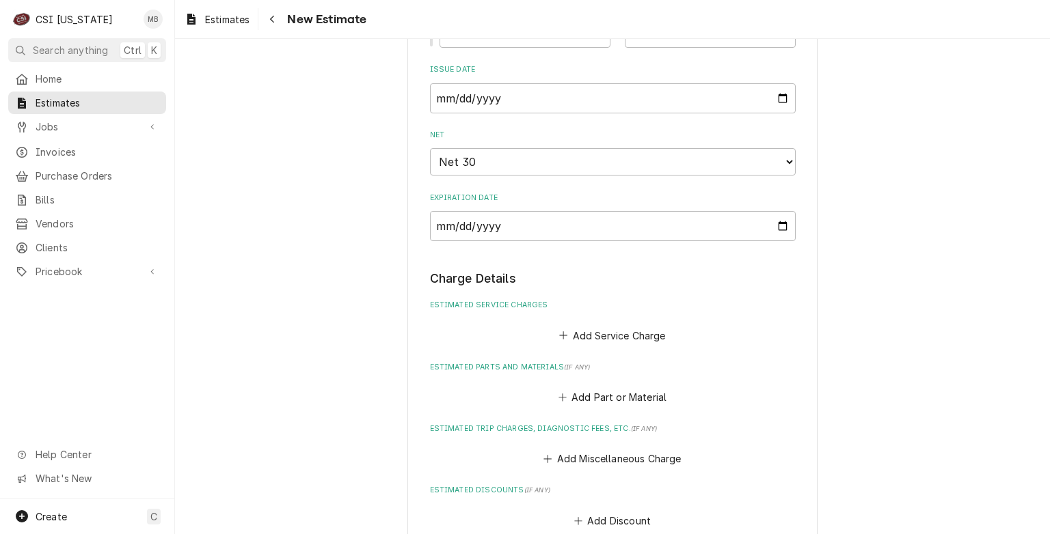
scroll to position [1246, 0]
click at [609, 327] on button "Add Service Charge" at bounding box center [612, 336] width 111 height 19
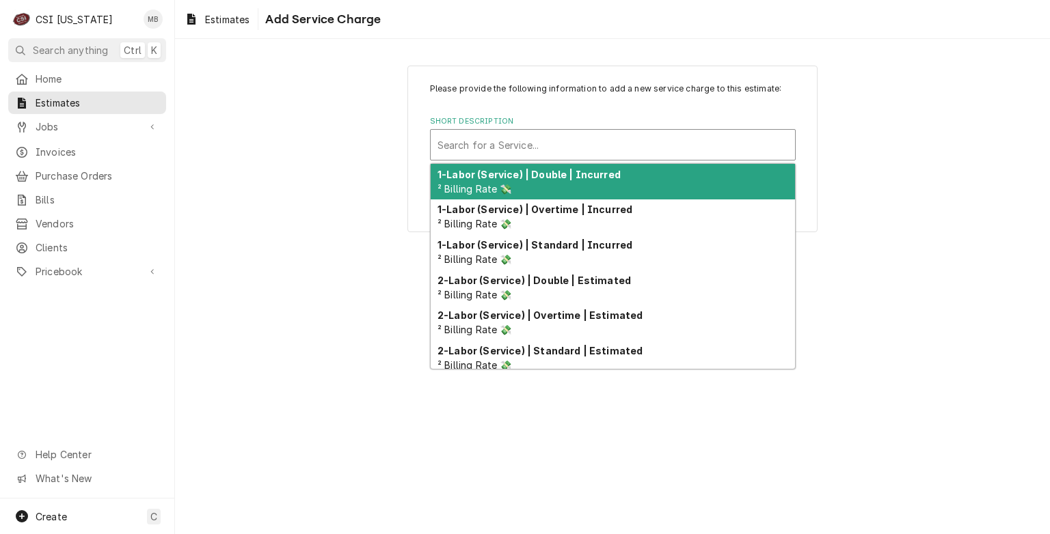
click at [525, 146] on div "Short Description" at bounding box center [612, 145] width 351 height 25
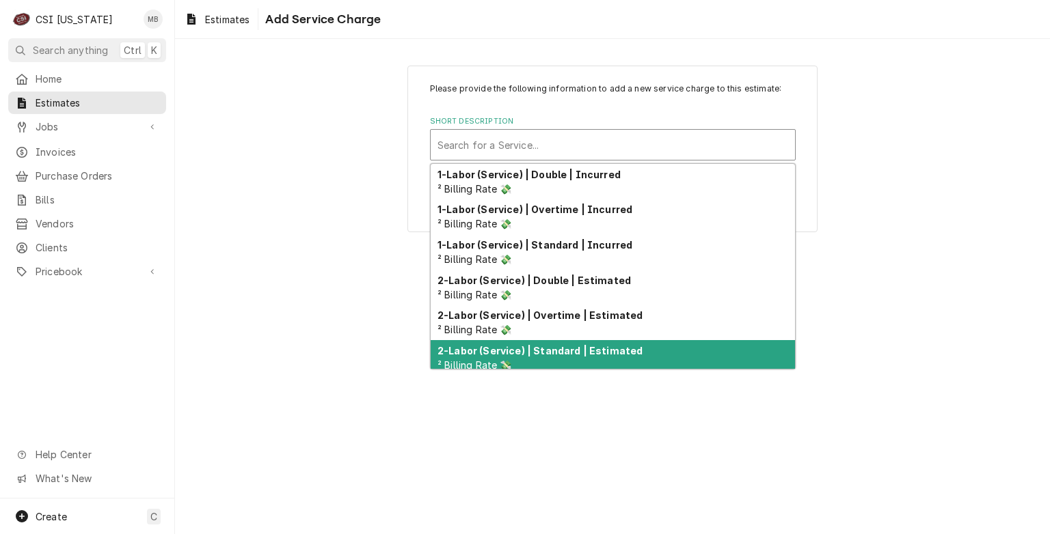
click at [528, 349] on strong "2-Labor (Service) | Standard | Estimated" at bounding box center [539, 351] width 205 height 12
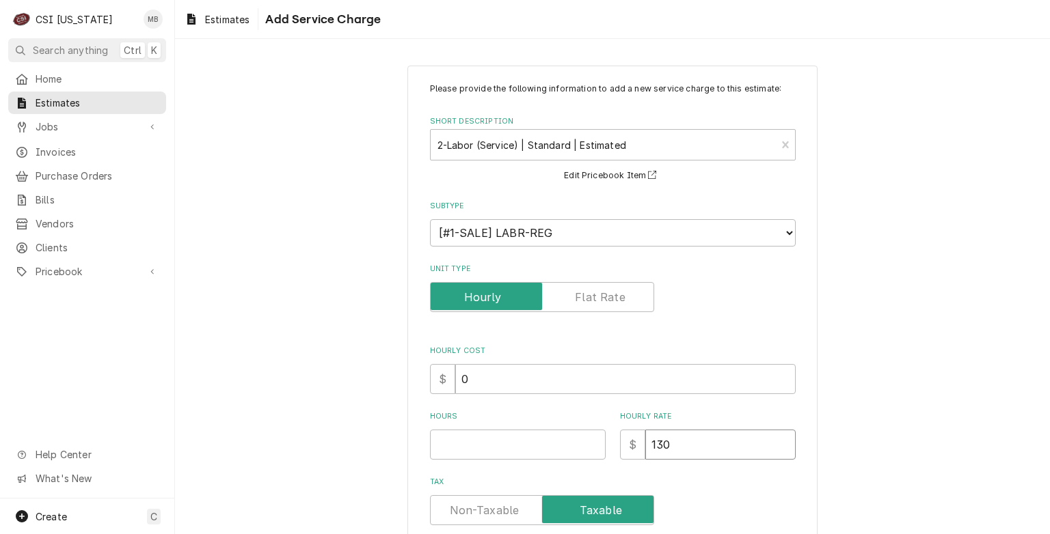
click at [672, 453] on input "130" at bounding box center [720, 445] width 150 height 30
type textarea "x"
type input "13"
type textarea "x"
type input "1"
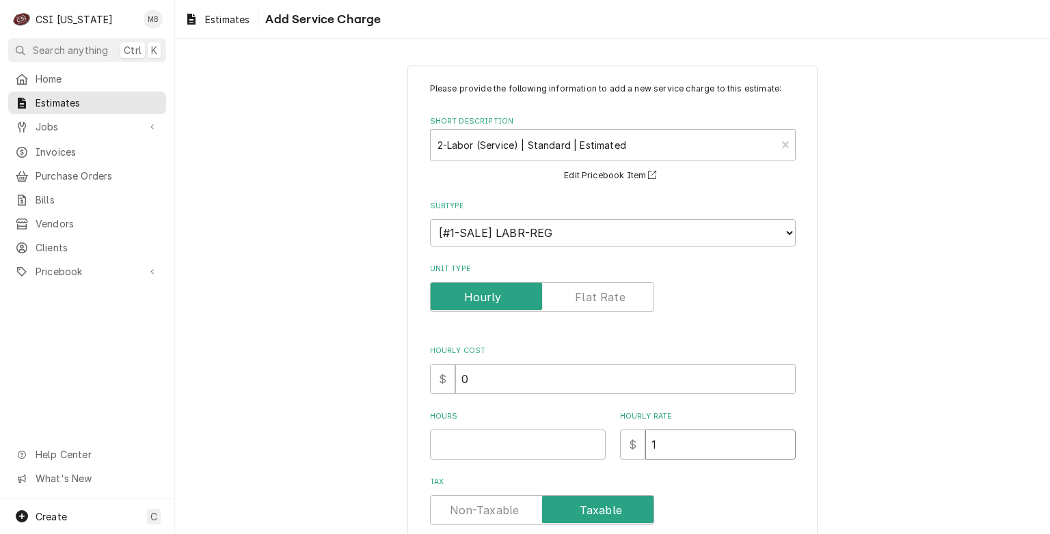
type textarea "x"
type input "14"
type textarea "x"
type input "140"
type textarea "x"
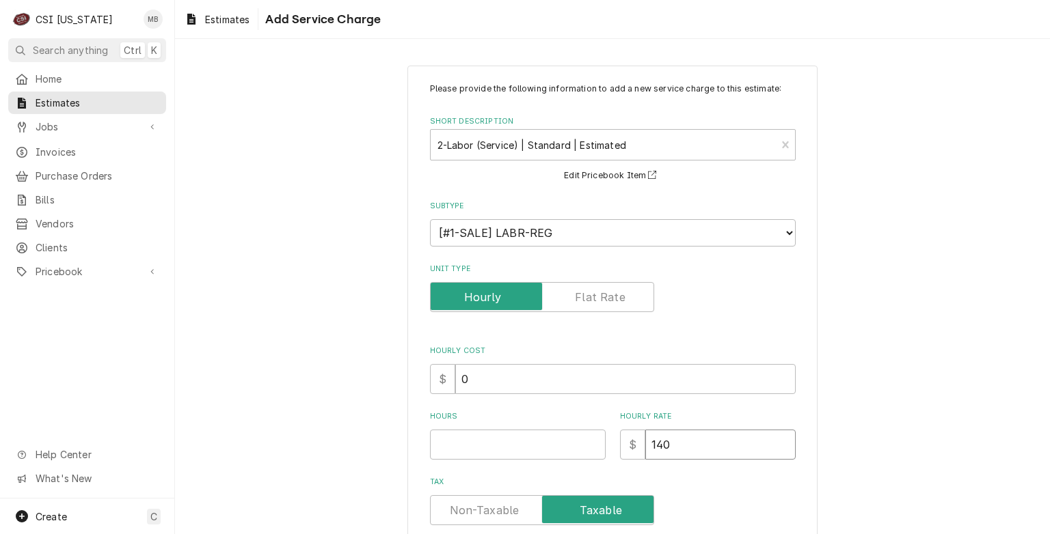
type input "140"
type textarea "x"
type input "0.5"
click at [584, 439] on input "0.5" at bounding box center [518, 445] width 176 height 30
type textarea "x"
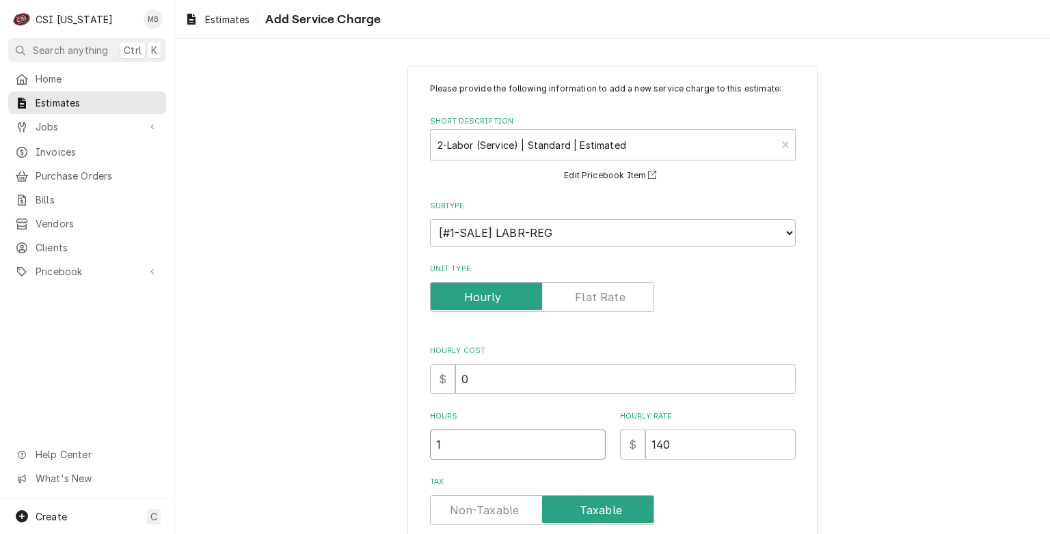
type input "1"
click at [591, 440] on input "1" at bounding box center [518, 445] width 176 height 30
type textarea "x"
type input "1.5"
click at [591, 440] on input "1.5" at bounding box center [518, 445] width 176 height 30
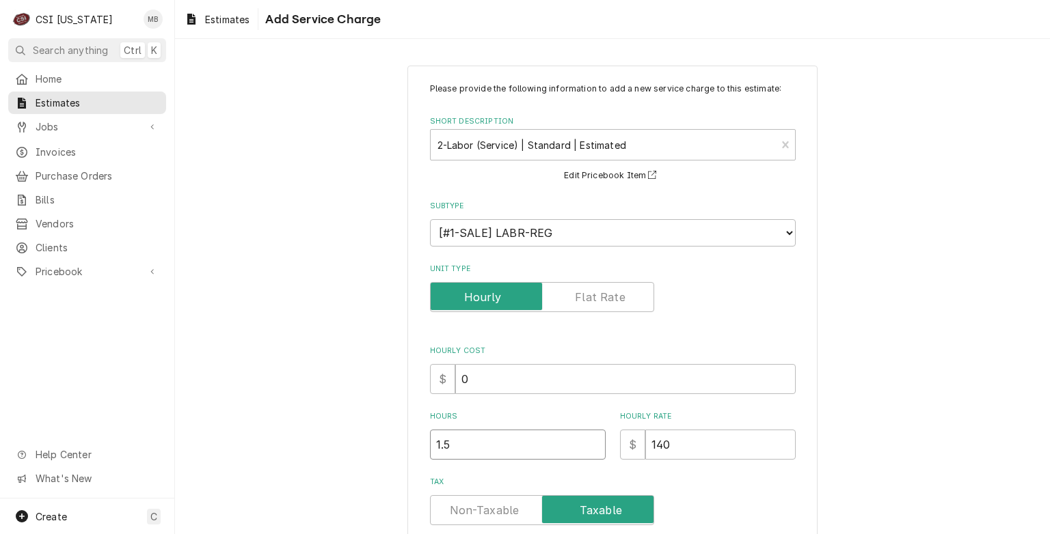
type textarea "x"
type input "2"
click at [591, 440] on input "2" at bounding box center [518, 445] width 176 height 30
type textarea "x"
type input "2.5"
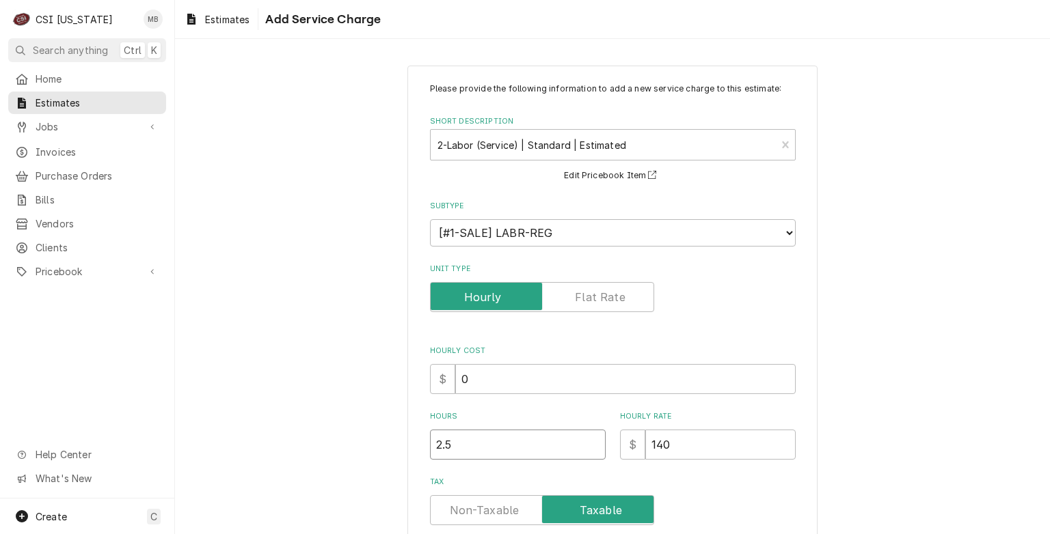
click at [591, 440] on input "2.5" at bounding box center [518, 445] width 176 height 30
type textarea "x"
type input "3"
click at [591, 440] on input "3" at bounding box center [518, 445] width 176 height 30
type textarea "x"
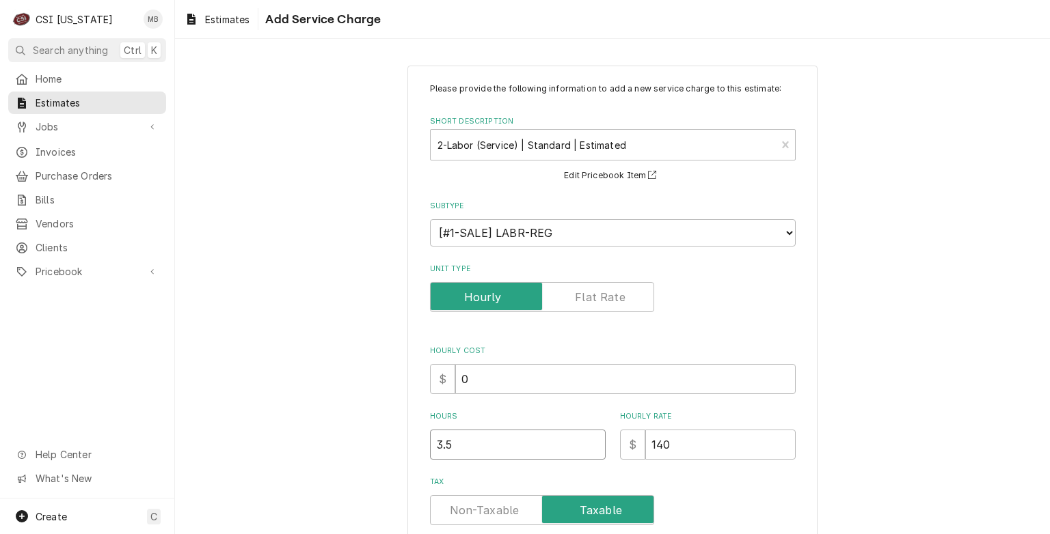
type input "3.5"
click at [591, 440] on input "3.5" at bounding box center [518, 445] width 176 height 30
type textarea "x"
type input "4"
click at [591, 440] on input "4" at bounding box center [518, 445] width 176 height 30
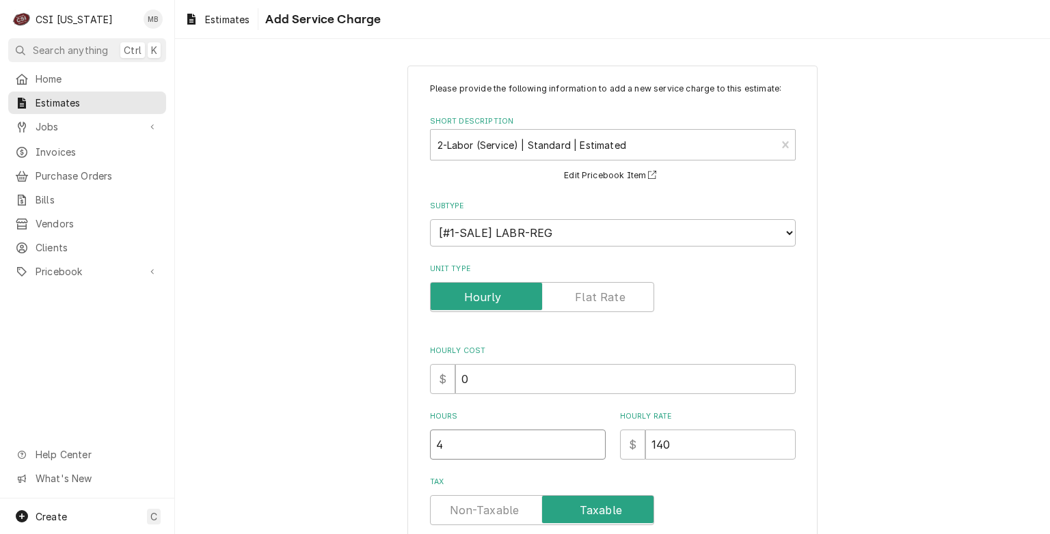
type textarea "x"
type input "4.5"
click at [591, 440] on input "4.5" at bounding box center [518, 445] width 176 height 30
type textarea "x"
type input "5"
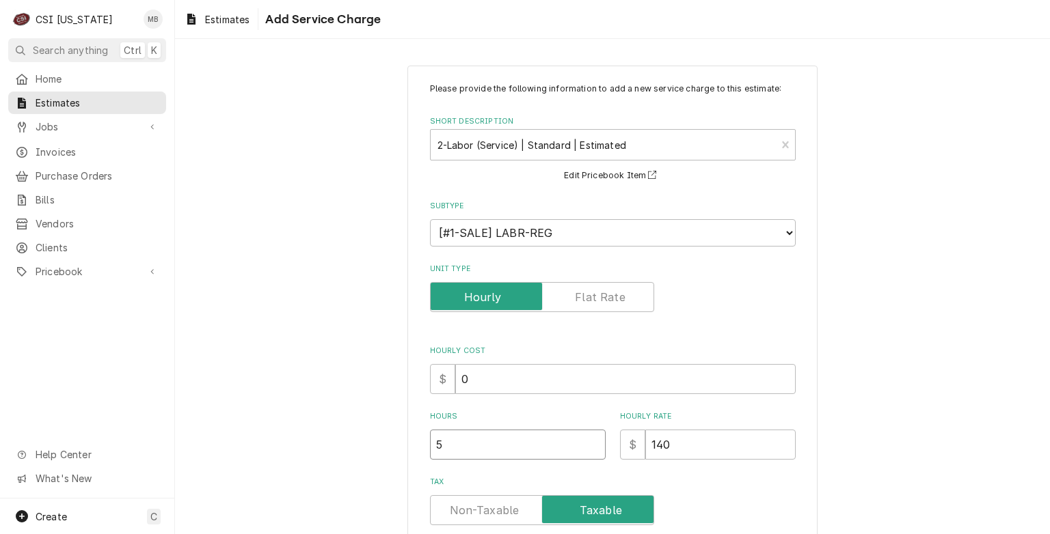
click at [591, 440] on input "5" at bounding box center [518, 445] width 176 height 30
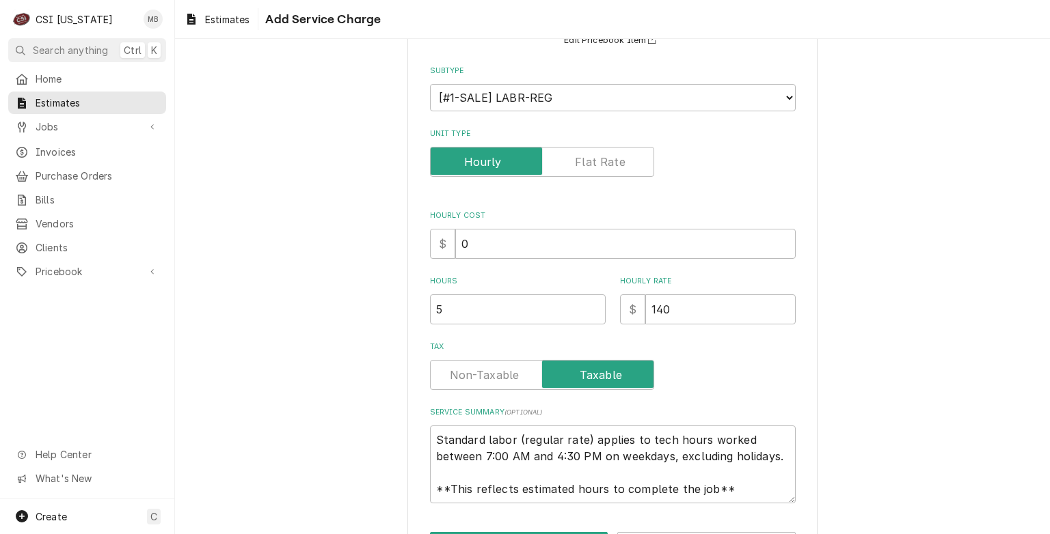
scroll to position [16, 0]
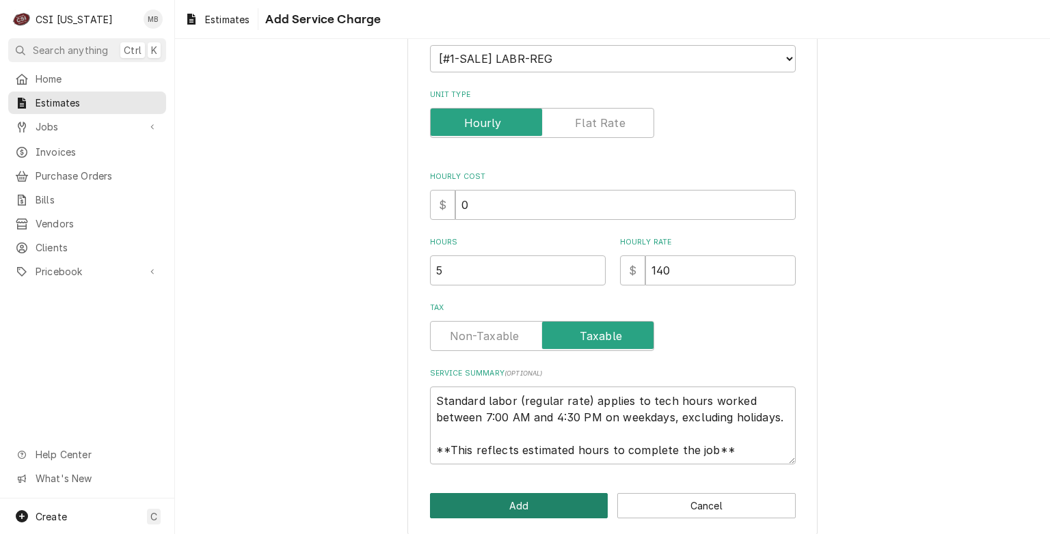
click at [467, 499] on button "Add" at bounding box center [519, 505] width 178 height 25
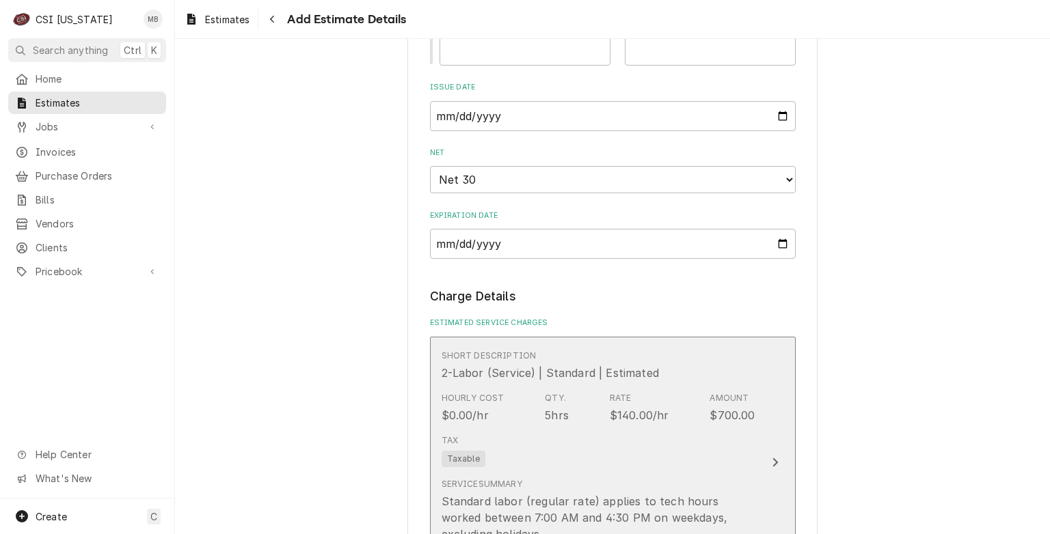
type textarea "x"
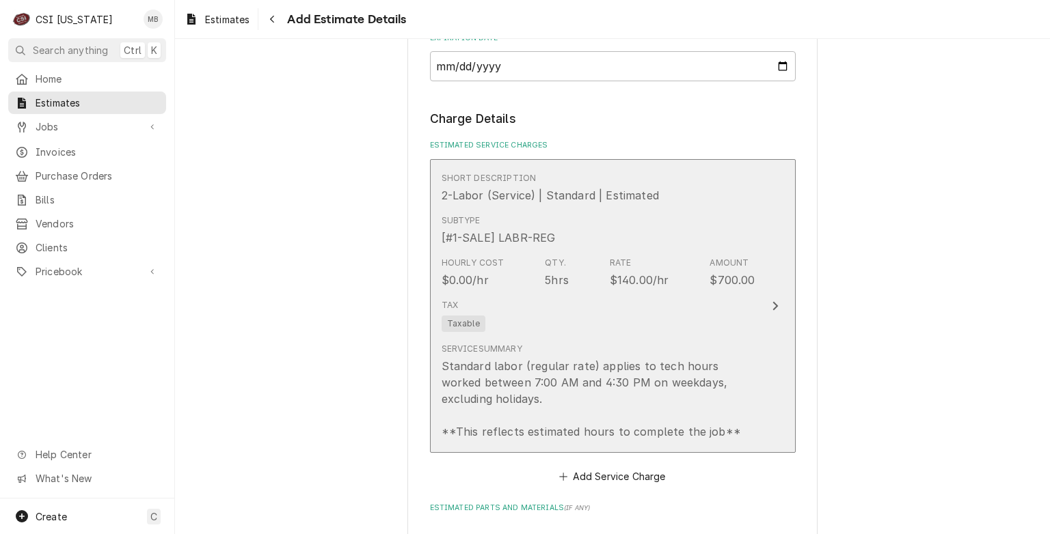
scroll to position [1514, 0]
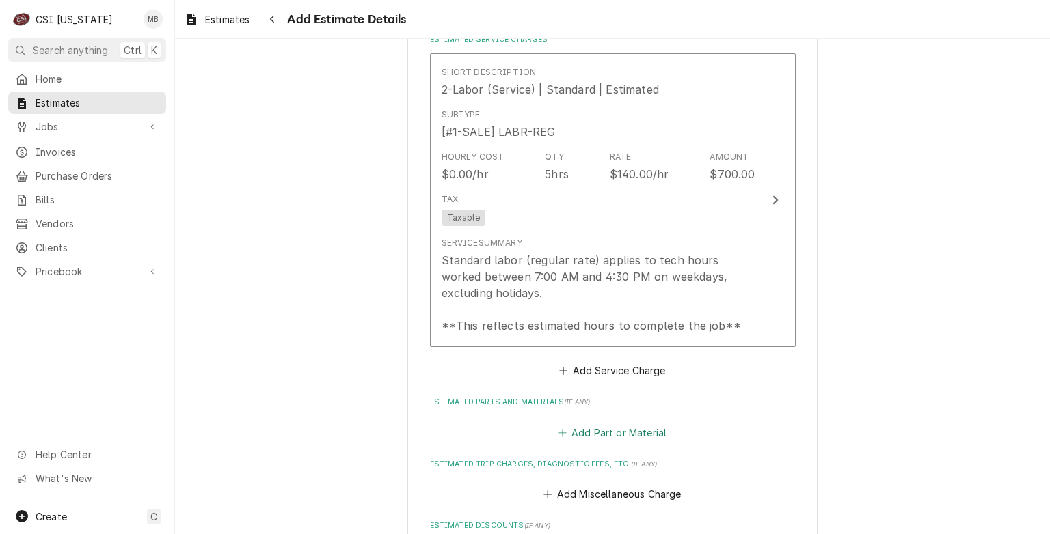
click at [592, 423] on button "Add Part or Material" at bounding box center [612, 432] width 113 height 19
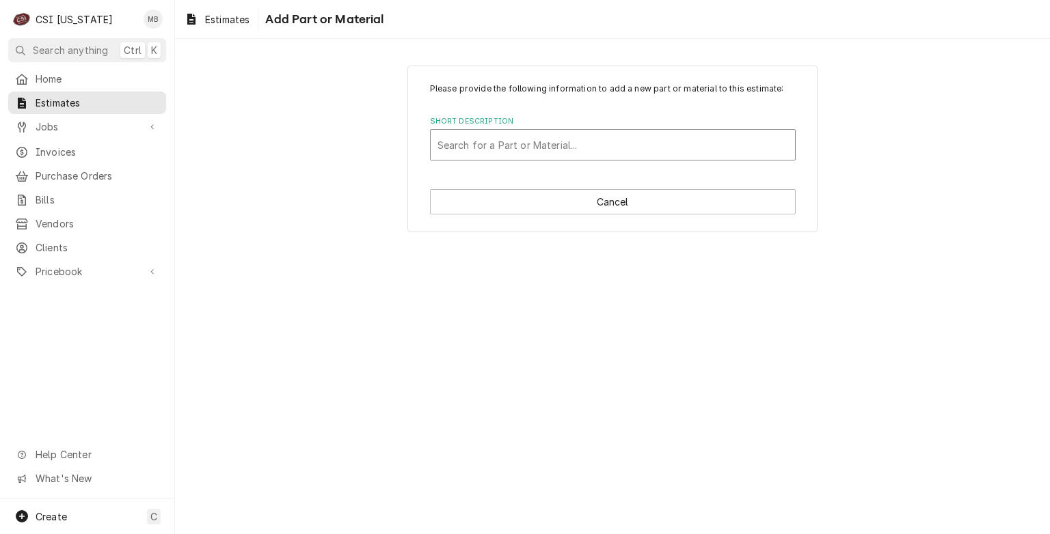
click at [501, 154] on div "Short Description" at bounding box center [612, 145] width 351 height 25
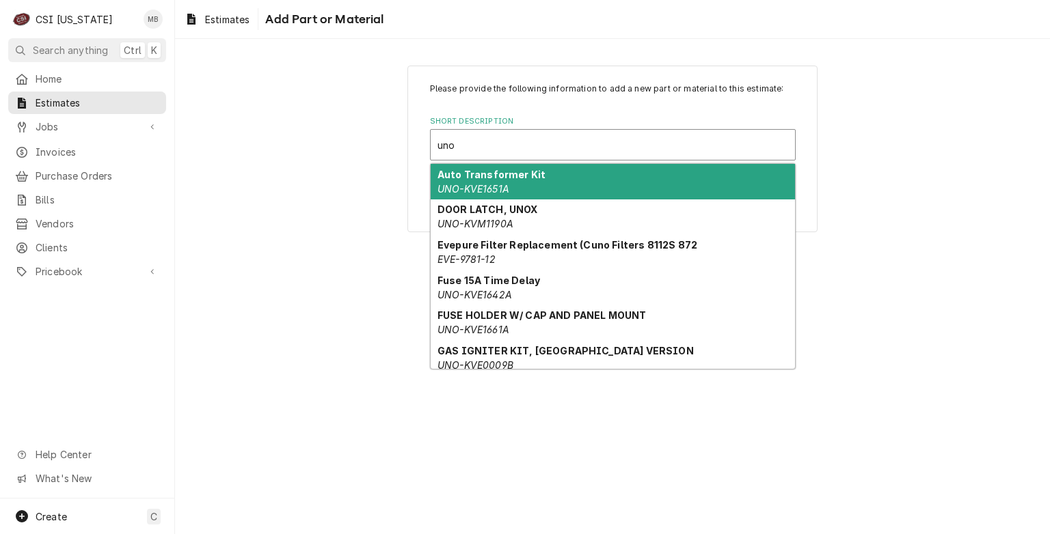
type input "uno-"
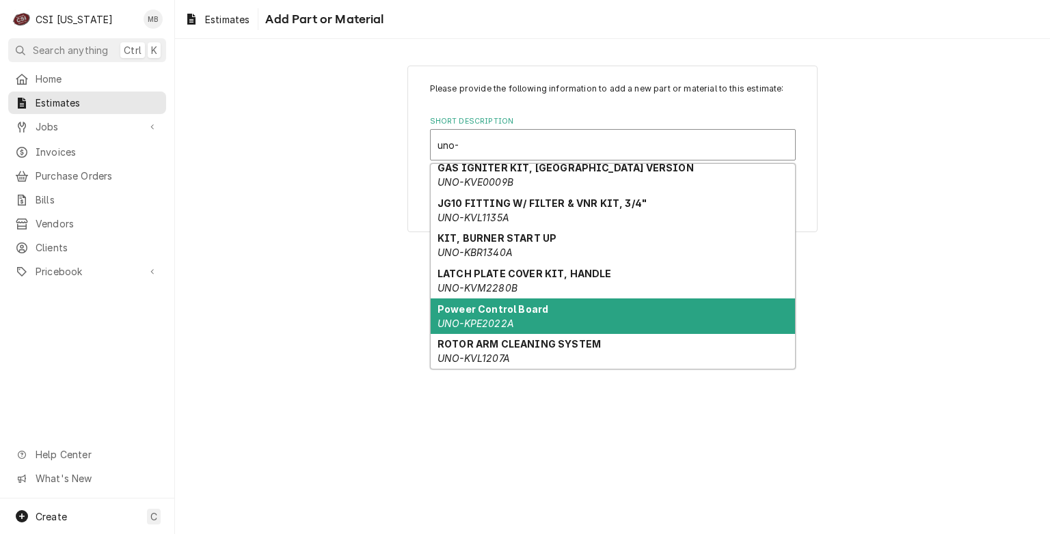
scroll to position [169, 0]
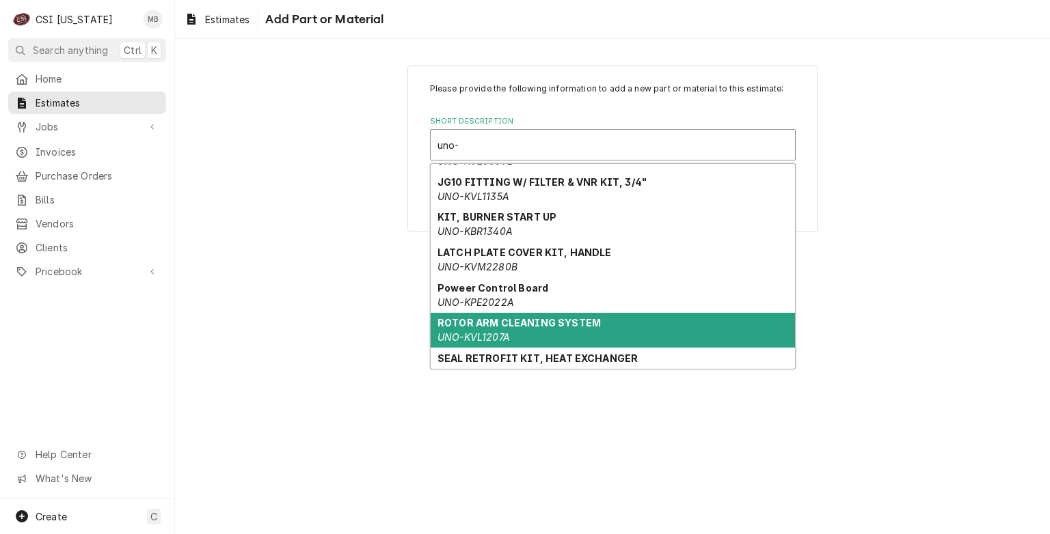
click at [501, 329] on div "ROTOR ARM CLEANING SYSTEM UNO-KVL1207A" at bounding box center [613, 331] width 364 height 36
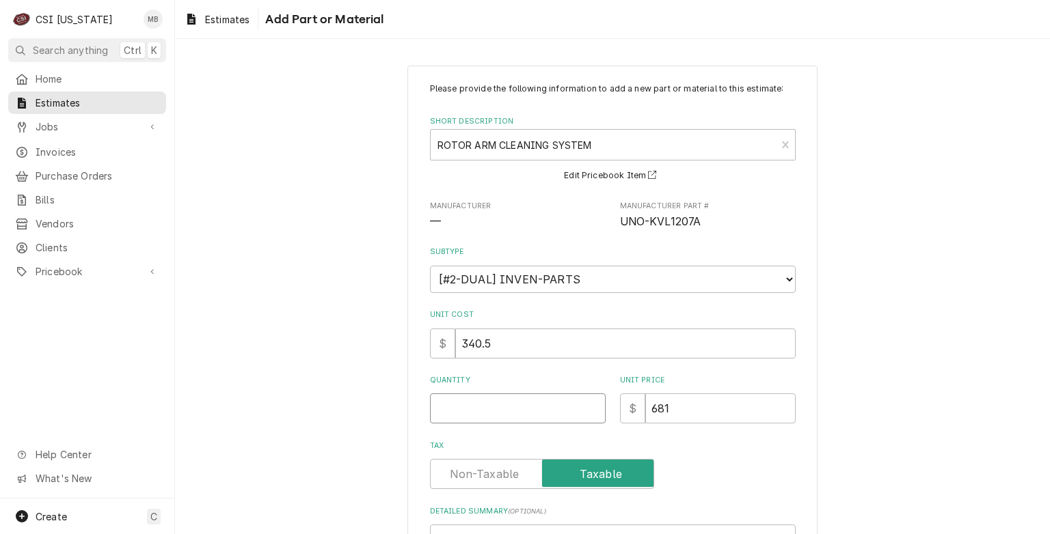
type textarea "x"
type input "0.5"
click at [588, 404] on input "0.5" at bounding box center [518, 409] width 176 height 30
type textarea "x"
type input "1"
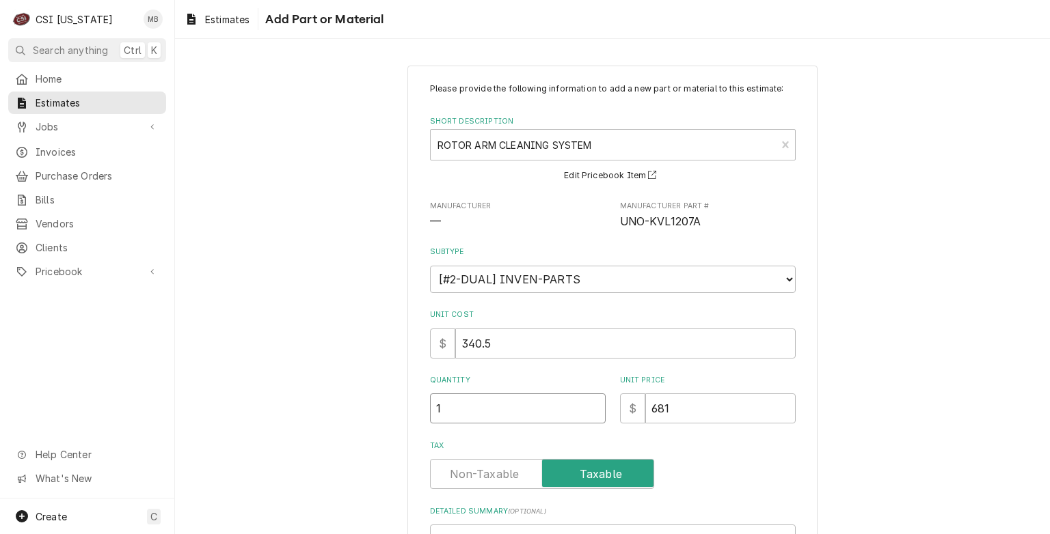
click at [588, 404] on input "1" at bounding box center [518, 409] width 176 height 30
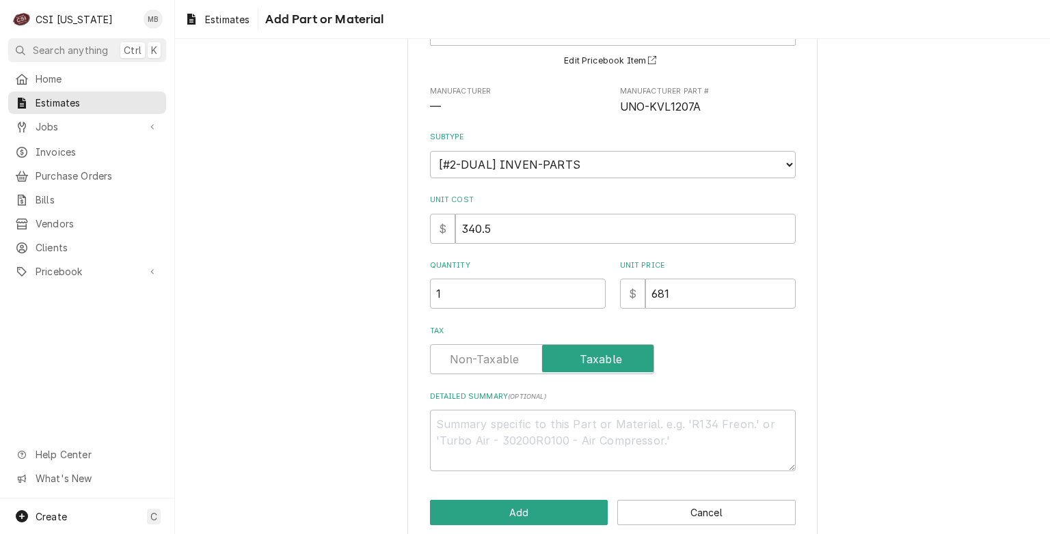
scroll to position [133, 0]
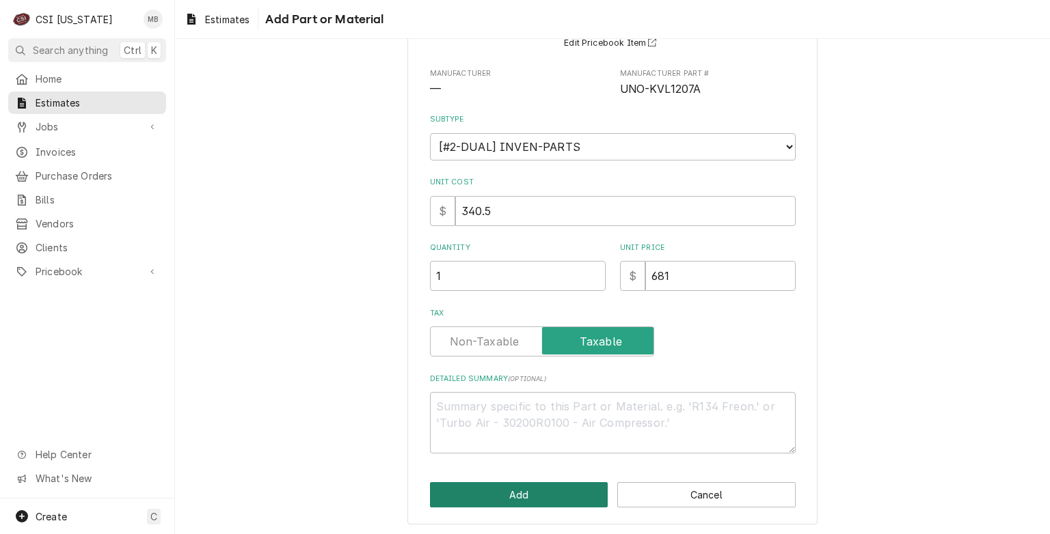
click at [521, 487] on button "Add" at bounding box center [519, 494] width 178 height 25
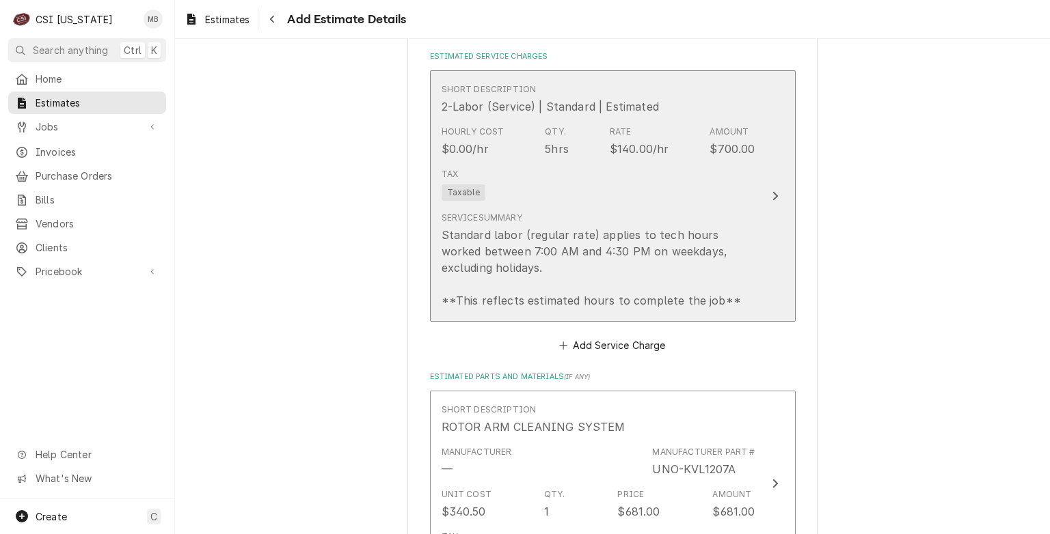
type textarea "x"
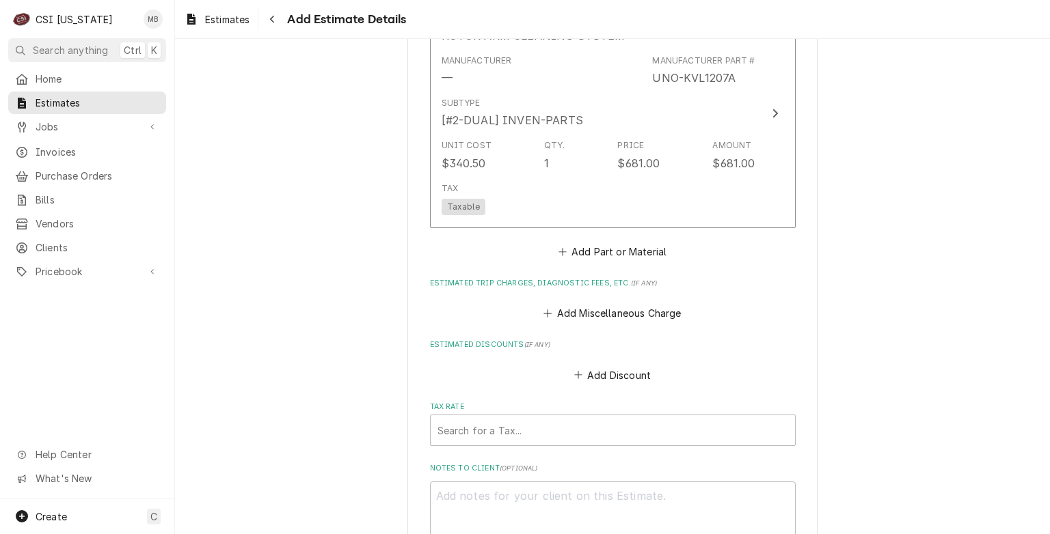
scroll to position [1931, 0]
click at [590, 241] on button "Add Part or Material" at bounding box center [612, 250] width 113 height 19
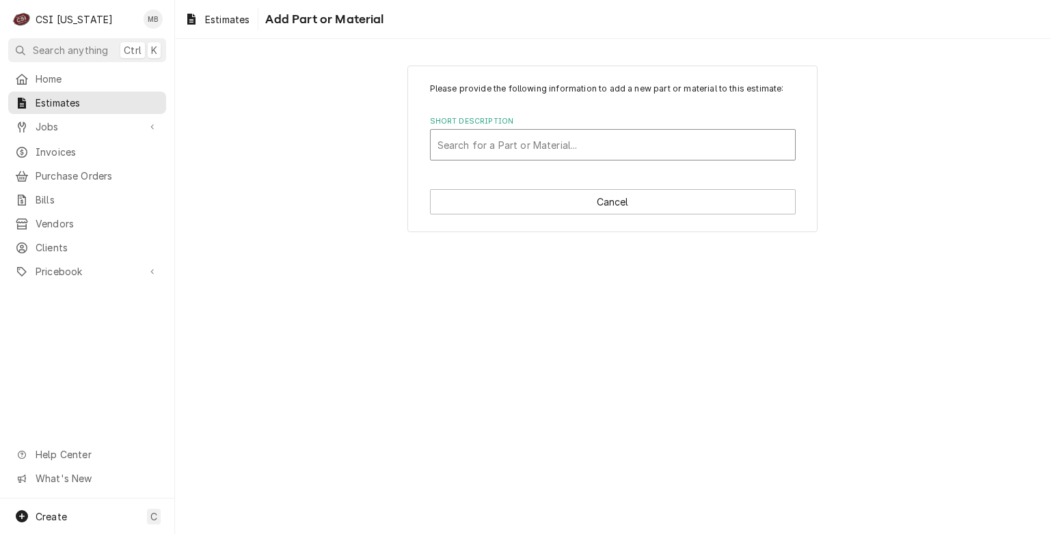
click at [562, 146] on div "Short Description" at bounding box center [612, 145] width 351 height 25
type input "uno-"
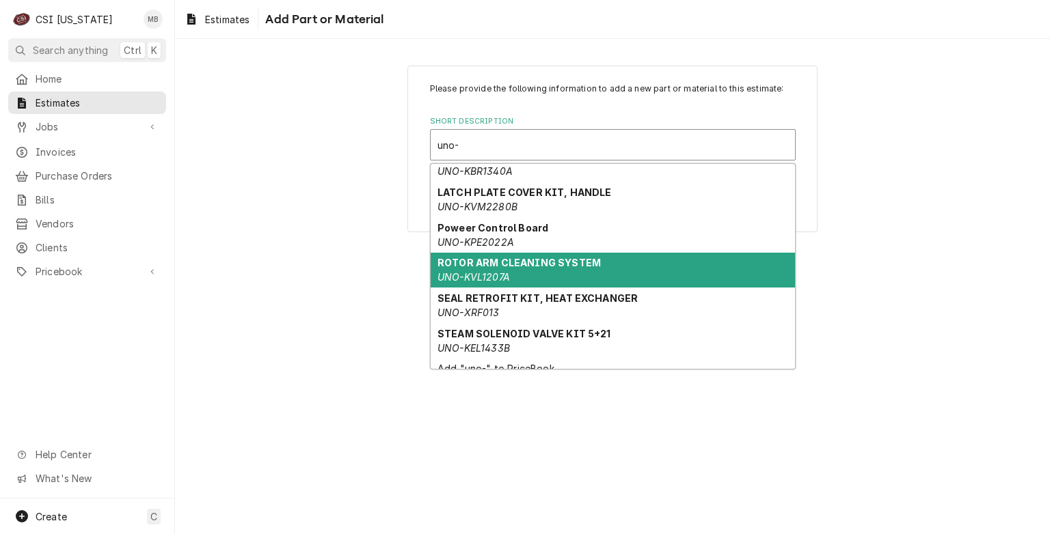
scroll to position [239, 0]
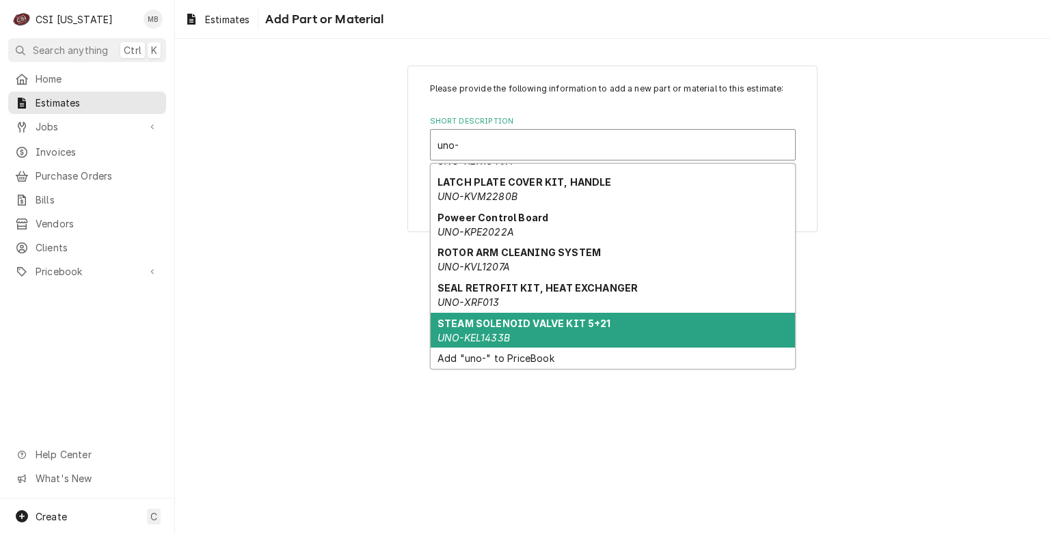
click at [544, 320] on strong "STEAM SOLENOID VALVE KIT 5+21" at bounding box center [524, 324] width 174 height 12
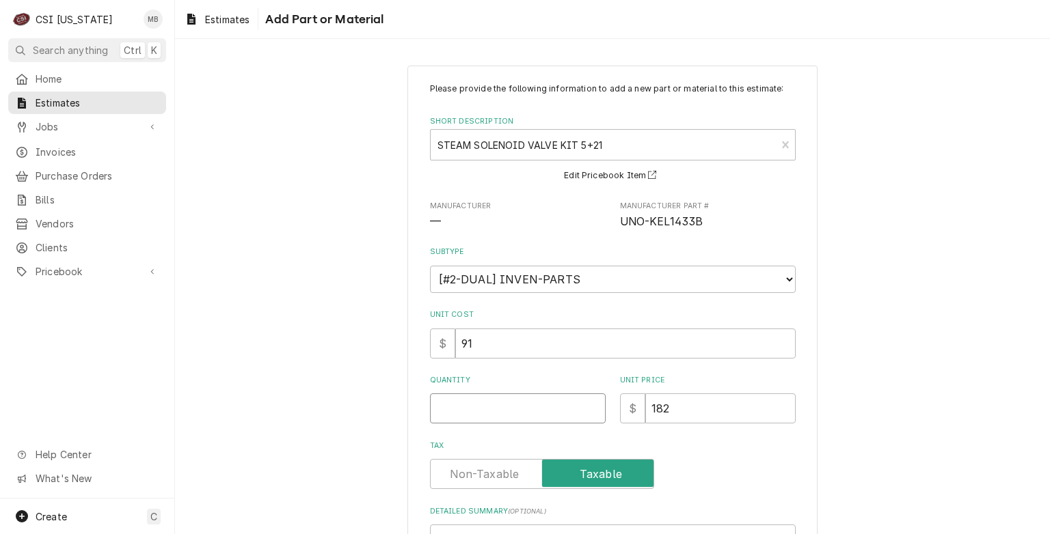
type textarea "x"
type input "0.5"
click at [590, 404] on input "0.5" at bounding box center [518, 409] width 176 height 30
type textarea "x"
type input "1"
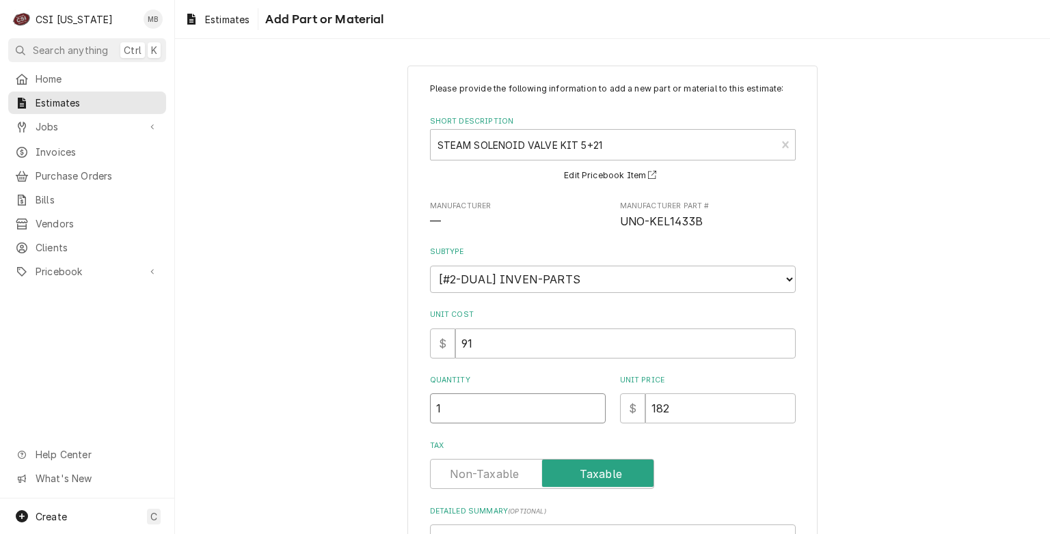
click at [590, 404] on input "1" at bounding box center [518, 409] width 176 height 30
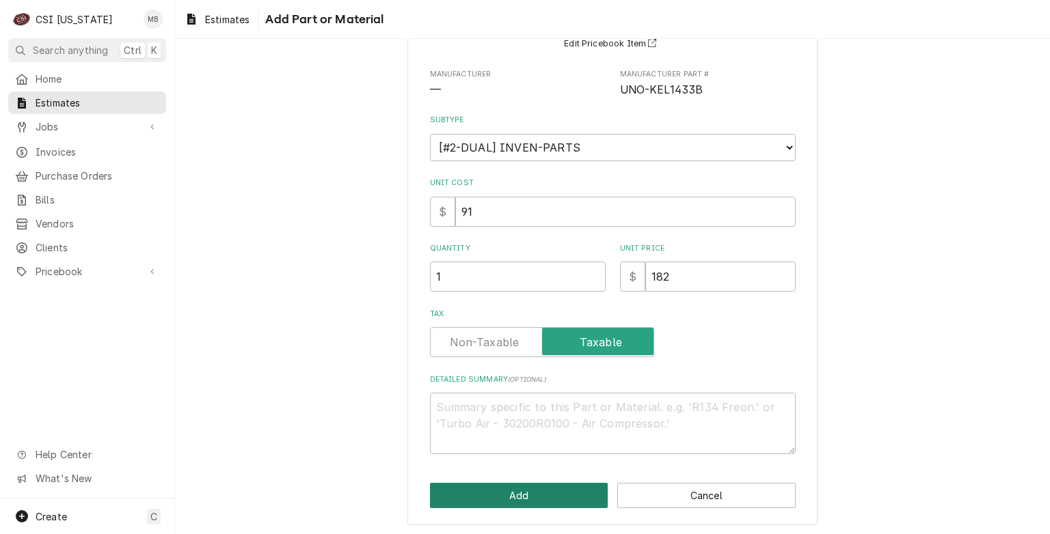
click at [558, 488] on button "Add" at bounding box center [519, 495] width 178 height 25
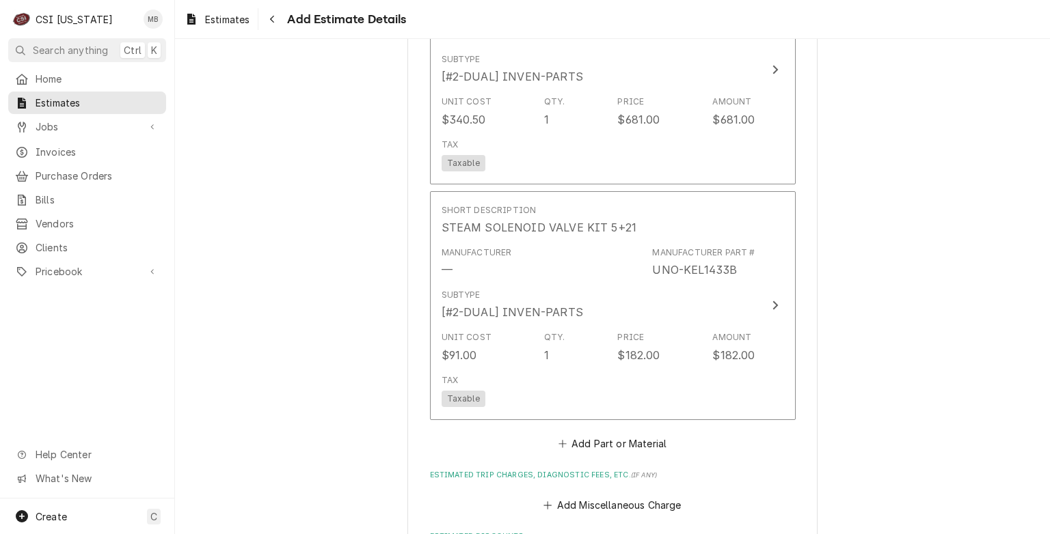
scroll to position [1976, 0]
click at [672, 494] on button "Add Miscellaneous Charge" at bounding box center [612, 503] width 142 height 19
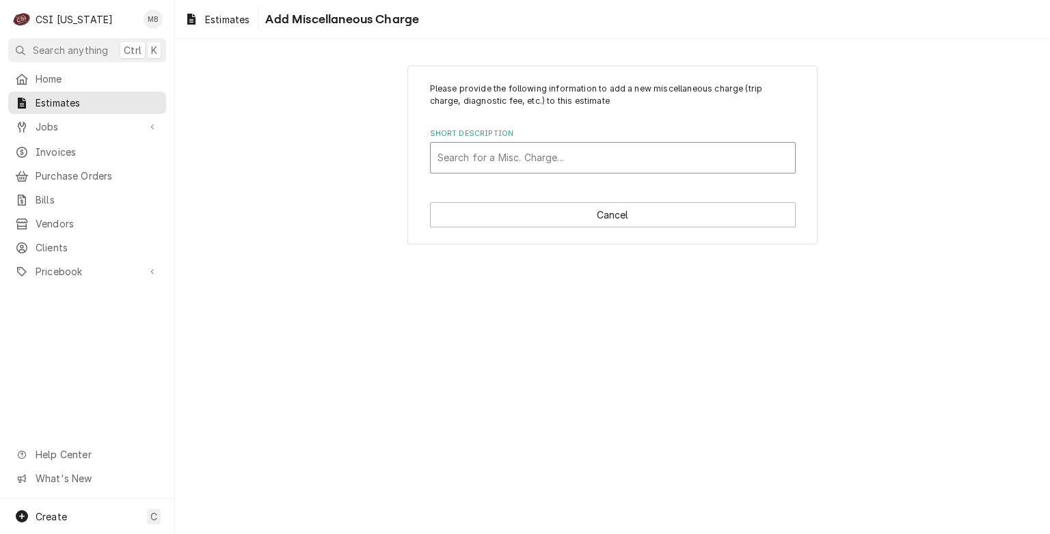
click at [564, 167] on div "Short Description" at bounding box center [612, 158] width 351 height 25
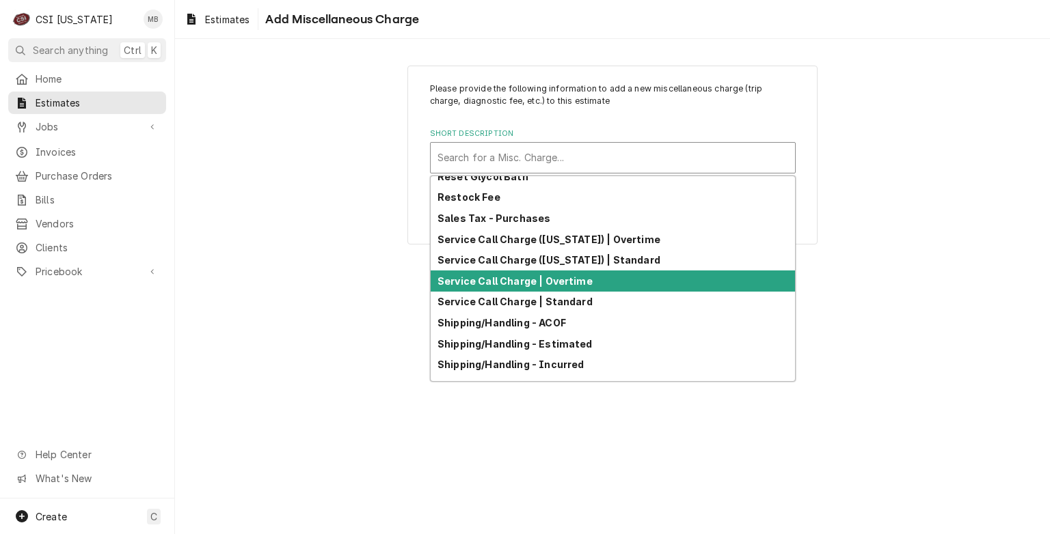
scroll to position [366, 0]
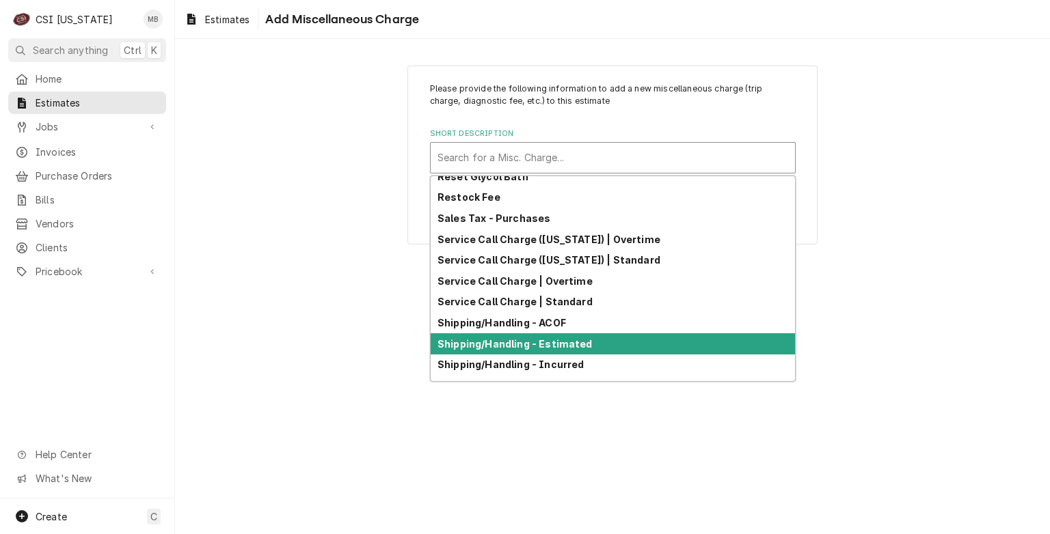
click at [560, 344] on strong "Shipping/Handling - Estimated" at bounding box center [514, 344] width 155 height 12
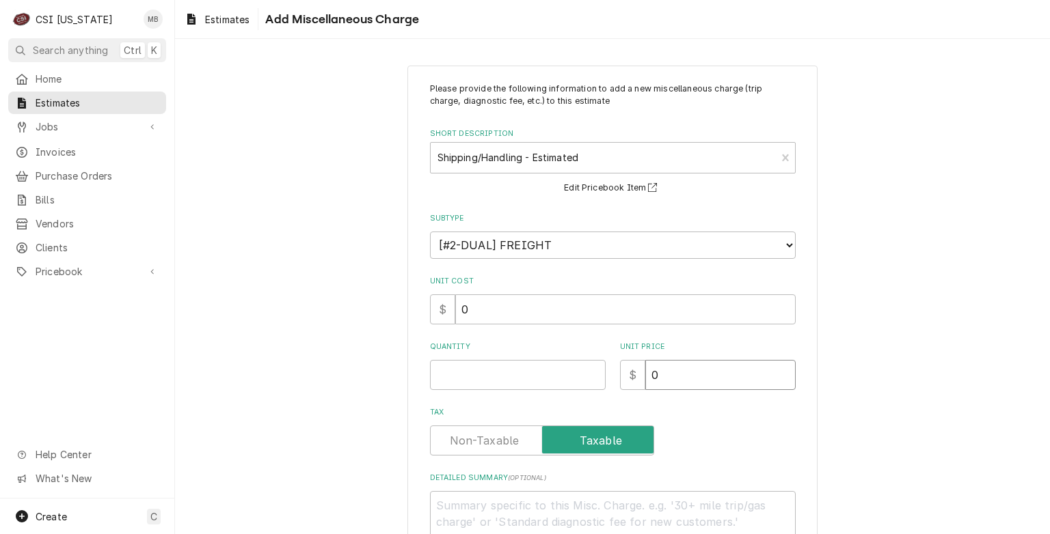
click at [659, 368] on input "0" at bounding box center [720, 375] width 150 height 30
type textarea "x"
type input "5"
type textarea "x"
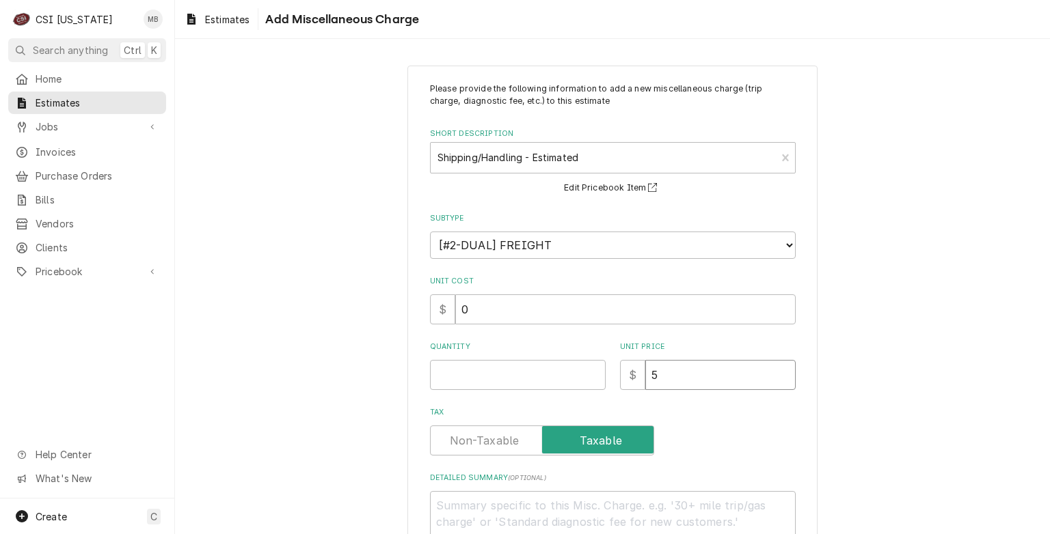
type input "52"
type textarea "x"
type input "52.4"
type textarea "x"
type input "52.42"
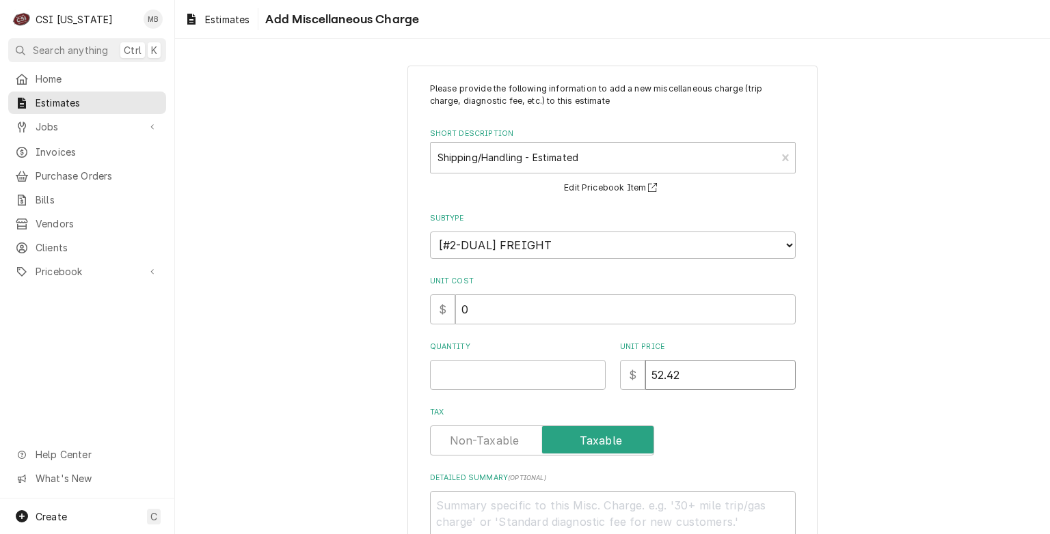
type textarea "x"
type input "52.42"
drag, startPoint x: 530, startPoint y: 387, endPoint x: 491, endPoint y: 364, distance: 44.8
click at [491, 364] on input "Quantity" at bounding box center [518, 375] width 176 height 30
type textarea "x"
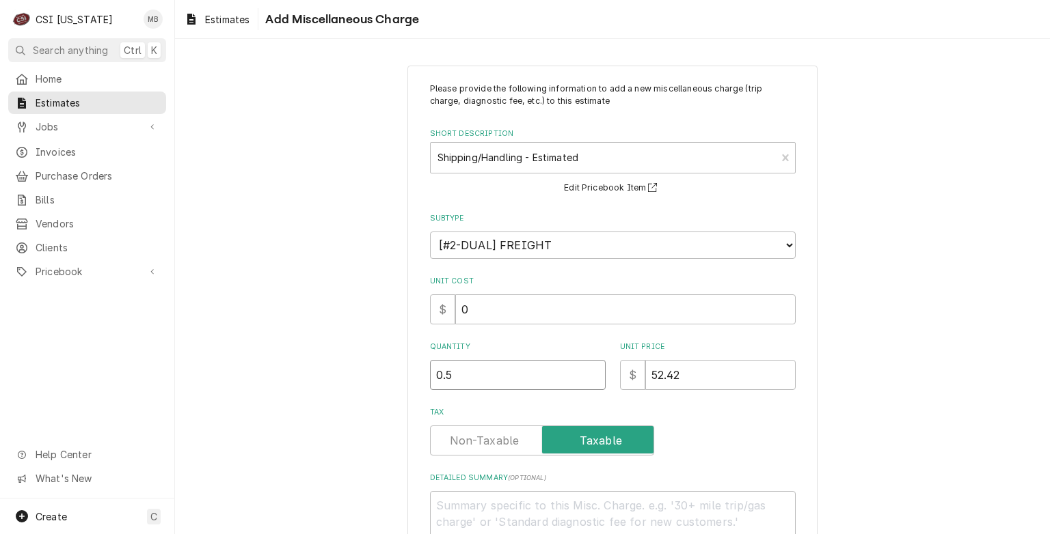
type input "0.5"
click at [588, 367] on input "0.5" at bounding box center [518, 375] width 176 height 30
type textarea "x"
type input "1"
click at [588, 367] on input "1" at bounding box center [518, 375] width 176 height 30
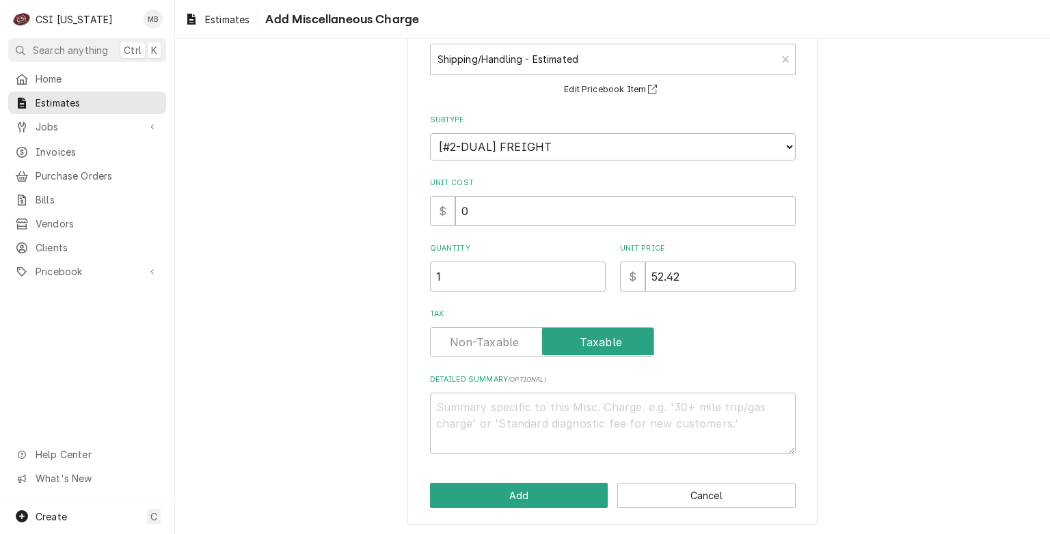
scroll to position [99, 0]
click at [545, 493] on button "Add" at bounding box center [519, 494] width 178 height 25
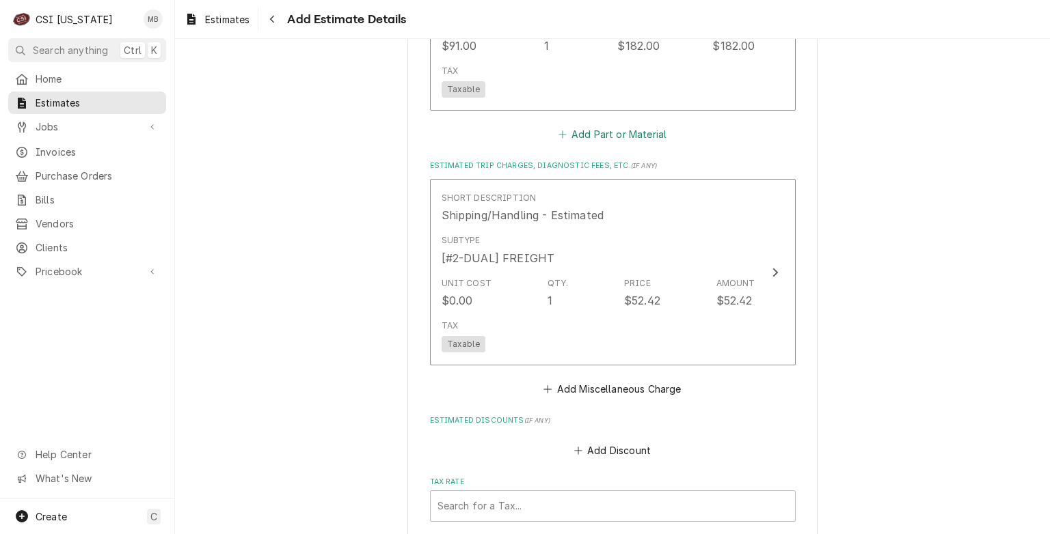
scroll to position [2282, 0]
drag, startPoint x: 588, startPoint y: 362, endPoint x: 561, endPoint y: 365, distance: 26.8
click at [561, 381] on button "Add Miscellaneous Charge" at bounding box center [612, 390] width 142 height 19
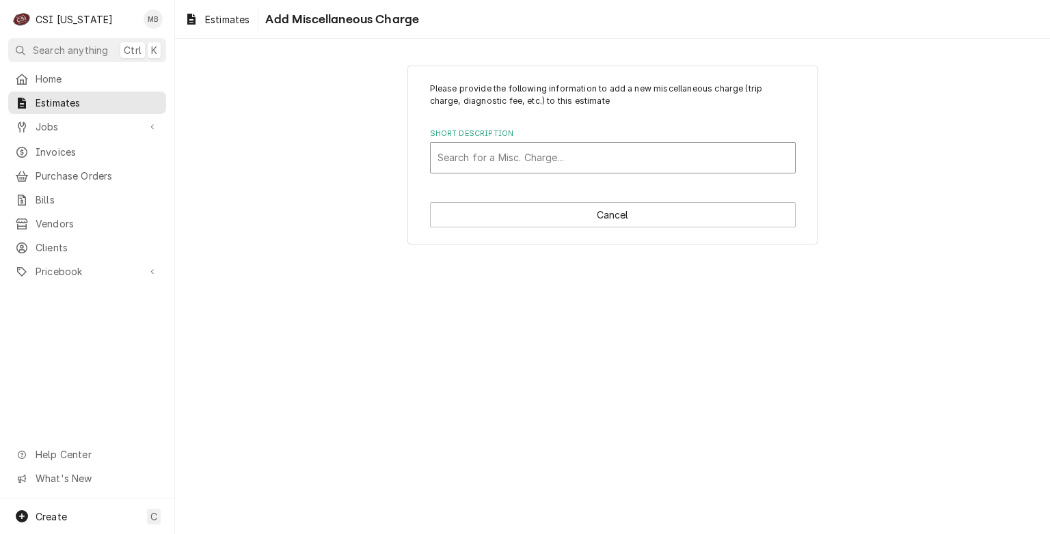
click at [500, 154] on div "Short Description" at bounding box center [612, 158] width 351 height 25
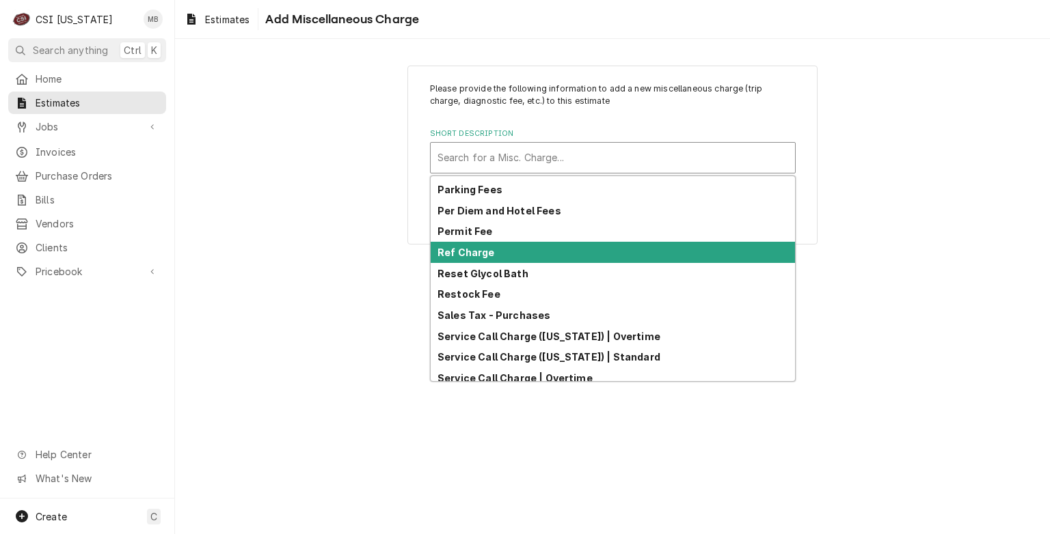
scroll to position [354, 0]
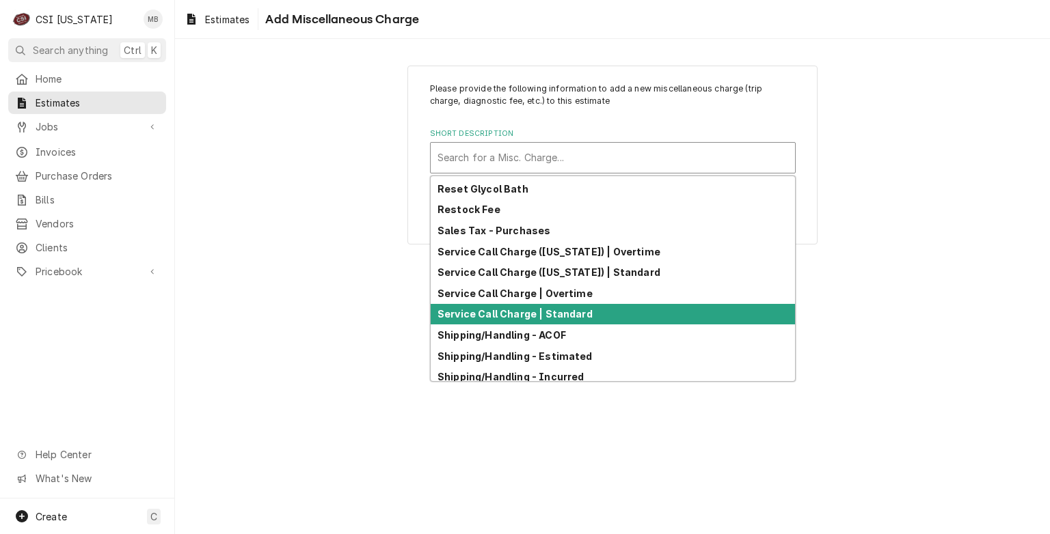
click at [514, 313] on strong "Service Call Charge | Standard" at bounding box center [514, 314] width 155 height 12
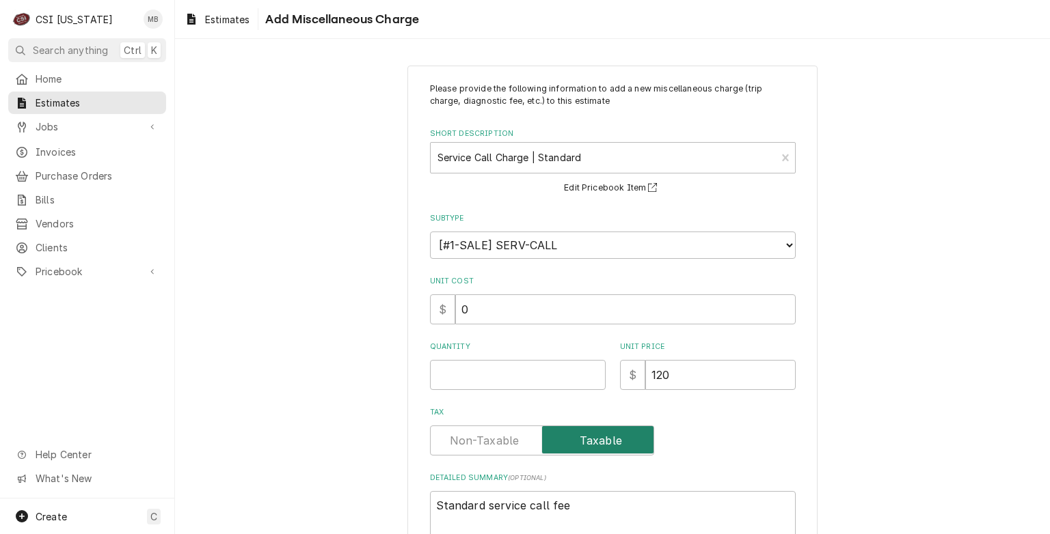
scroll to position [99, 0]
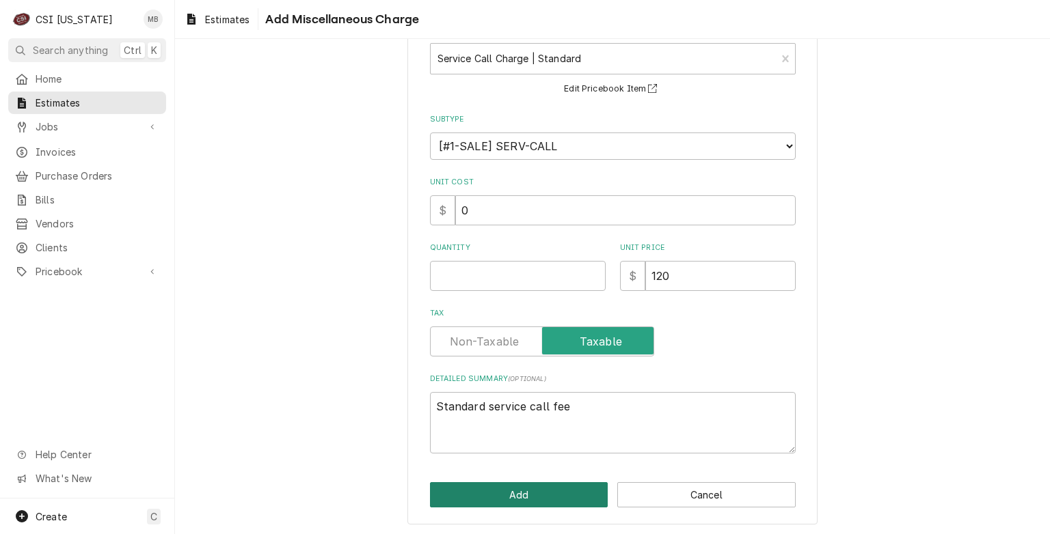
click at [538, 496] on button "Add" at bounding box center [519, 494] width 178 height 25
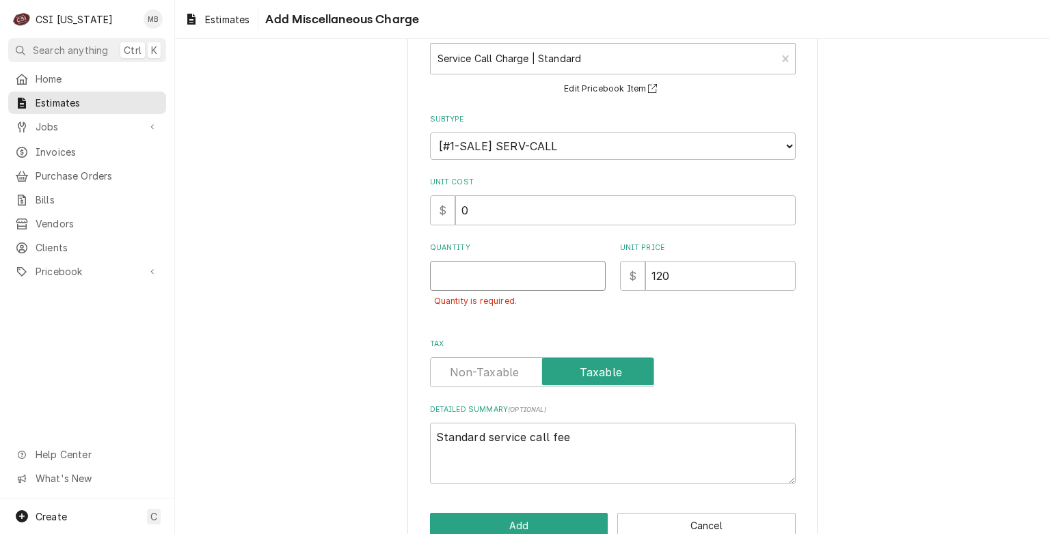
type textarea "x"
type input "0.5"
click at [588, 273] on input "0.5" at bounding box center [518, 276] width 176 height 30
type textarea "x"
type input "1"
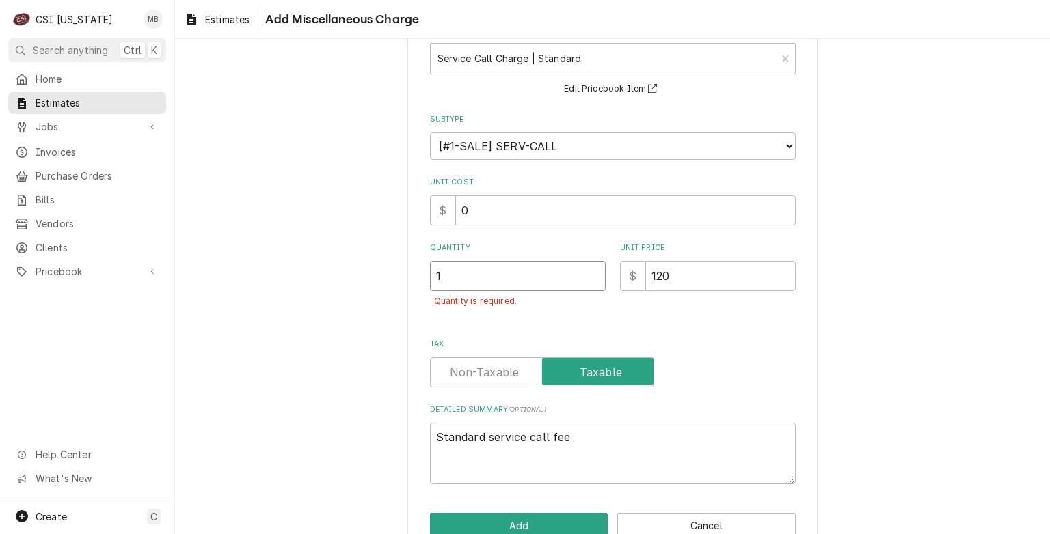
click at [588, 273] on input "1" at bounding box center [518, 276] width 176 height 30
click at [515, 516] on button "Add" at bounding box center [519, 525] width 178 height 25
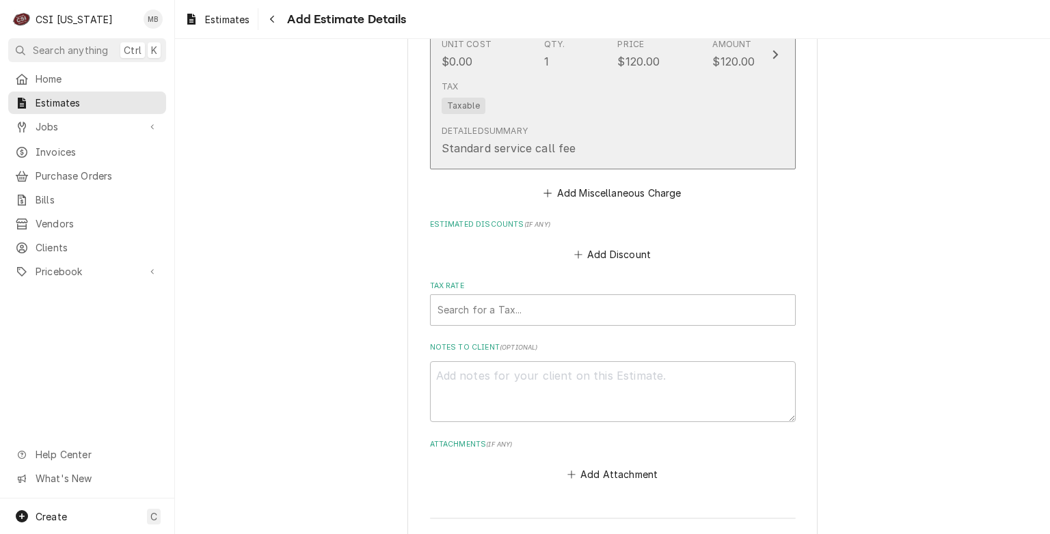
scroll to position [2712, 0]
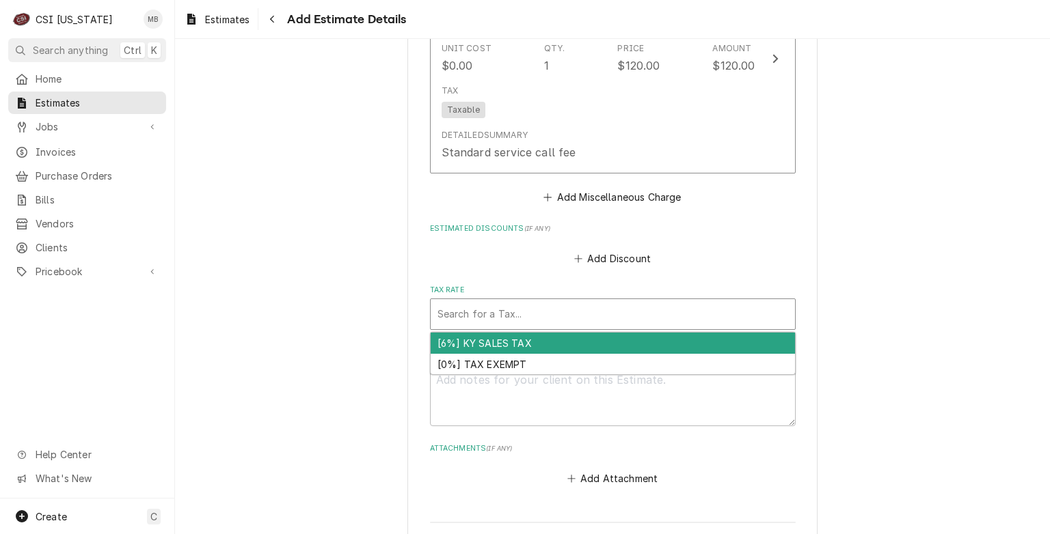
click at [536, 302] on div "Tax Rate" at bounding box center [612, 314] width 351 height 25
click at [522, 333] on div "[6%] KY SALES TAX" at bounding box center [613, 343] width 364 height 21
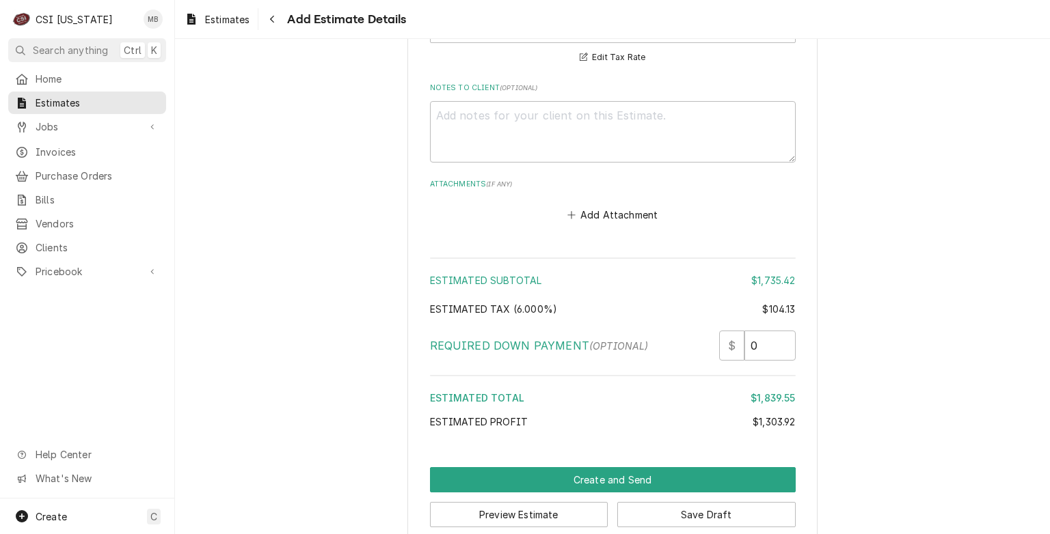
scroll to position [2999, 0]
click at [683, 502] on button "Save Draft" at bounding box center [706, 514] width 178 height 25
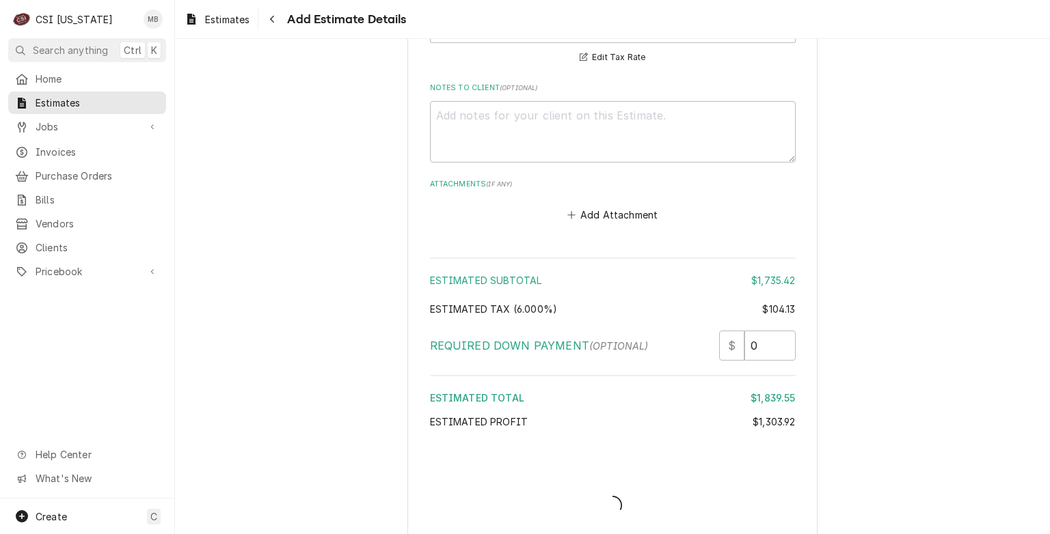
scroll to position [2992, 0]
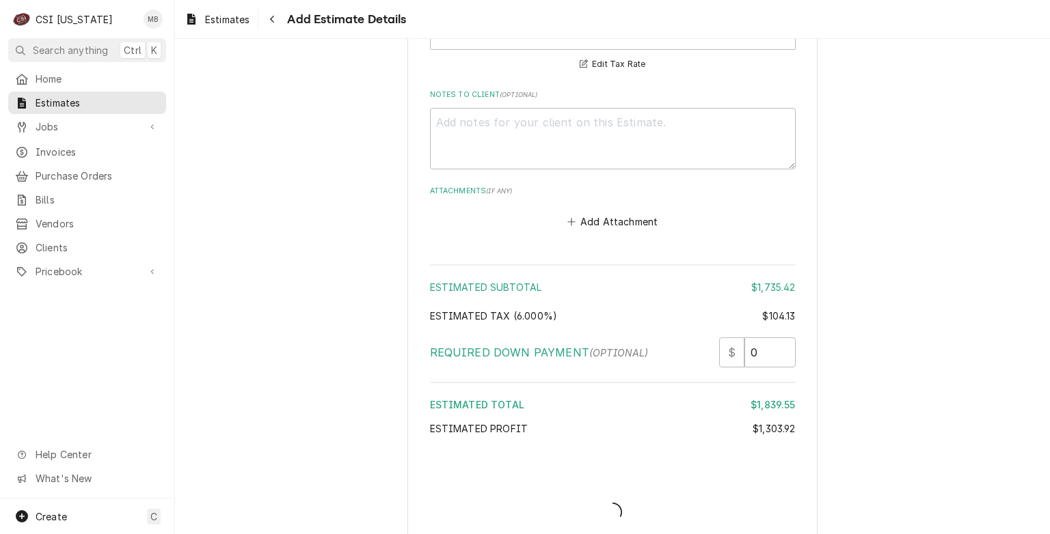
type textarea "x"
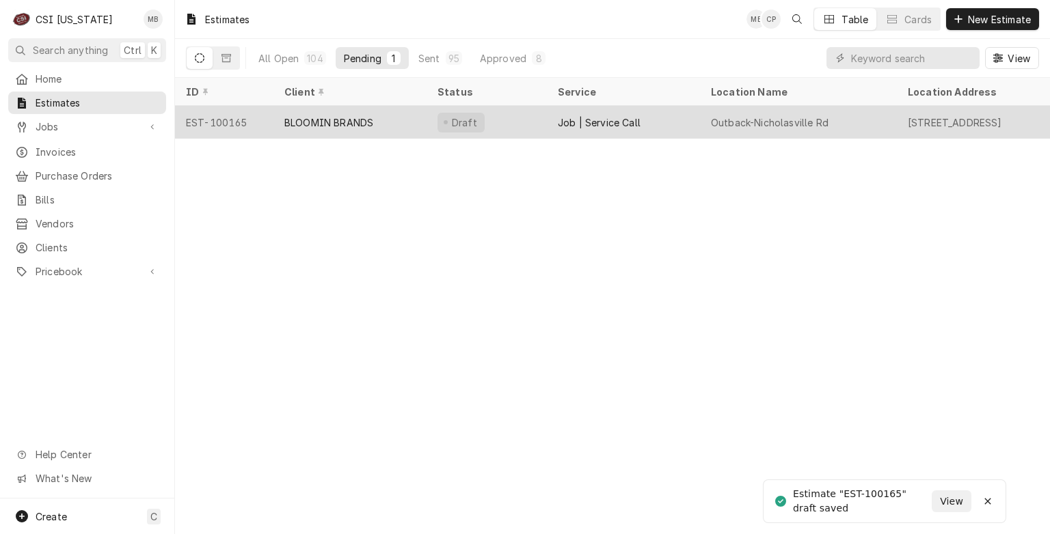
click at [352, 127] on div "BLOOMIN BRANDS" at bounding box center [349, 122] width 153 height 33
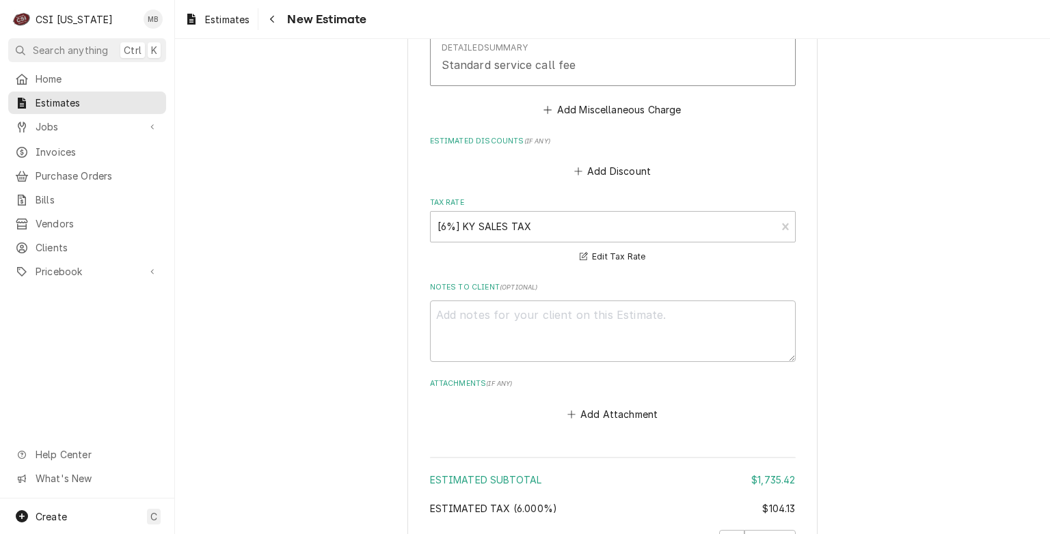
scroll to position [3098, 0]
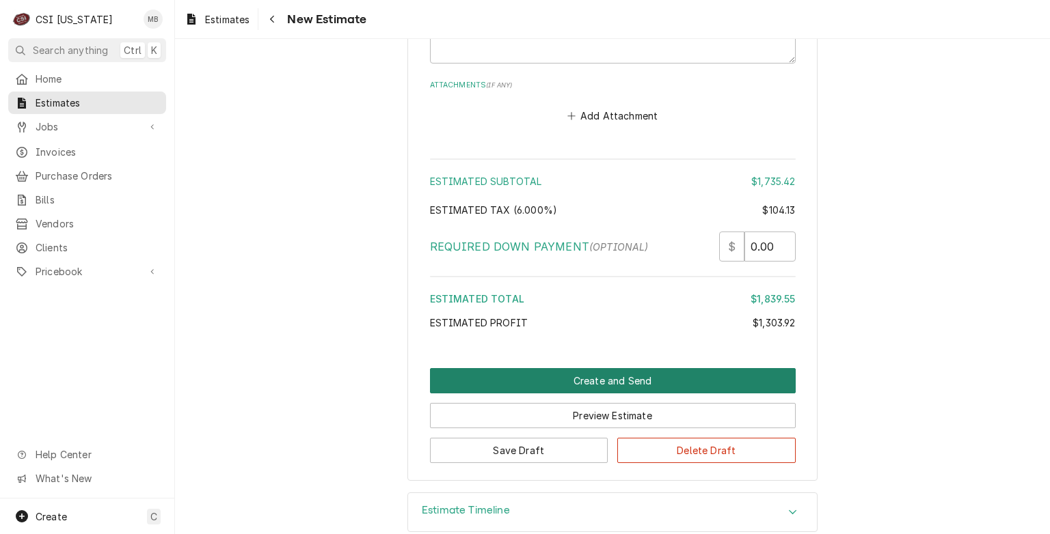
click at [592, 368] on button "Create and Send" at bounding box center [613, 380] width 366 height 25
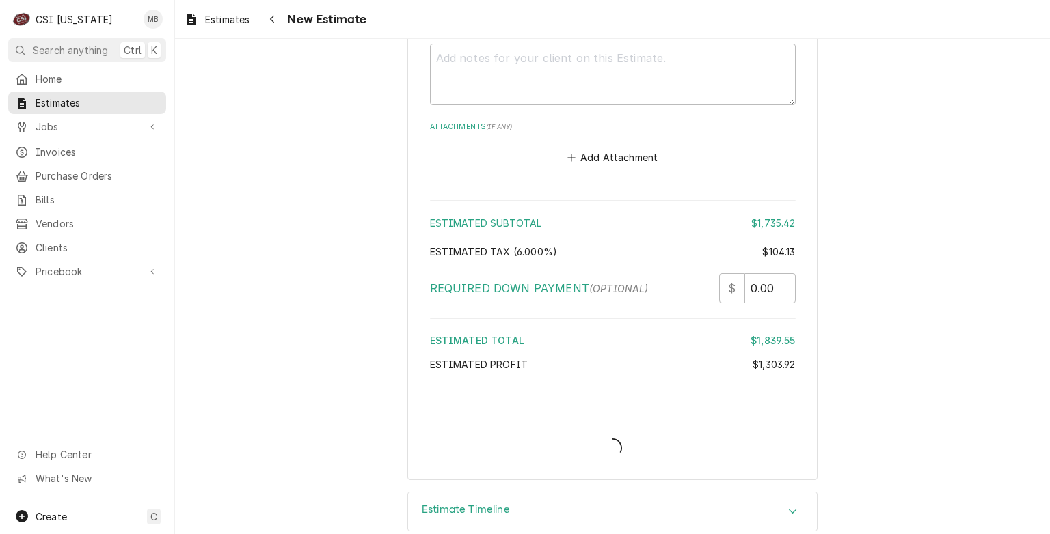
type textarea "x"
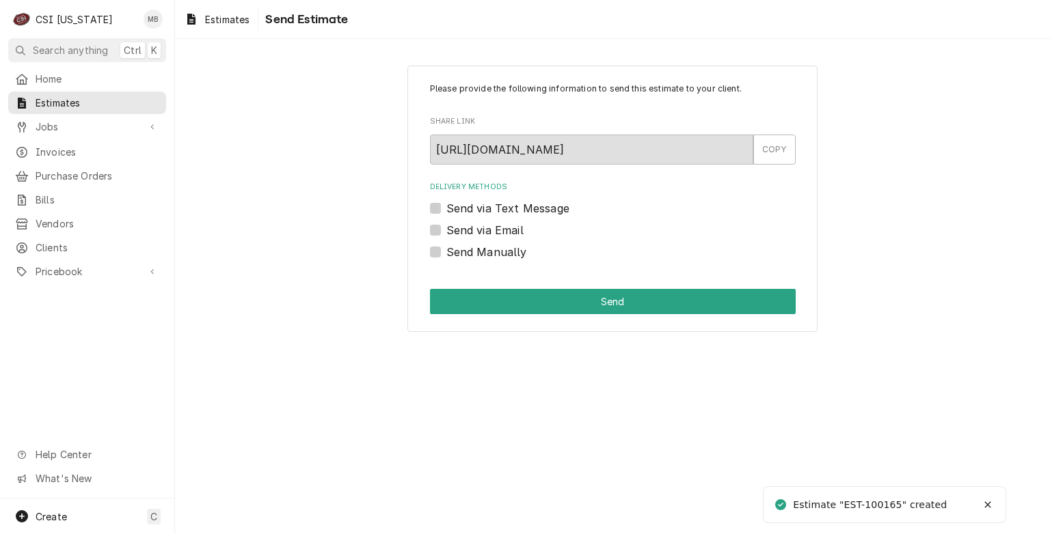
click at [451, 228] on label "Send via Email" at bounding box center [484, 230] width 77 height 16
click at [451, 228] on input "Send via Email" at bounding box center [629, 237] width 366 height 30
checkbox input "true"
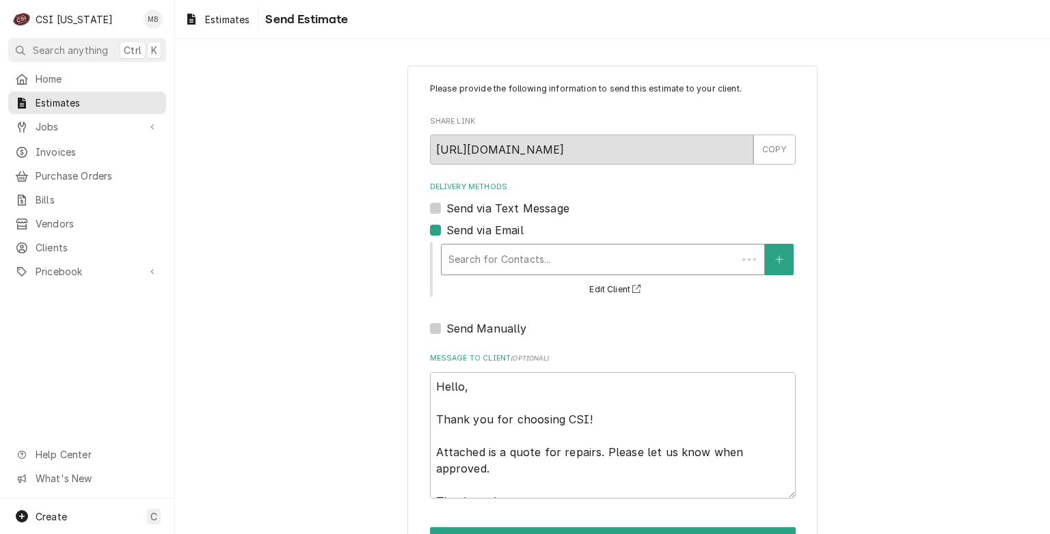
click at [472, 253] on div "Delivery Methods" at bounding box center [589, 259] width 282 height 25
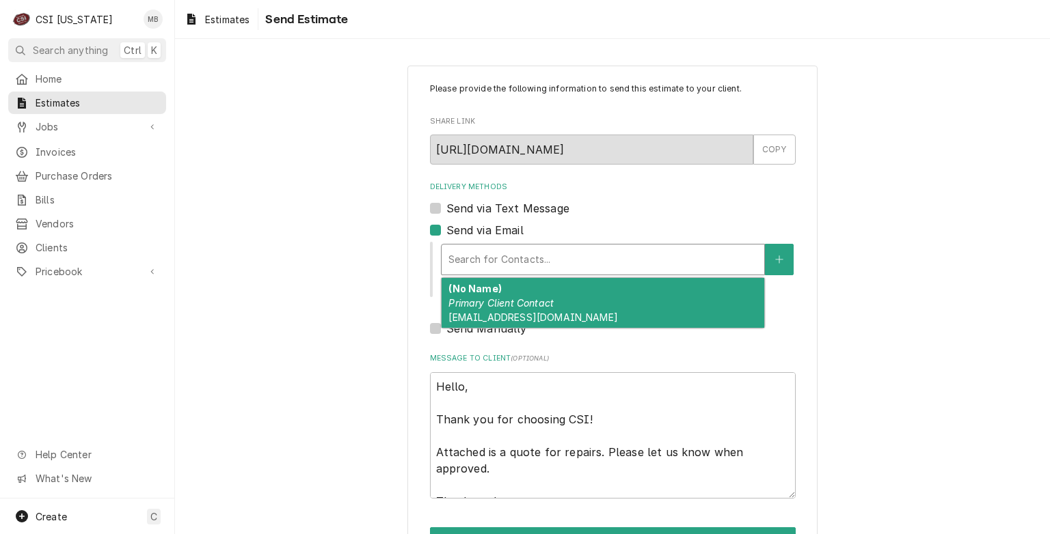
click at [478, 295] on div "(No Name) Primary Client Contact kelsey.hetlage@csi1.com" at bounding box center [602, 303] width 323 height 50
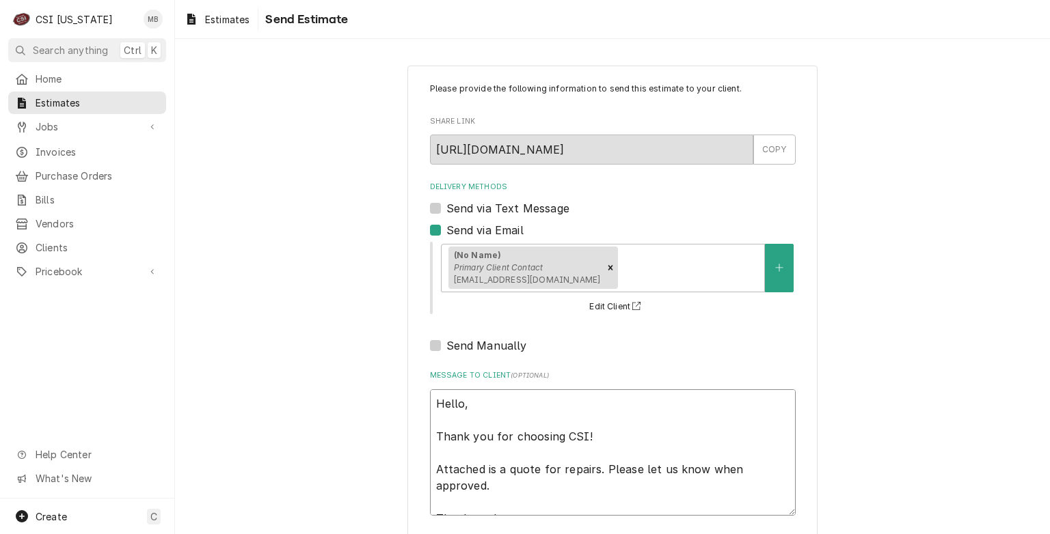
drag, startPoint x: 495, startPoint y: 497, endPoint x: 425, endPoint y: 360, distance: 153.4
click at [430, 360] on div "Please provide the following information to send this estimate to your client. …" at bounding box center [613, 299] width 366 height 433
type textarea "x"
type textarea "p"
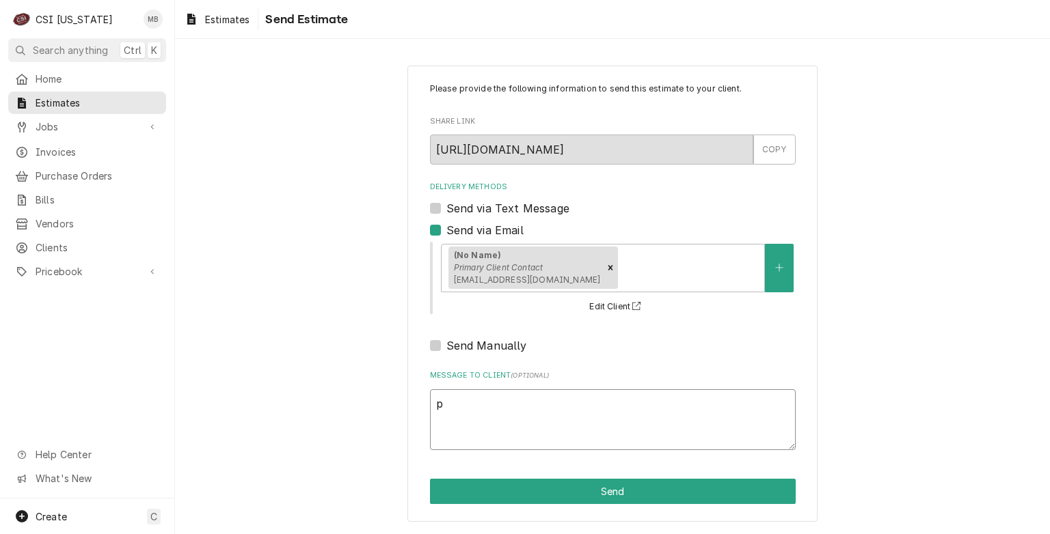
type textarea "x"
type textarea "pl"
type textarea "x"
type textarea "ple"
type textarea "x"
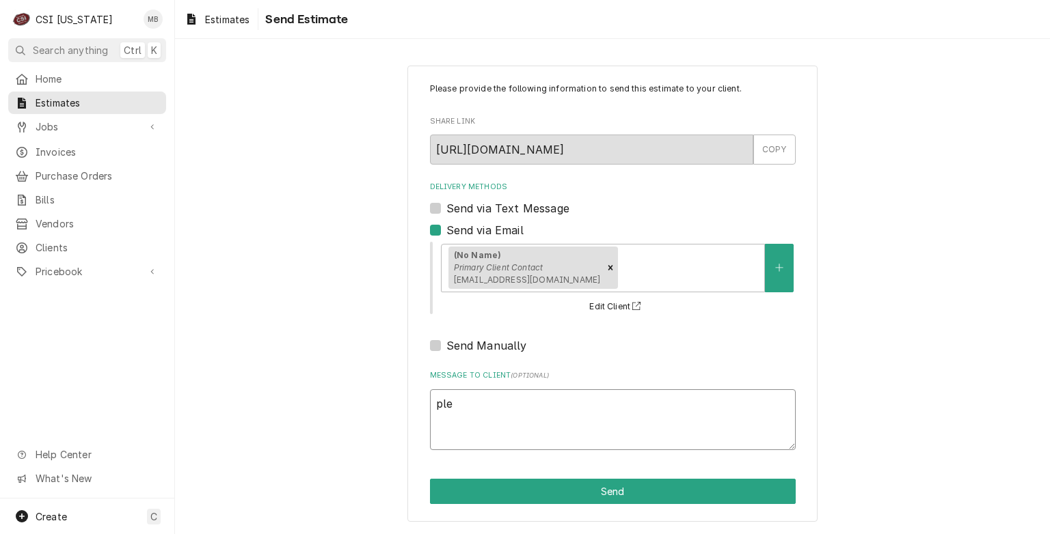
type textarea "ple]"
type textarea "x"
type textarea "ple]]"
type textarea "x"
type textarea "ple]]]"
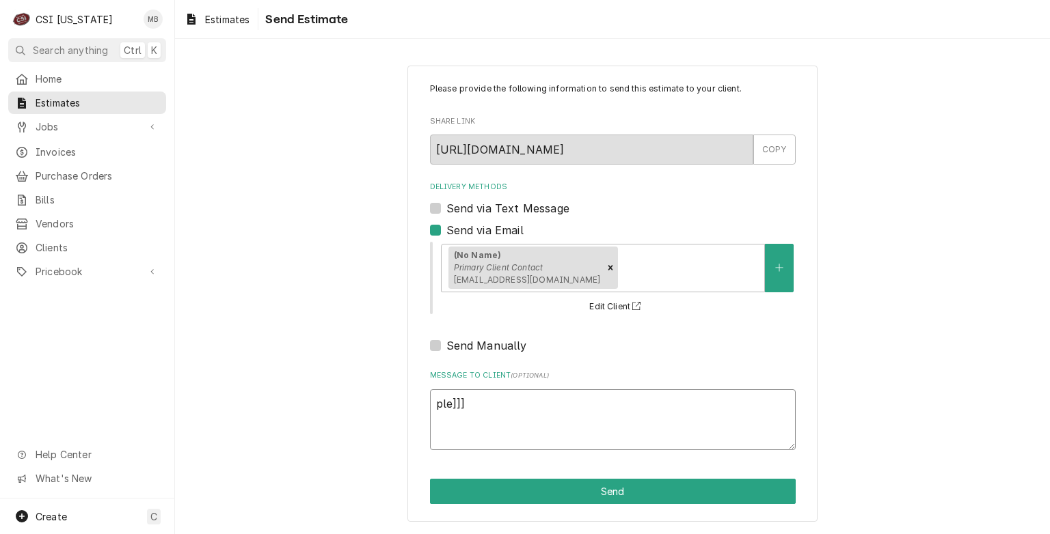
type textarea "x"
type textarea "ple]]"
type textarea "x"
type textarea "ple]"
type textarea "x"
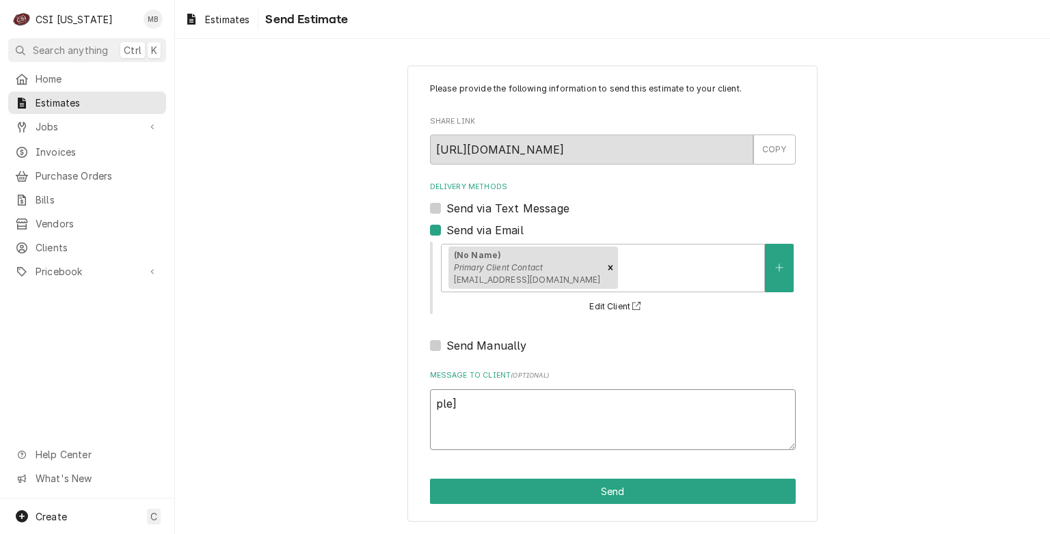
type textarea "ple"
type textarea "x"
type textarea "pl"
type textarea "x"
type textarea "p"
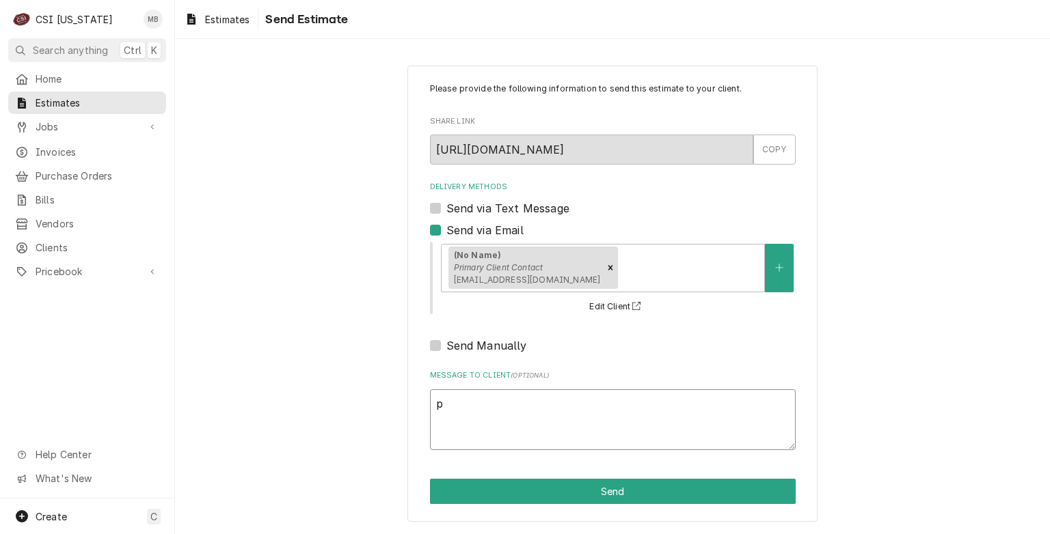
type textarea "x"
type textarea "P"
type textarea "x"
type textarea "Pk"
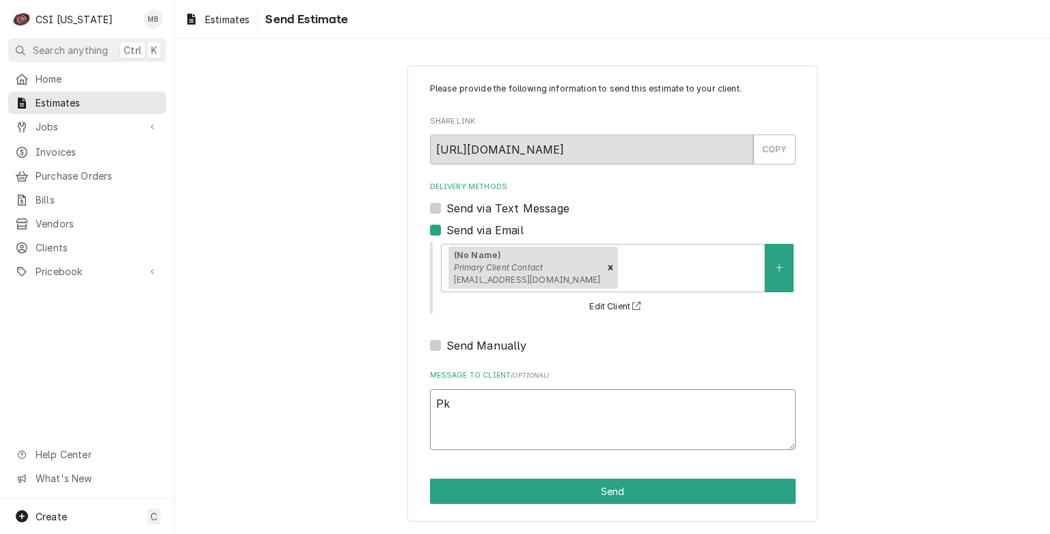
type textarea "x"
type textarea "P"
type textarea "x"
type textarea "K"
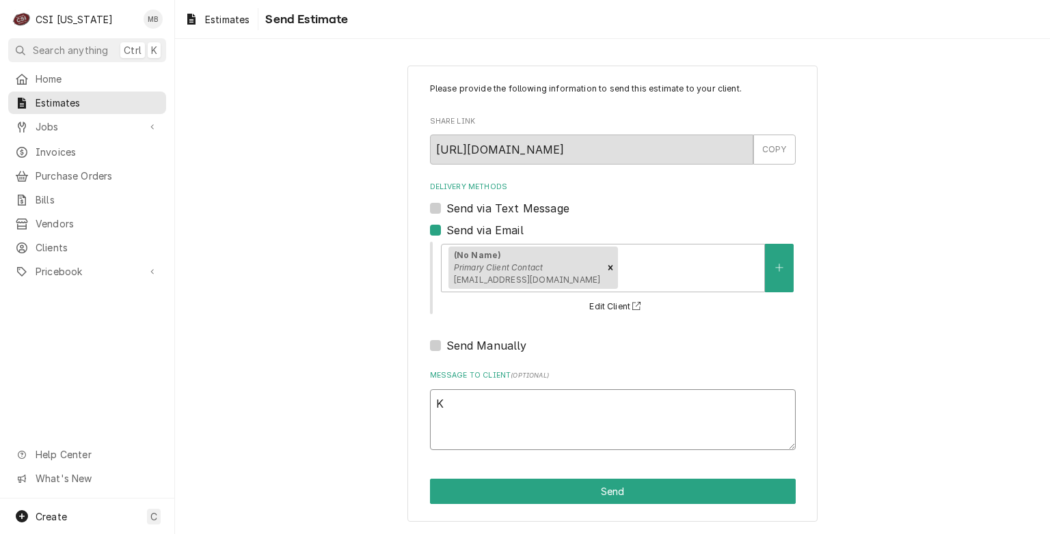
type textarea "x"
type textarea "Ke"
type textarea "x"
type textarea "Kel"
type textarea "x"
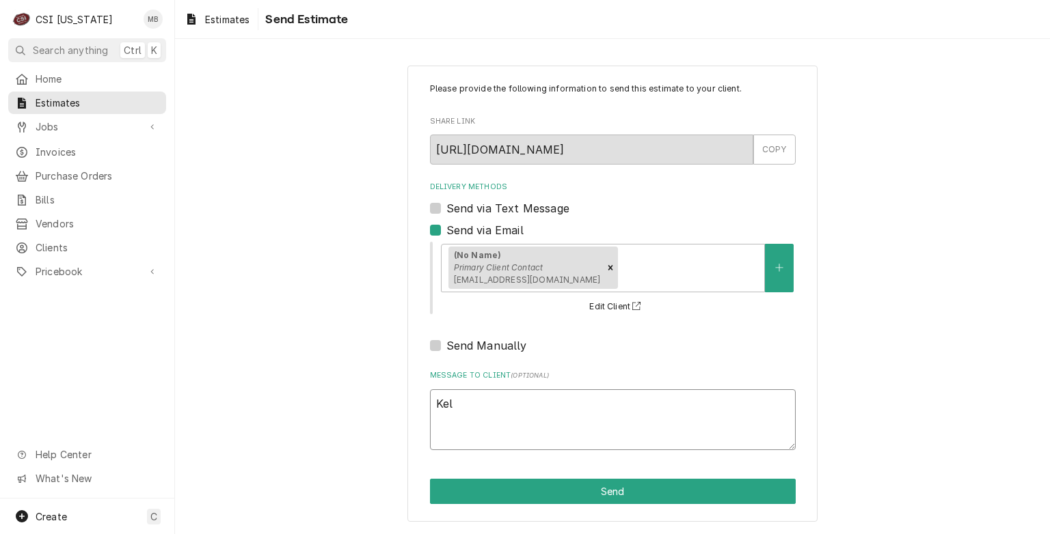
type textarea "Kels"
type textarea "x"
type textarea "Kelse"
type textarea "x"
type textarea "Kelsey"
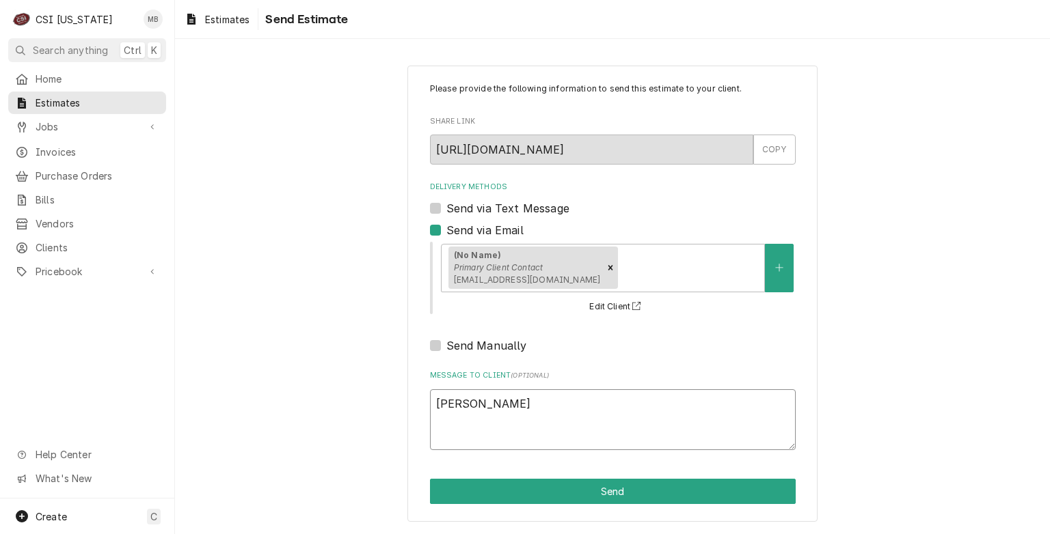
type textarea "x"
type textarea "Kelsey"
type textarea "x"
type textarea "Kelsey"
type textarea "x"
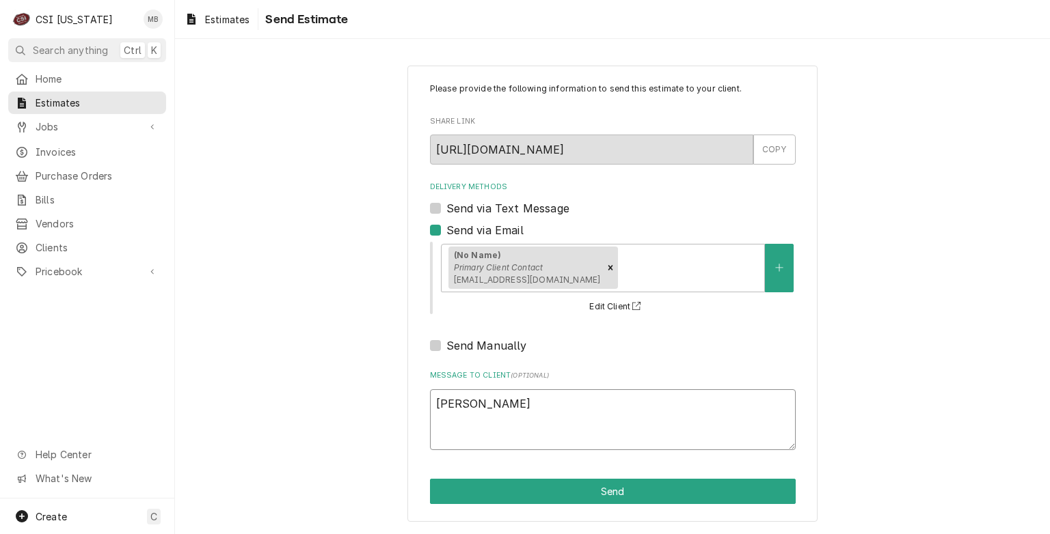
type textarea "Kelsey P"
type textarea "x"
type textarea "Kelsey Pl"
type textarea "x"
type textarea "Kelsey Ple"
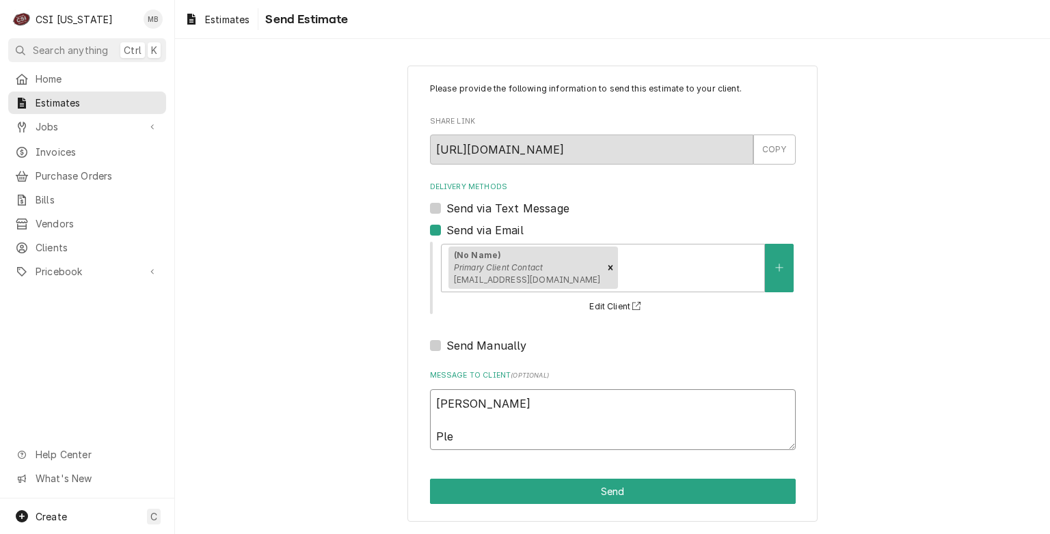
type textarea "x"
type textarea "Kelsey Plea"
type textarea "x"
type textarea "Kelsey Pleas"
type textarea "x"
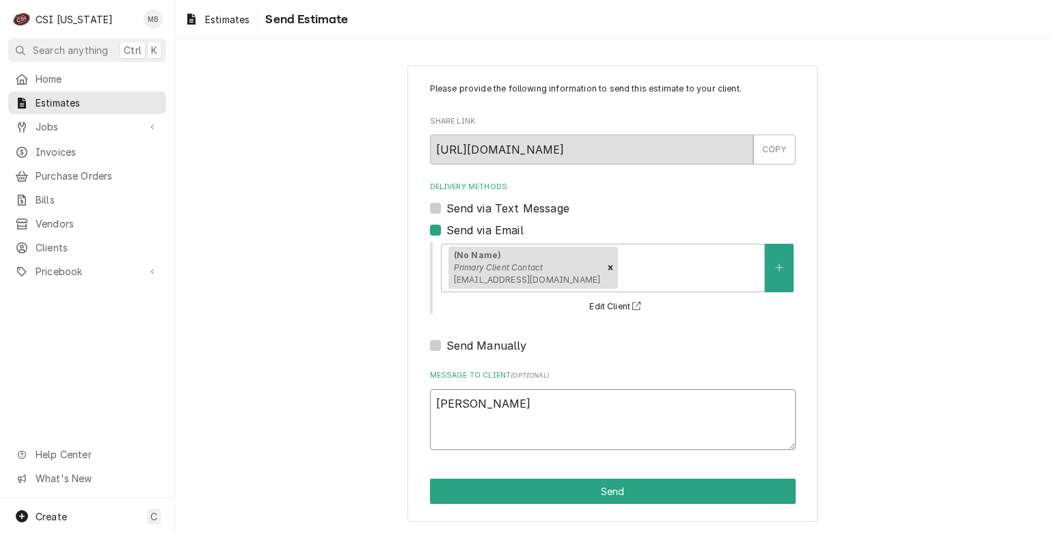
type textarea "Kelsey Please"
type textarea "x"
type textarea "Kelsey Please"
type textarea "x"
type textarea "Kelsey Please u"
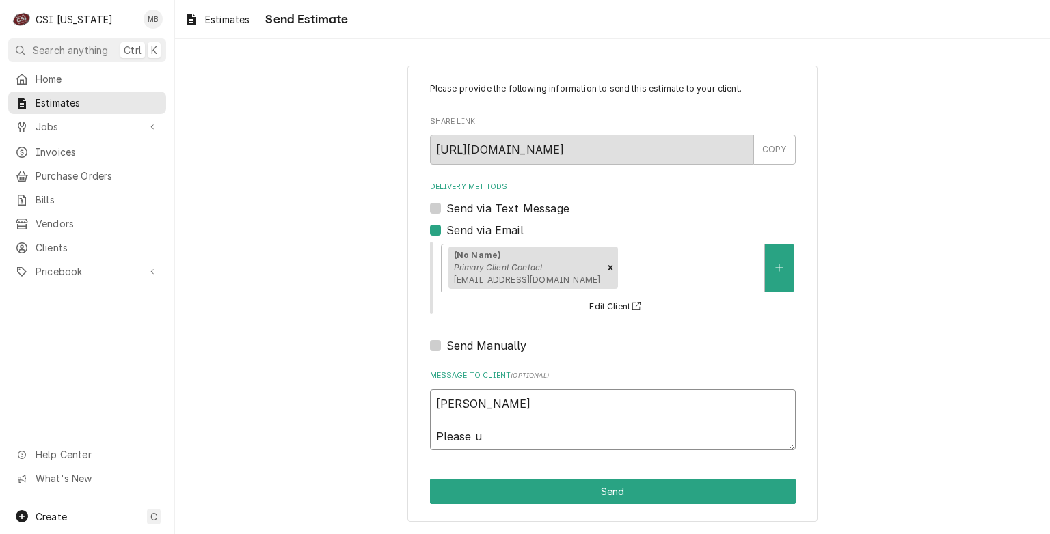
type textarea "x"
type textarea "Kelsey Please up"
type textarea "x"
type textarea "Kelsey Please upl"
type textarea "x"
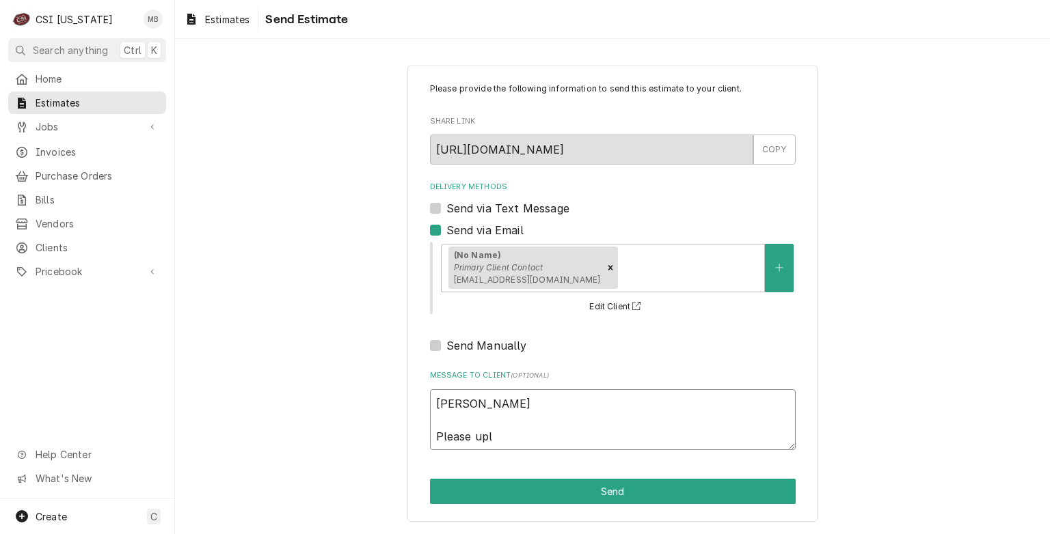
type textarea "Kelsey Please uplo"
type textarea "x"
type textarea "Kelsey Please uploa"
type textarea "x"
type textarea "Kelsey Please upload"
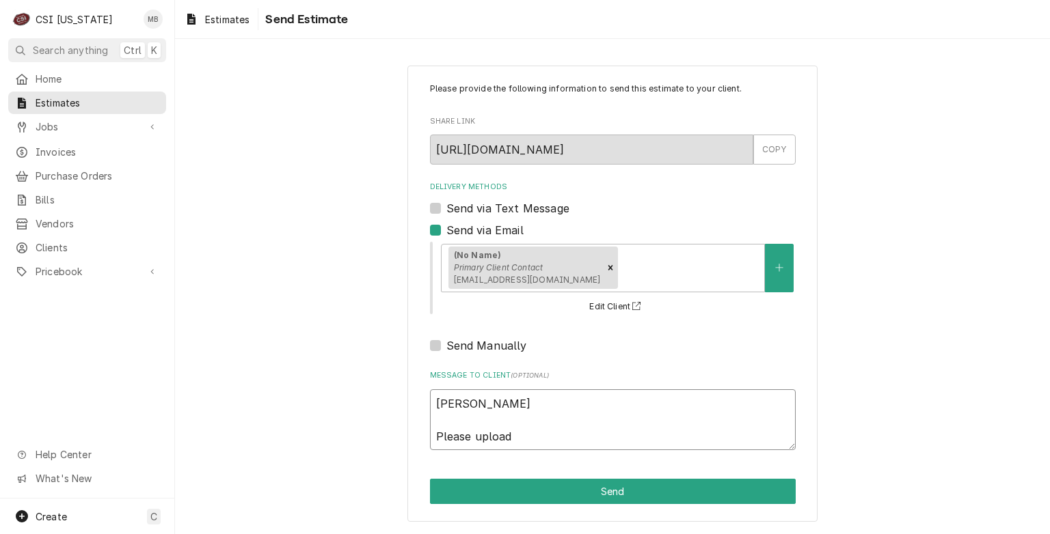
type textarea "x"
type textarea "Kelsey Please upload"
type textarea "x"
type textarea "Kelsey Please upload th"
type textarea "x"
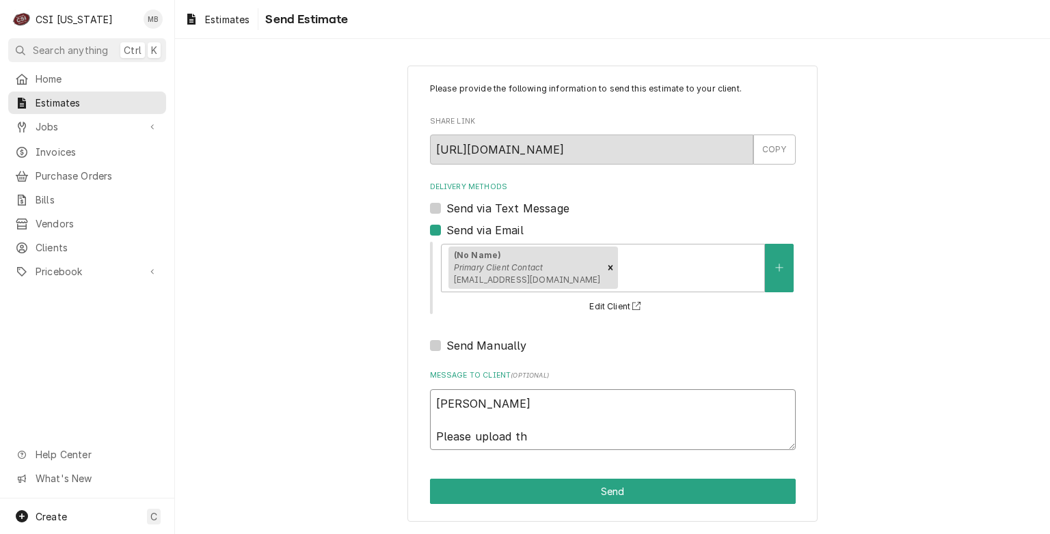
type textarea "Kelsey Please upload thi"
type textarea "x"
type textarea "Kelsey Please upload this"
type textarea "x"
type textarea "Kelsey Please upload this"
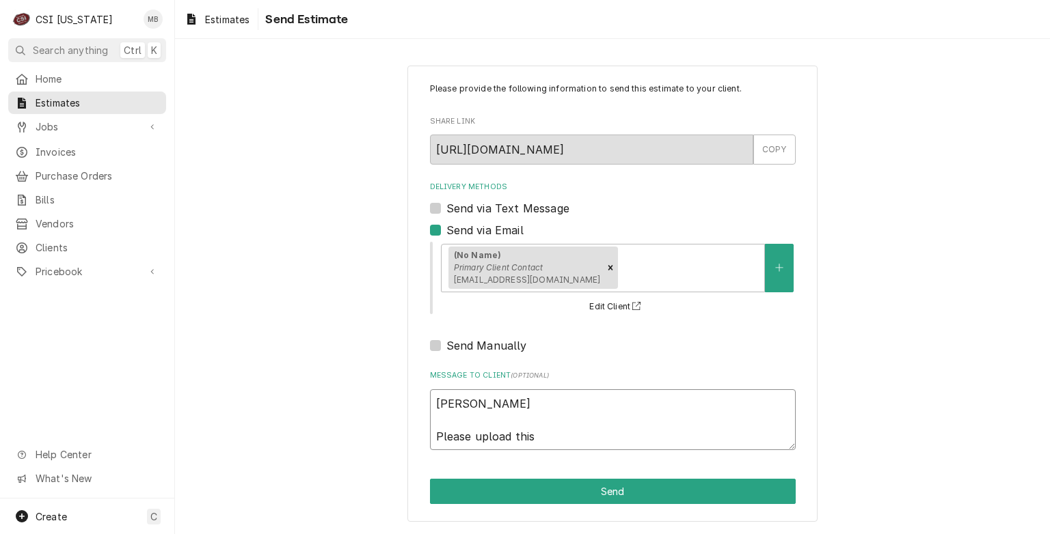
type textarea "x"
type textarea "Kelsey Please upload this t"
type textarea "x"
type textarea "Kelsey Please upload this to"
type textarea "x"
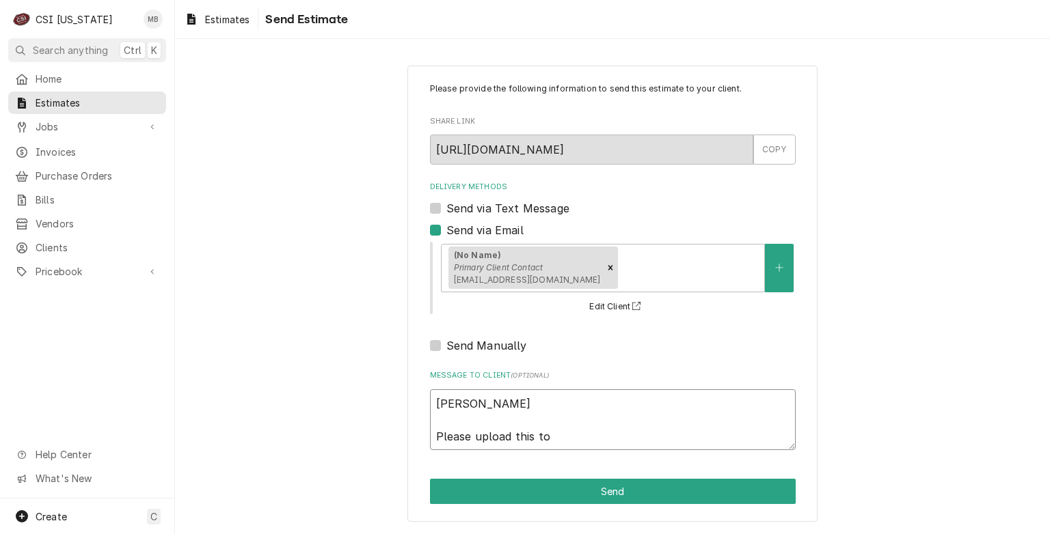
type textarea "Kelsey Please upload this to"
type textarea "x"
type textarea "Kelsey Please upload this to s"
type textarea "x"
type textarea "Kelsey Please upload this to se"
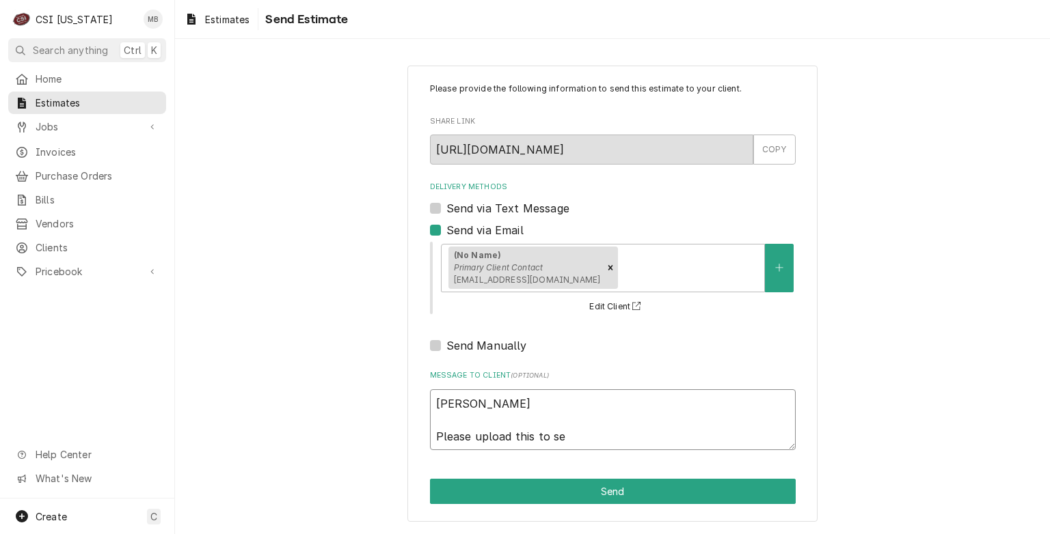
type textarea "x"
type textarea "Kelsey Please upload this to ser"
type textarea "x"
type textarea "Kelsey Please upload this to serv"
type textarea "x"
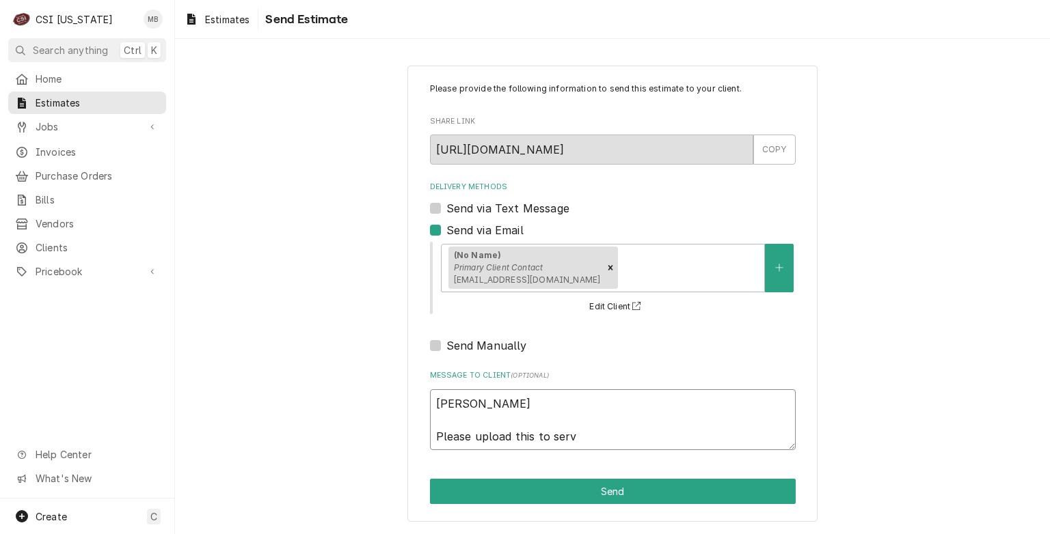
type textarea "Kelsey Please upload this to servi"
type textarea "x"
type textarea "Kelsey Please upload this to servic"
type textarea "x"
type textarea "Kelsey Please upload this to service"
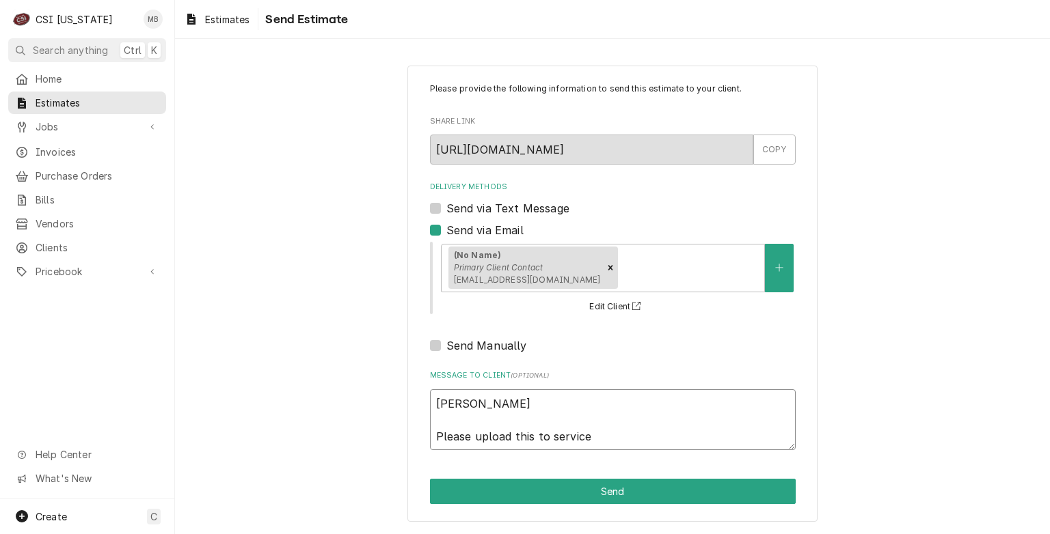
type textarea "x"
type textarea "Kelsey Please upload this to service"
type textarea "x"
type textarea "Kelsey Please upload this to service c"
type textarea "x"
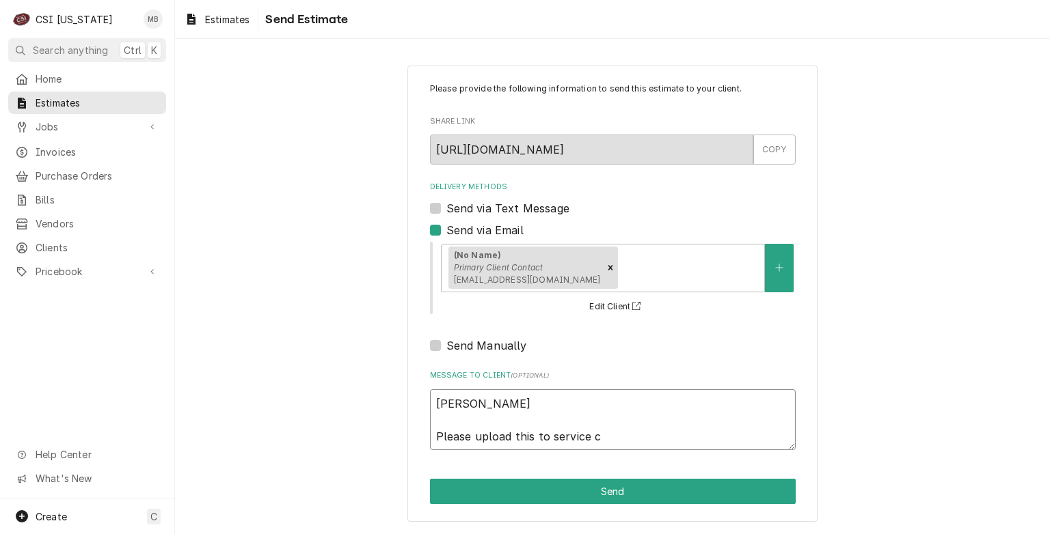
type textarea "Kelsey Please upload this to service ch"
type textarea "x"
type textarea "Kelsey Please upload this to service cha"
type textarea "x"
type textarea "Kelsey Please upload this to service chan"
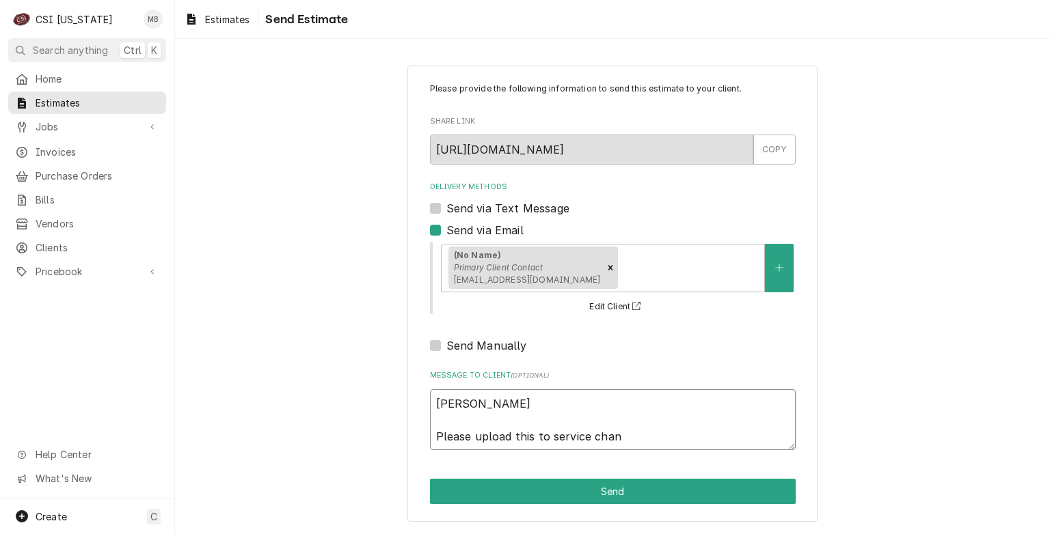
type textarea "x"
type textarea "Kelsey Please upload this to service chann"
type textarea "x"
type textarea "Kelsey Please upload this to service channe"
type textarea "x"
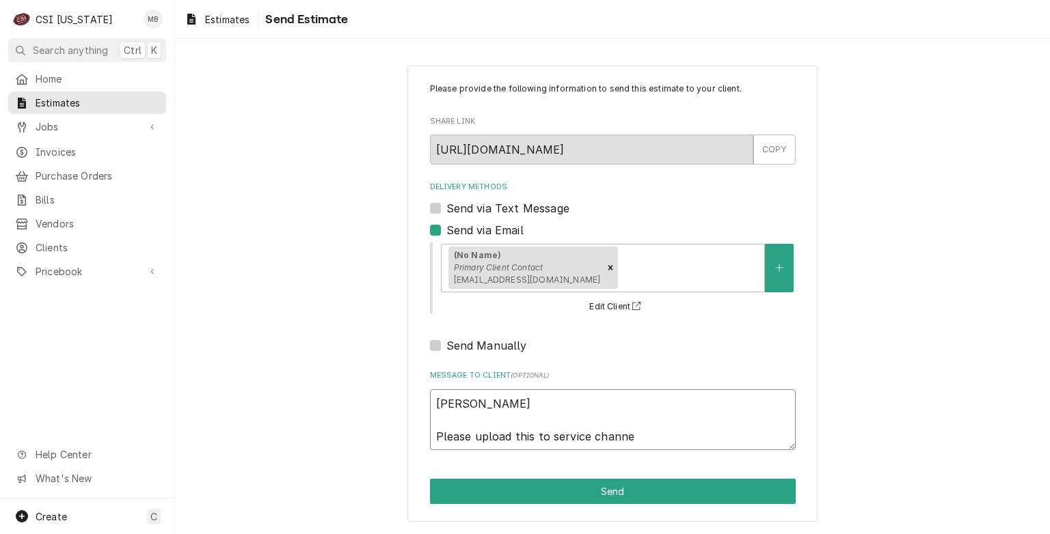
type textarea "Kelsey Please upload this to service channel"
type textarea "x"
type textarea "Kelsey Please upload this to service channel"
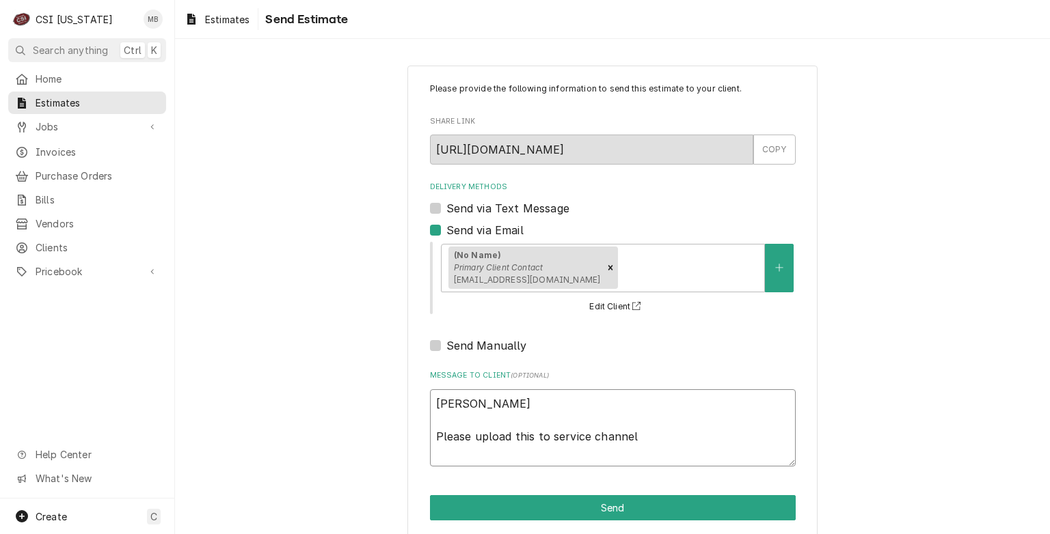
type textarea "x"
type textarea "Kelsey Please upload this to service channel"
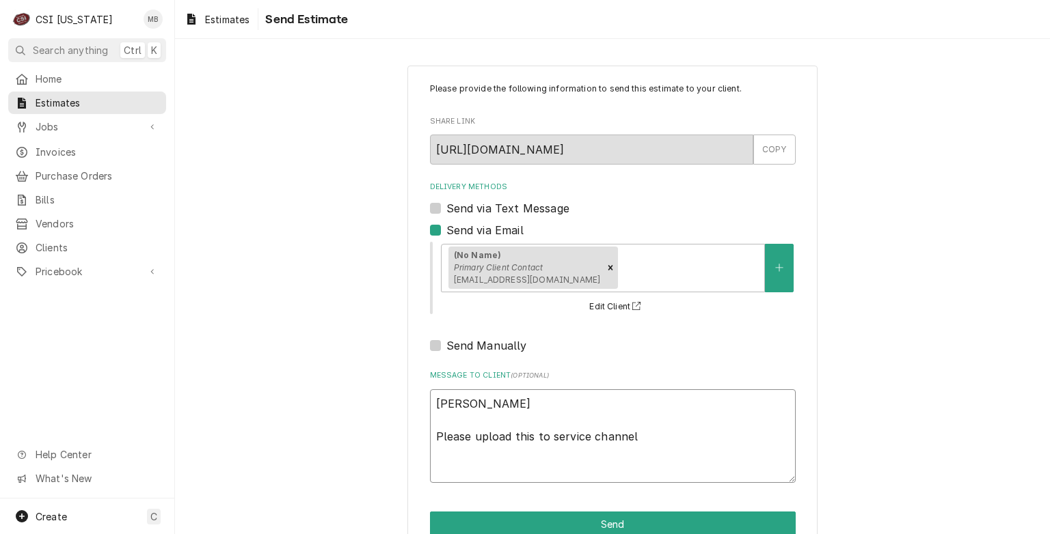
type textarea "x"
type textarea "Kelsey Please upload this to service channel t"
type textarea "x"
type textarea "Kelsey Please upload this to service channel th"
type textarea "x"
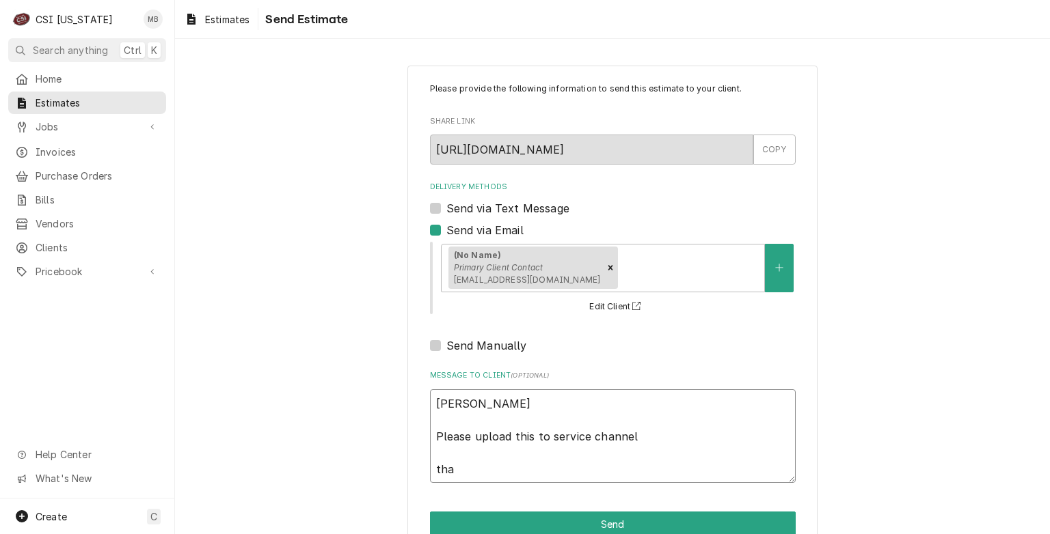
type textarea "Kelsey Please upload this to service channel than"
type textarea "x"
type textarea "Kelsey Please upload this to service channel thank"
type textarea "x"
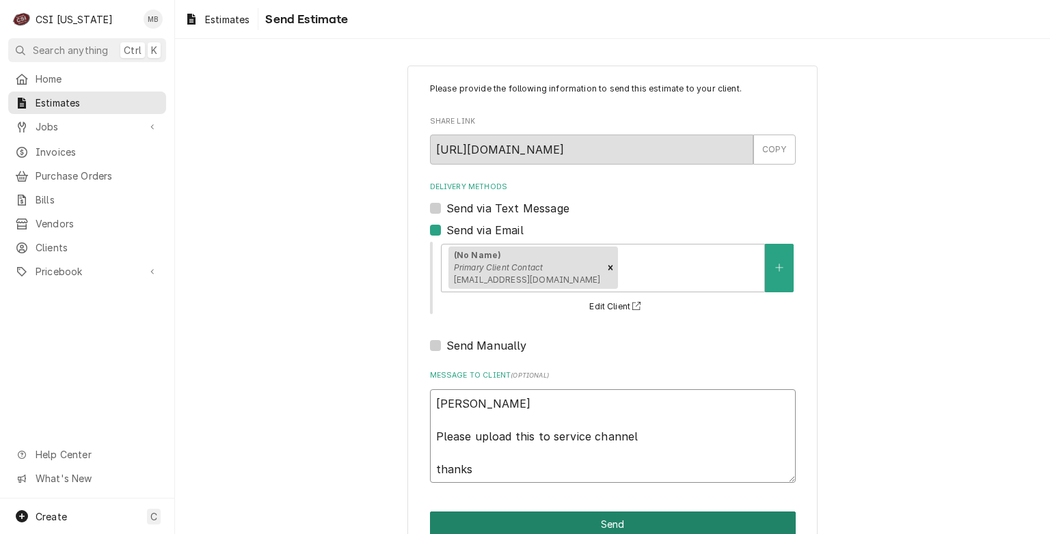
type textarea "Kelsey Please upload this to service channel thanks"
click at [506, 519] on button "Send" at bounding box center [613, 524] width 366 height 25
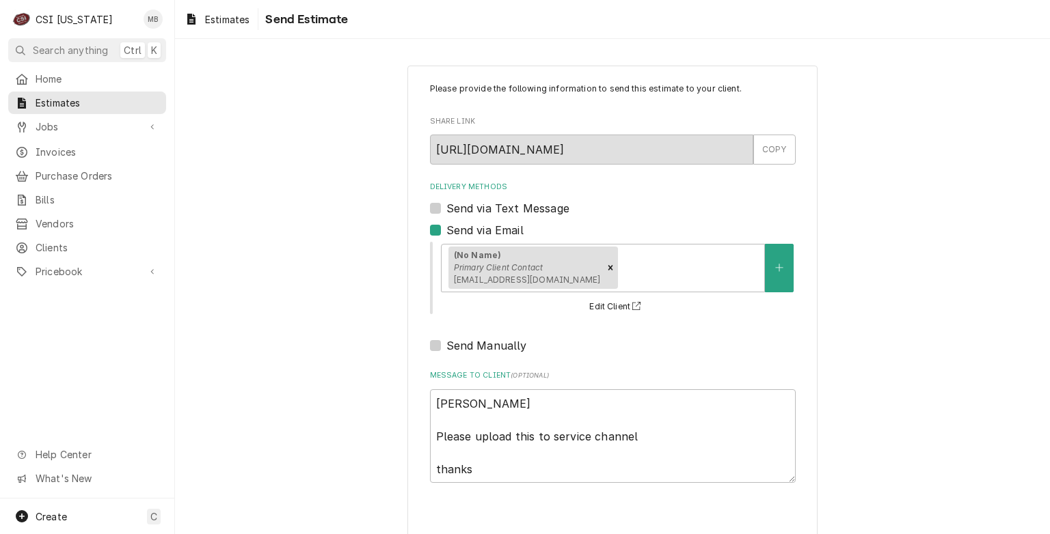
type textarea "x"
